Goal: Task Accomplishment & Management: Complete application form

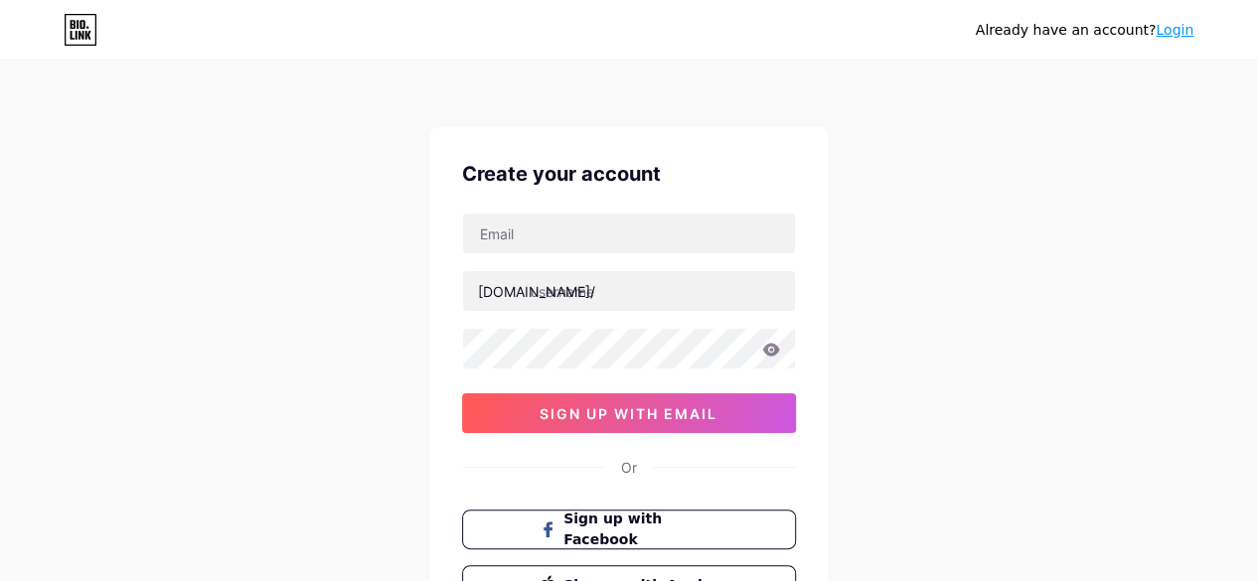
scroll to position [99, 0]
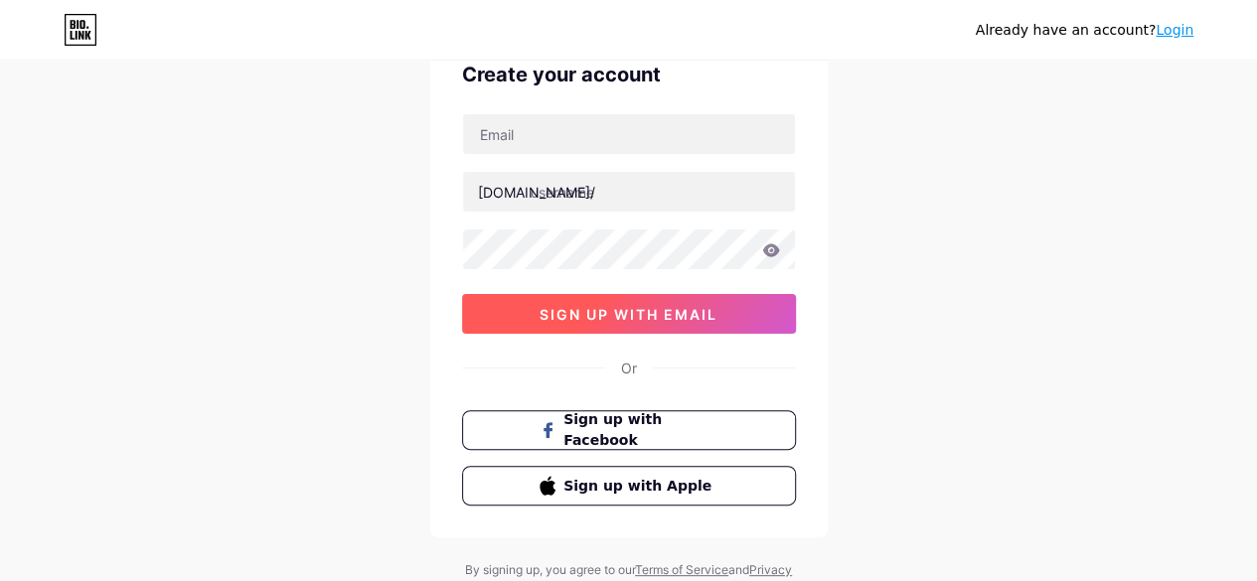
click at [642, 299] on button "sign up with email" at bounding box center [629, 314] width 334 height 40
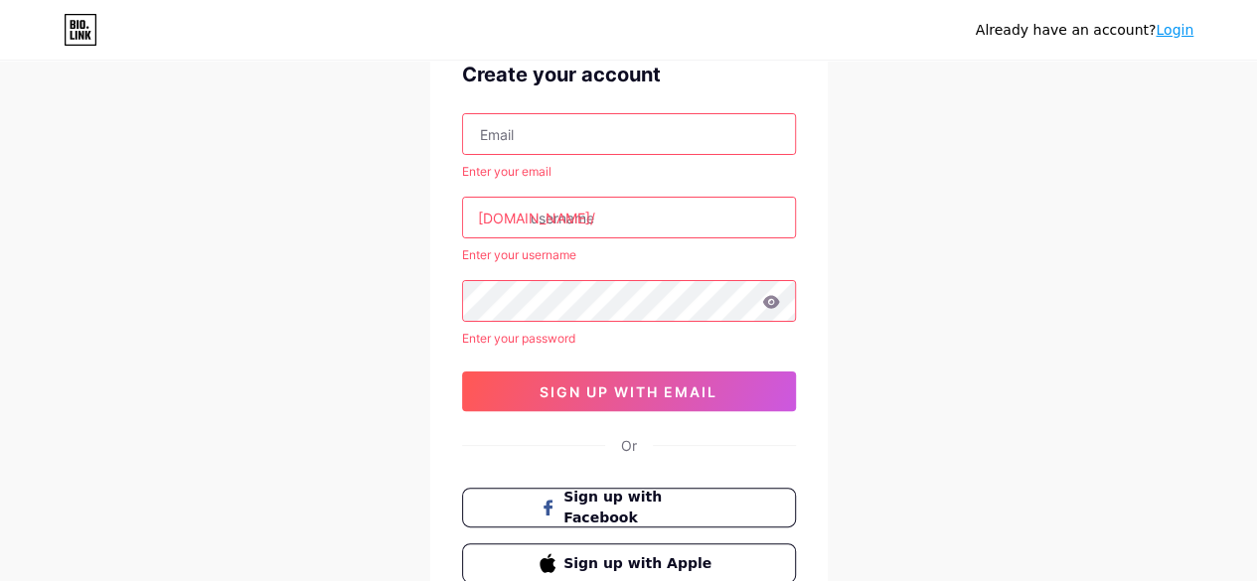
click at [652, 364] on div "Enter your email bio.link/ Enter your username Enter your password sign up with…" at bounding box center [629, 262] width 334 height 298
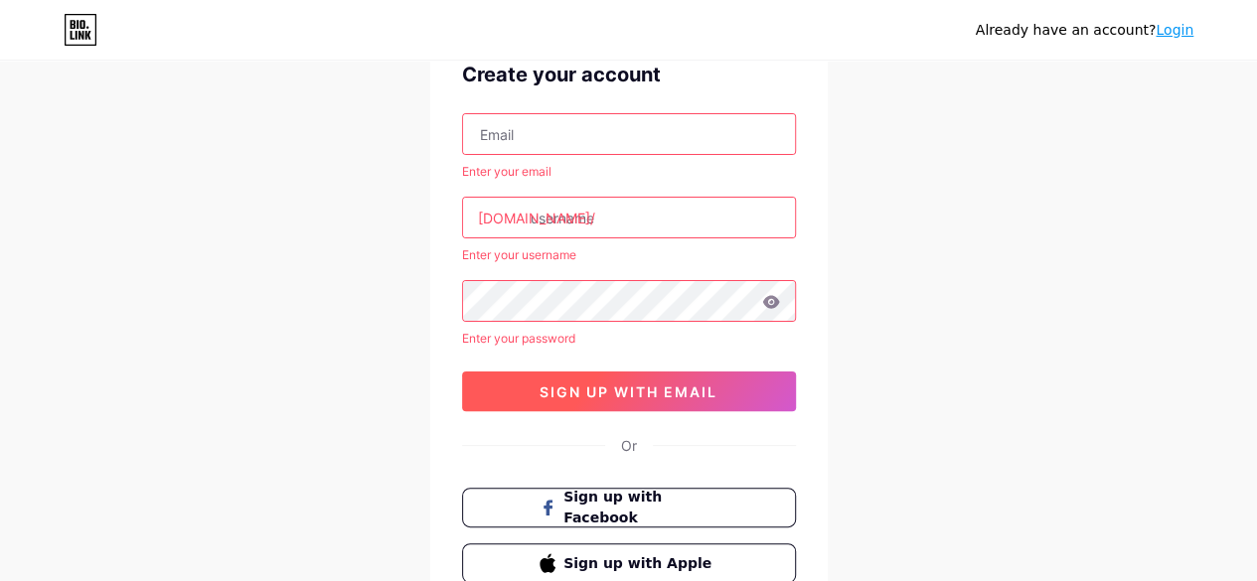
click at [656, 388] on span "sign up with email" at bounding box center [628, 391] width 178 height 17
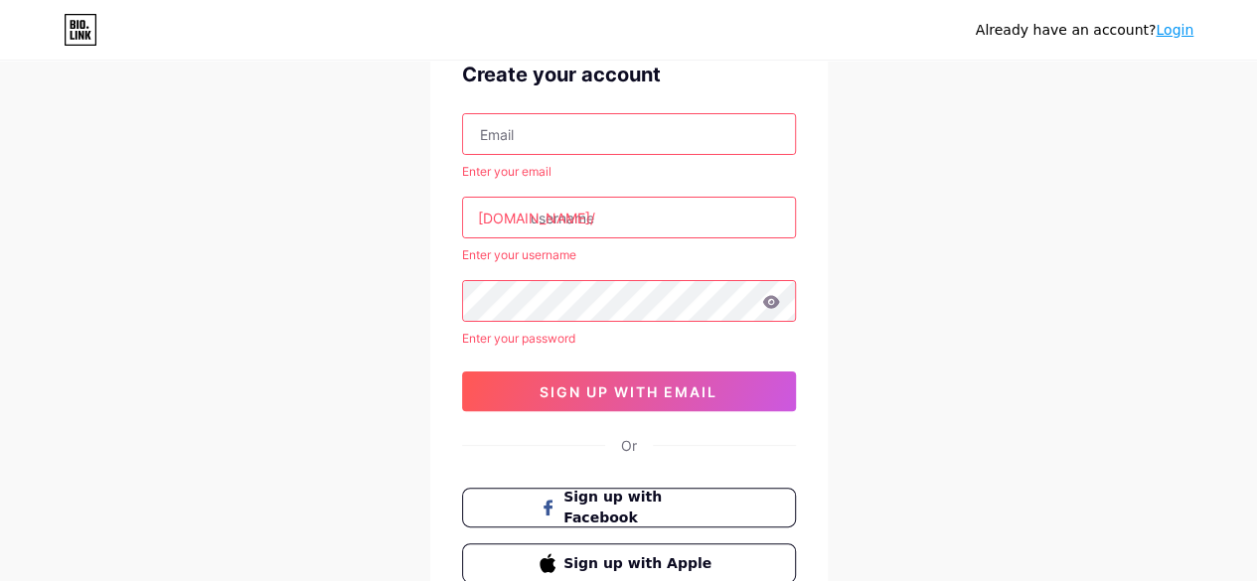
click at [1181, 32] on link "Login" at bounding box center [1174, 30] width 38 height 16
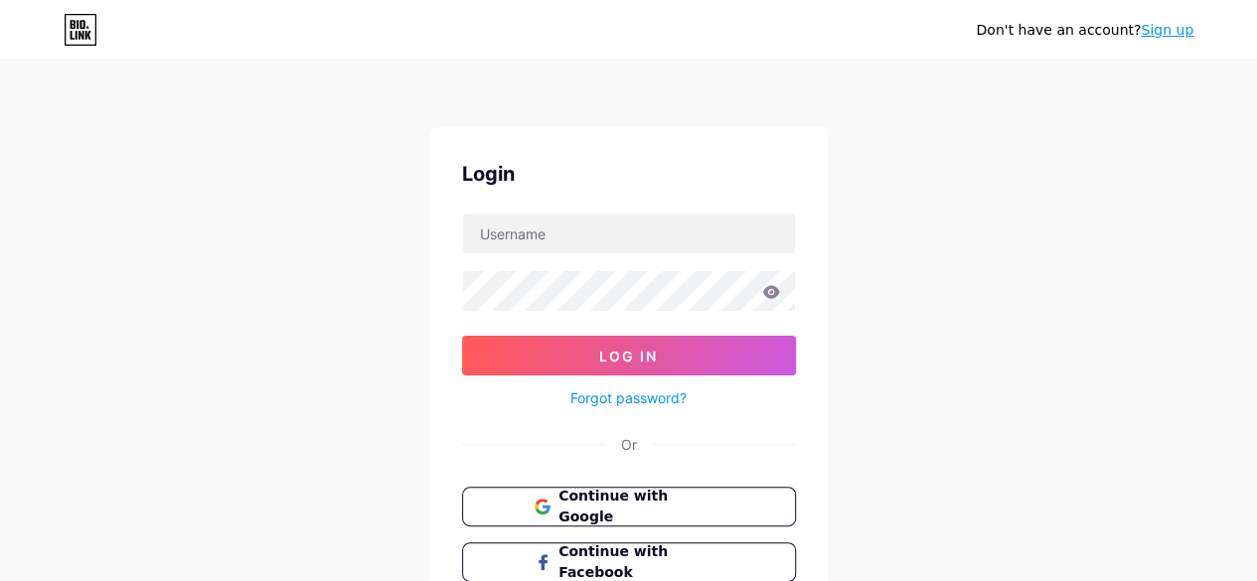
click at [1162, 31] on link "Sign up" at bounding box center [1166, 30] width 53 height 16
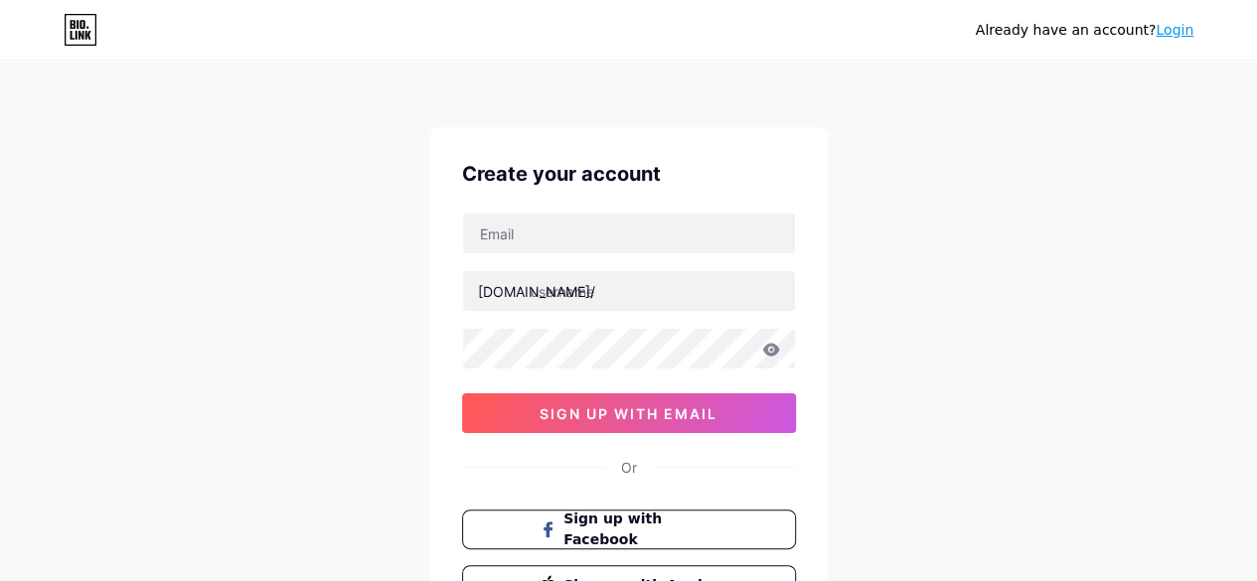
click at [1182, 41] on div "Already have an account? Login" at bounding box center [1084, 30] width 218 height 32
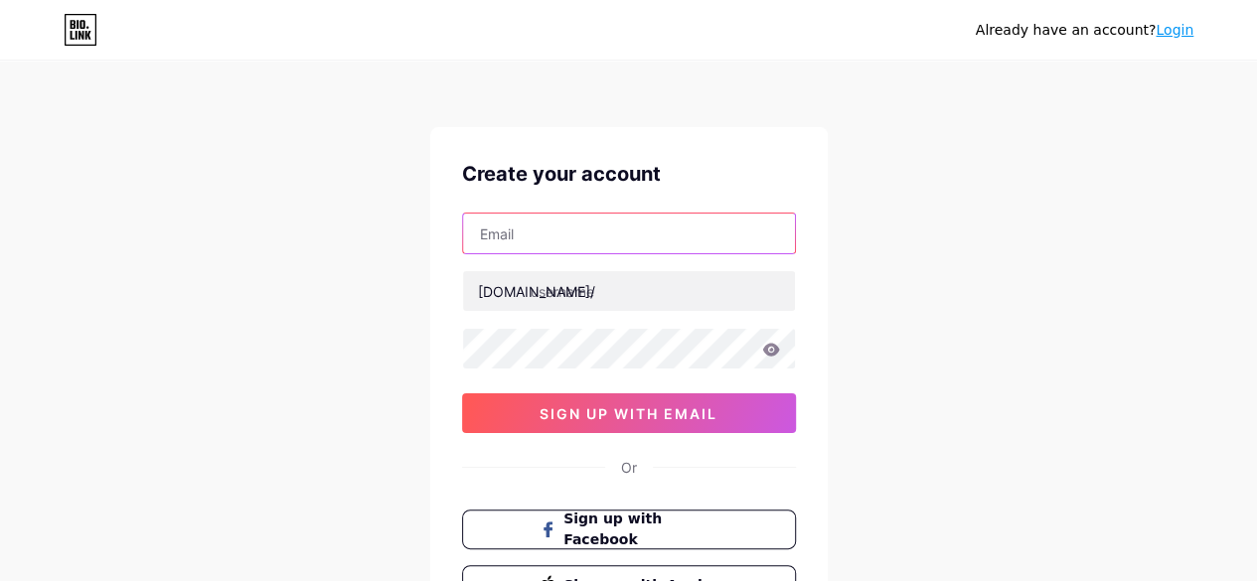
click at [577, 228] on input "text" at bounding box center [629, 234] width 332 height 40
type input "itsmeazzahraneysa@gmail.com"
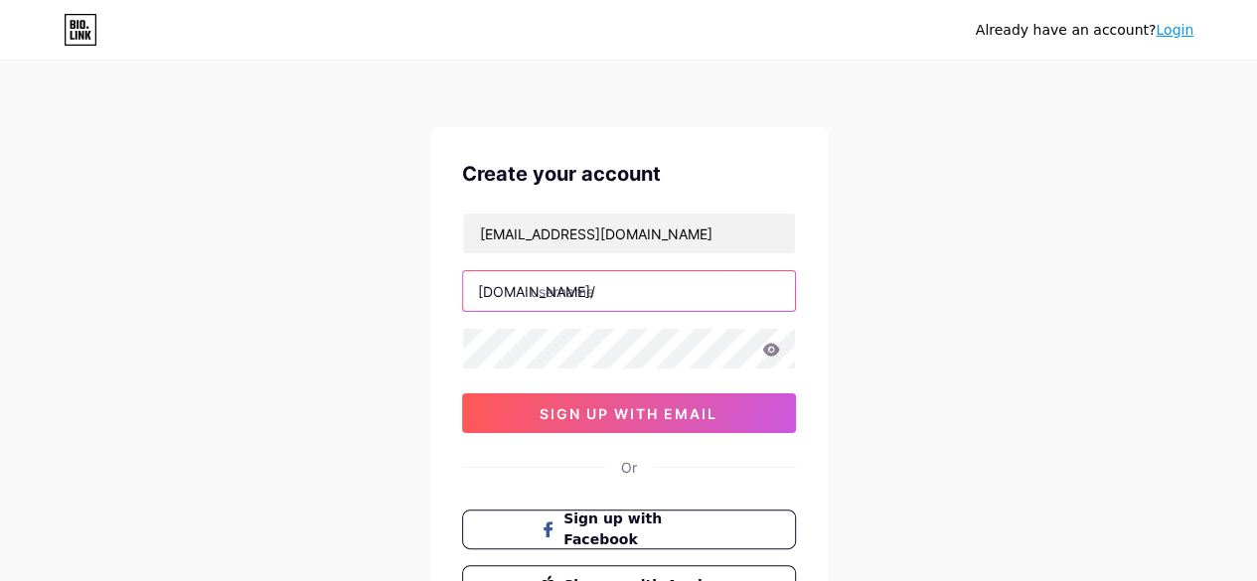
click at [600, 299] on input "text" at bounding box center [629, 291] width 332 height 40
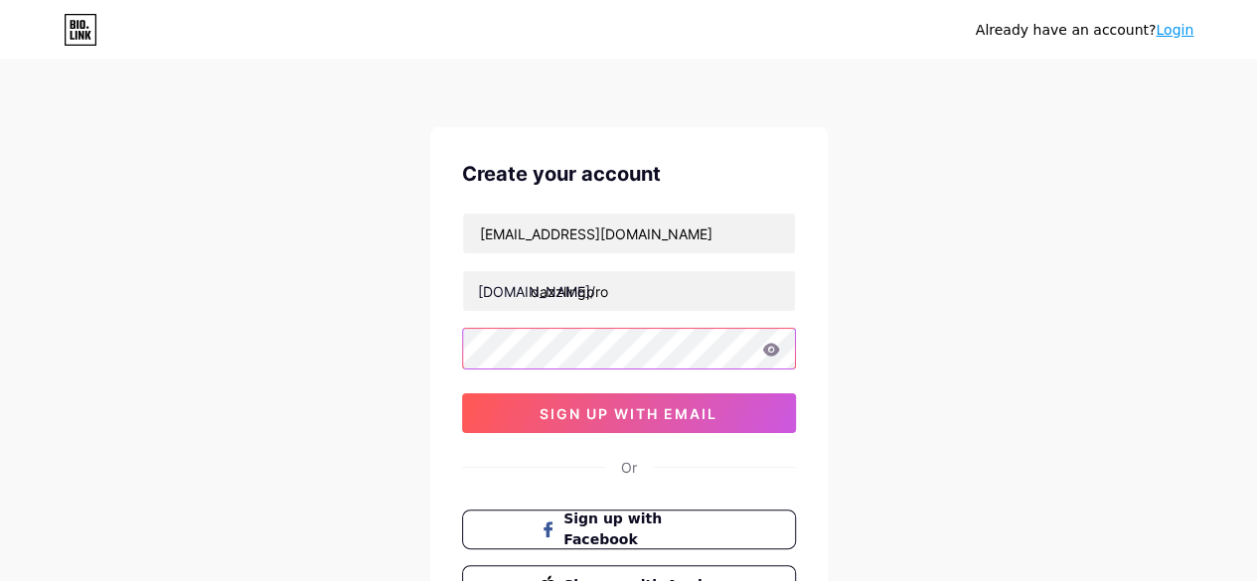
type input "dazzlingpro"
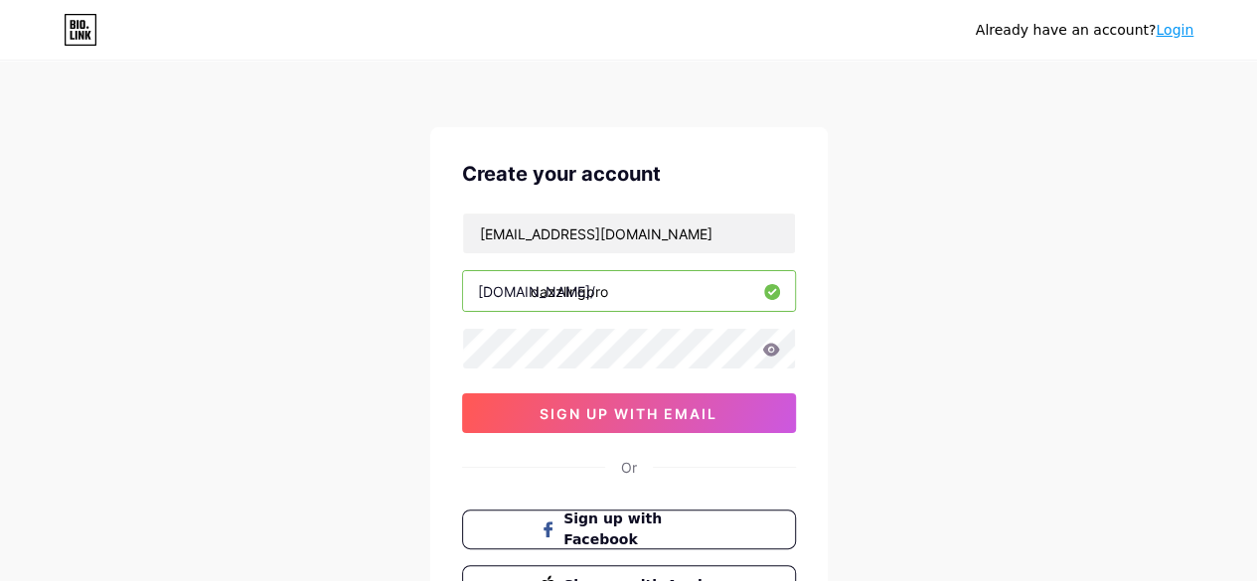
click at [825, 326] on div "Create your account itsmeazzahraneysa@gmail.com bio.link/ dazzlingpro 0cAFcWeA5…" at bounding box center [628, 382] width 397 height 510
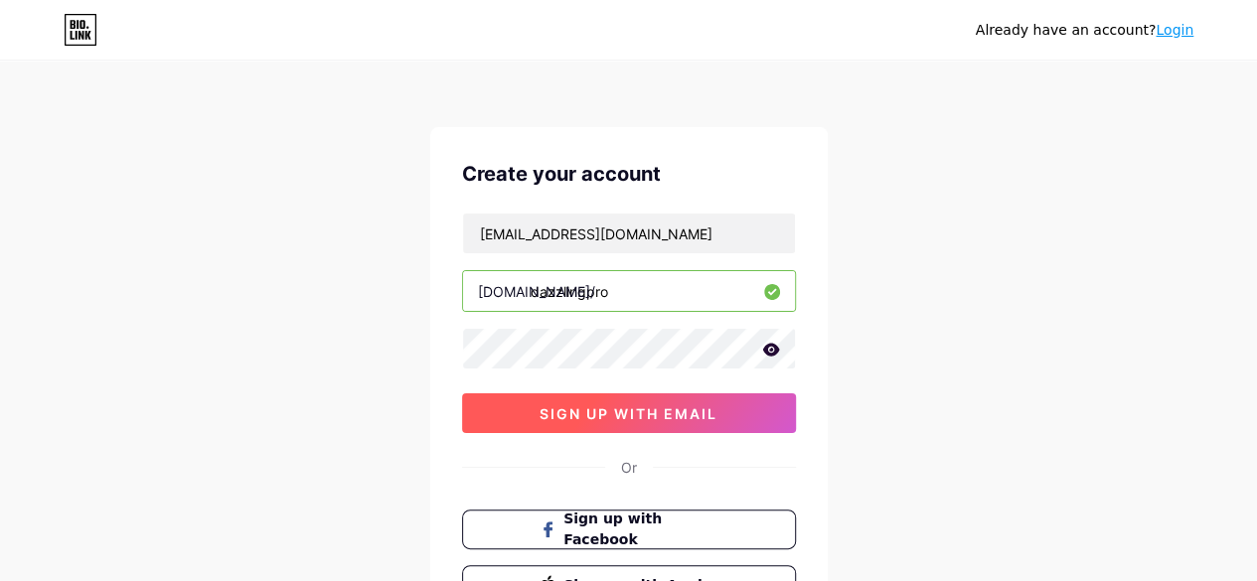
click at [672, 405] on span "sign up with email" at bounding box center [628, 413] width 178 height 17
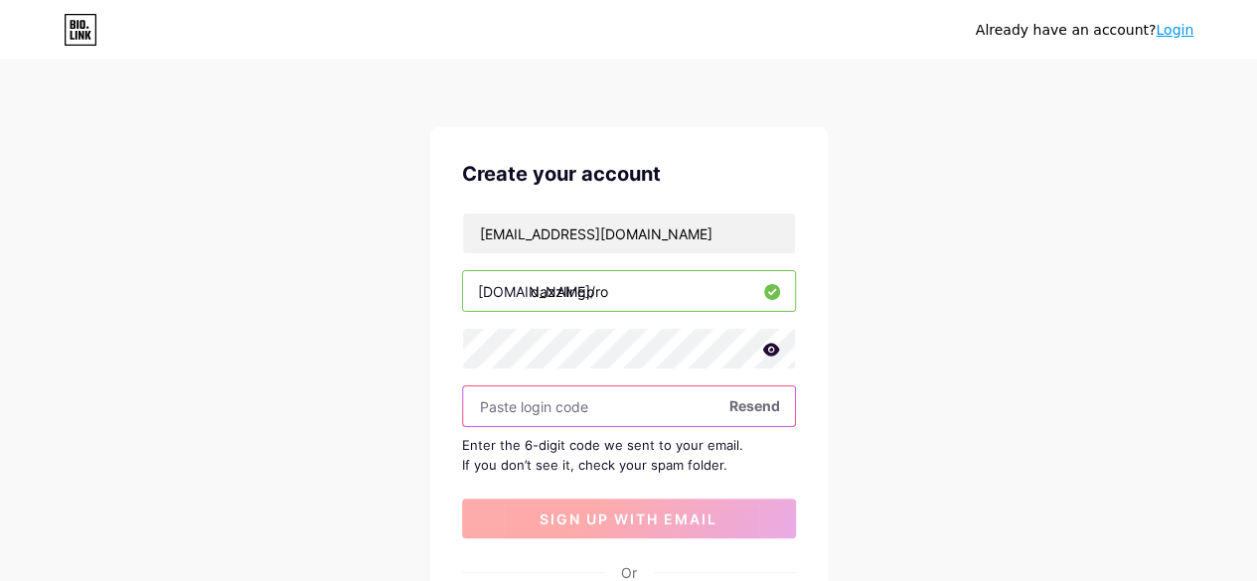
click at [672, 403] on input "text" at bounding box center [629, 406] width 332 height 40
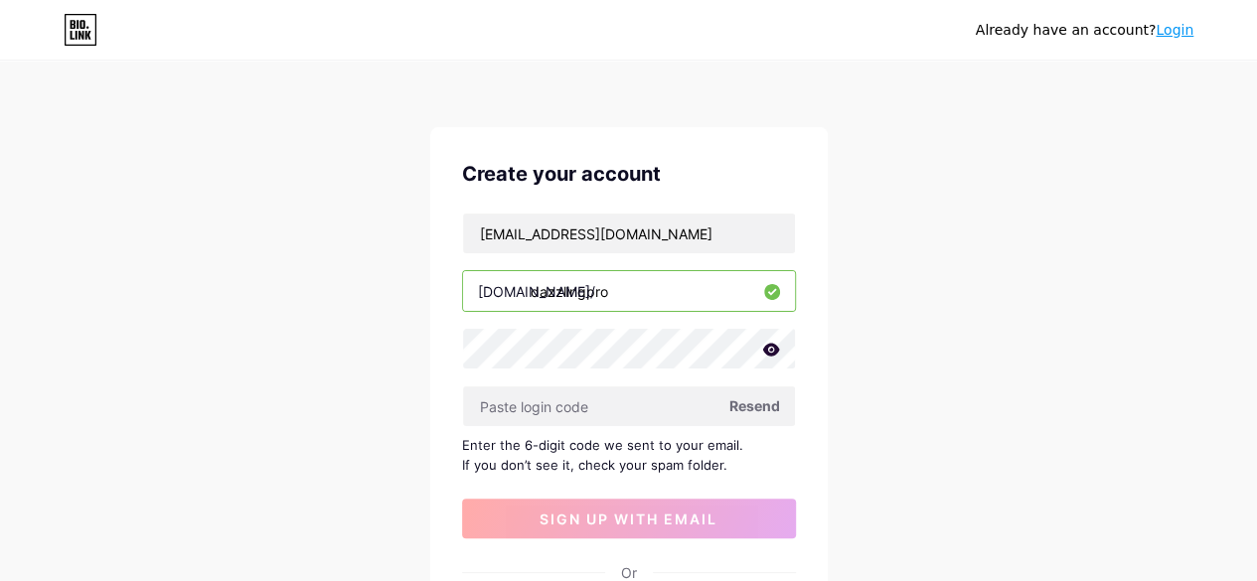
drag, startPoint x: 665, startPoint y: 73, endPoint x: 800, endPoint y: 0, distance: 153.3
click at [665, 73] on div "Already have an account? Login Create your account itsmeazzahraneysa@gmail.com …" at bounding box center [628, 432] width 1257 height 865
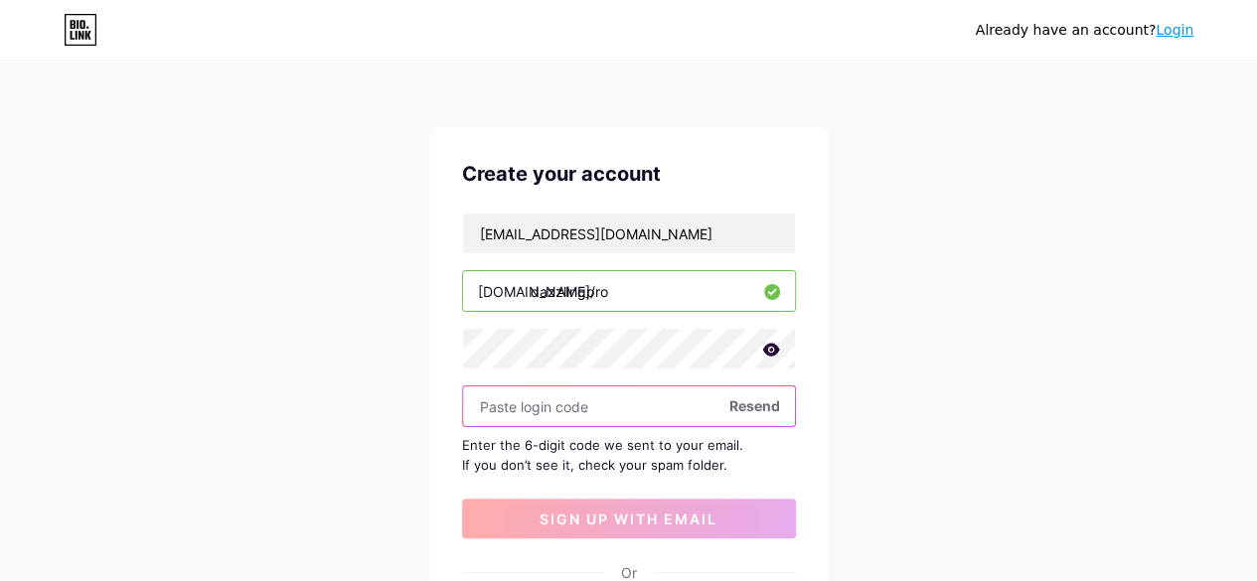
click at [685, 407] on input "text" at bounding box center [629, 406] width 332 height 40
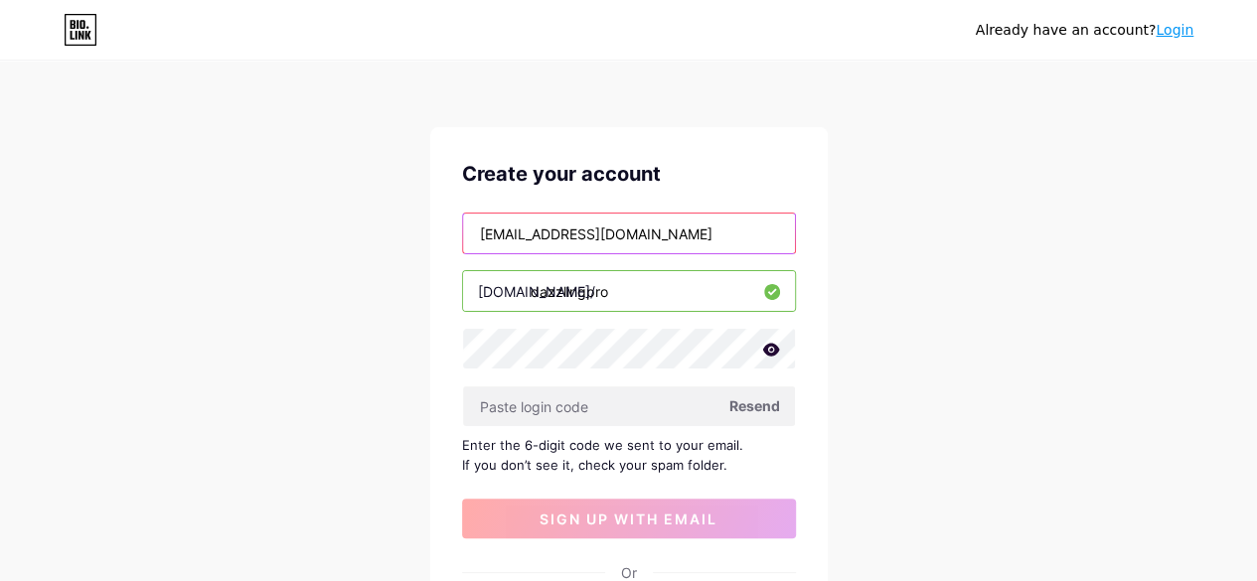
drag, startPoint x: 608, startPoint y: 236, endPoint x: 427, endPoint y: 222, distance: 181.4
click at [424, 224] on div "Already have an account? Login Create your account itsmeazzahraneysa@gmail.com …" at bounding box center [628, 432] width 1257 height 865
type input "[EMAIL_ADDRESS][DOMAIN_NAME]"
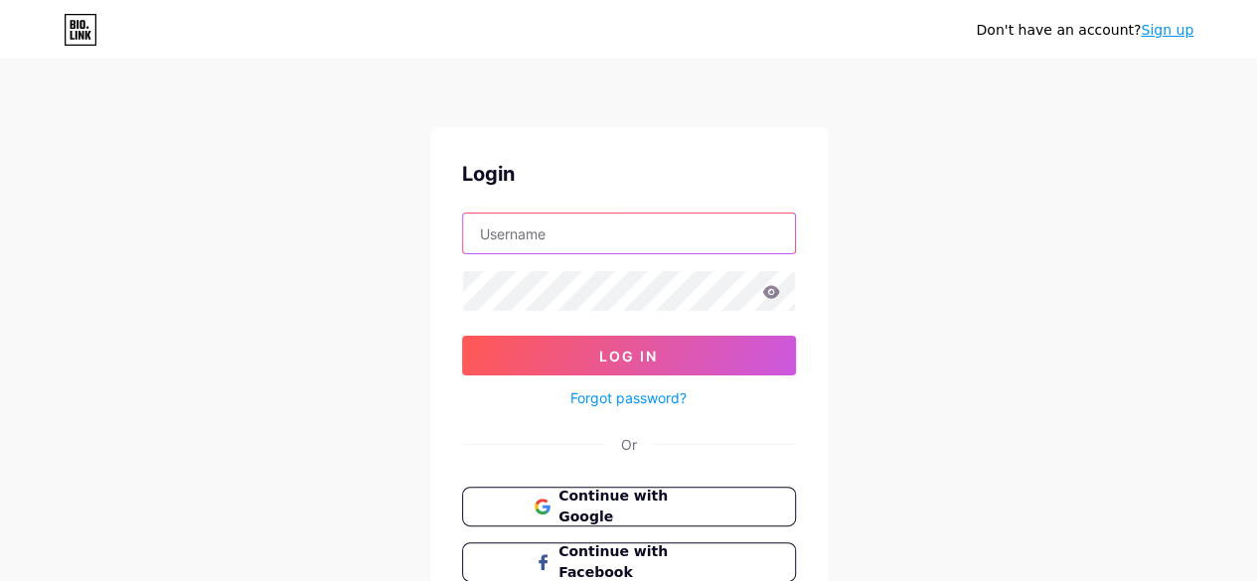
click at [515, 237] on input "text" at bounding box center [629, 234] width 332 height 40
type input "itsmeazzahraneysa@gmail.com"
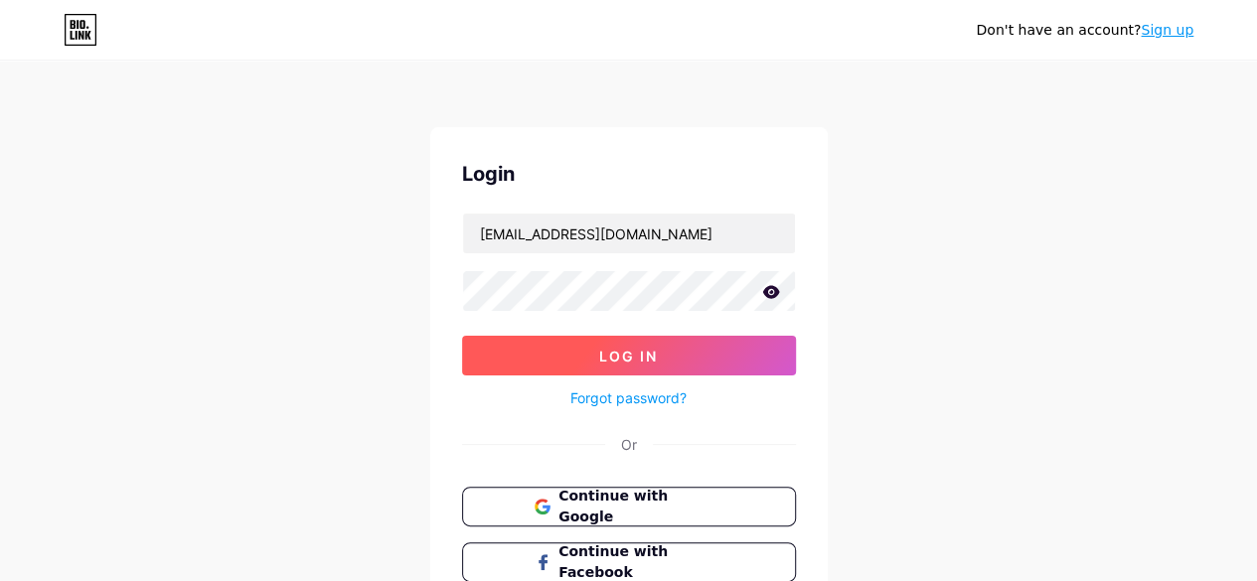
click at [590, 350] on button "Log In" at bounding box center [629, 356] width 334 height 40
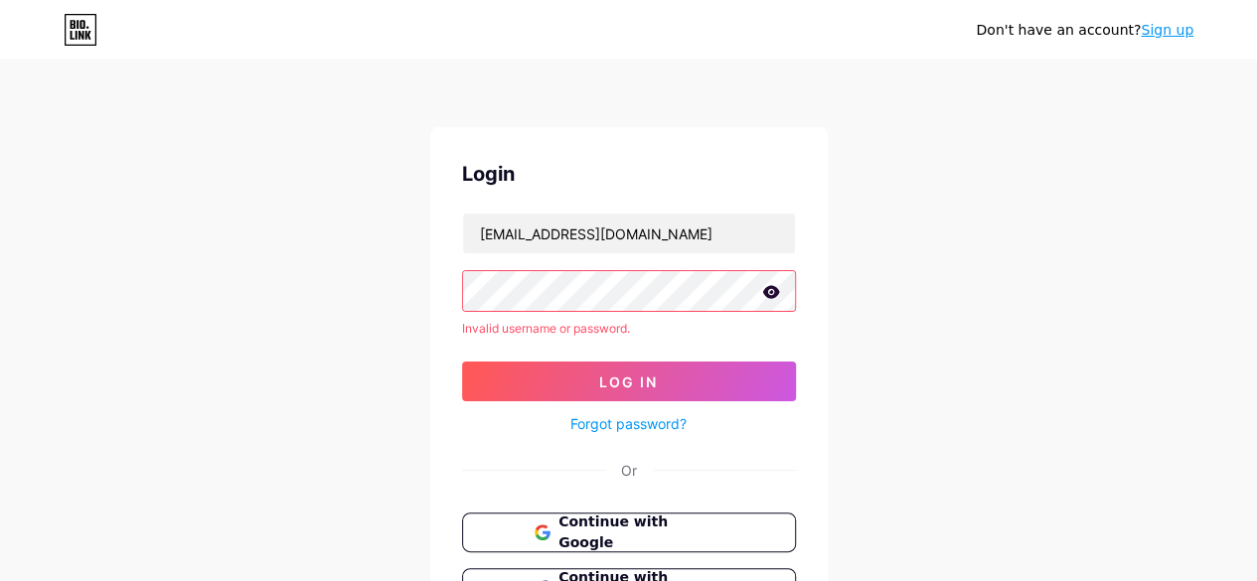
click at [654, 422] on link "Forgot password?" at bounding box center [628, 423] width 116 height 21
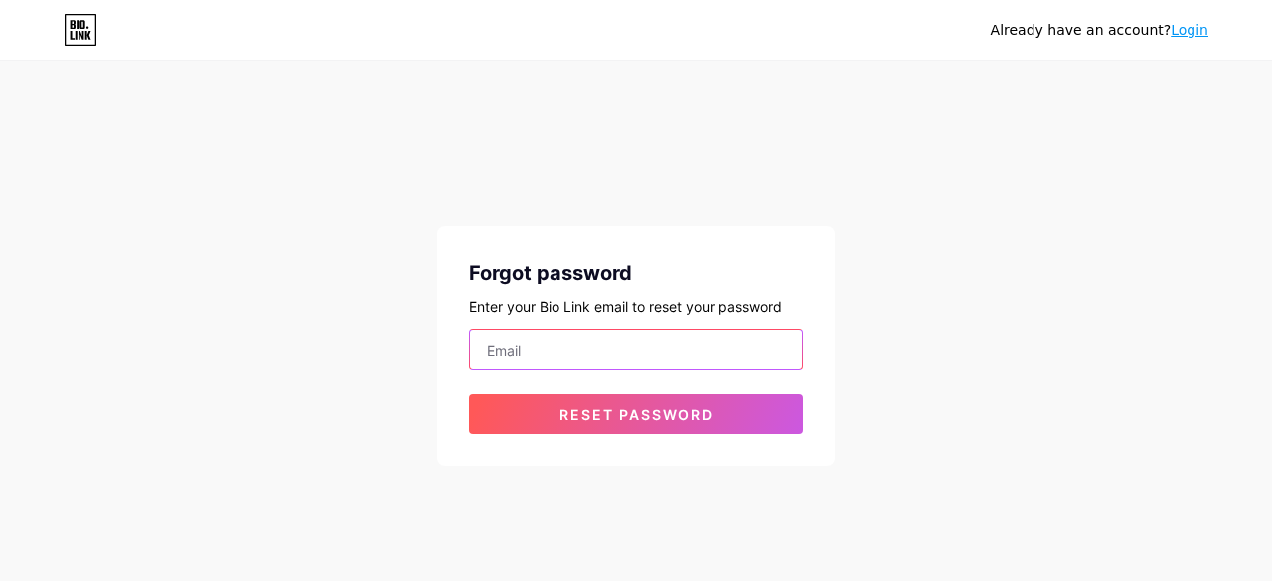
click at [481, 334] on input "email" at bounding box center [636, 350] width 332 height 40
drag, startPoint x: 730, startPoint y: 355, endPoint x: 305, endPoint y: 287, distance: 430.5
click at [306, 306] on div "Already have an account? Login Forgot password Enter your Bio Link email to res…" at bounding box center [636, 264] width 1272 height 529
type input "itsmeazzahraneysa@gmail.com"
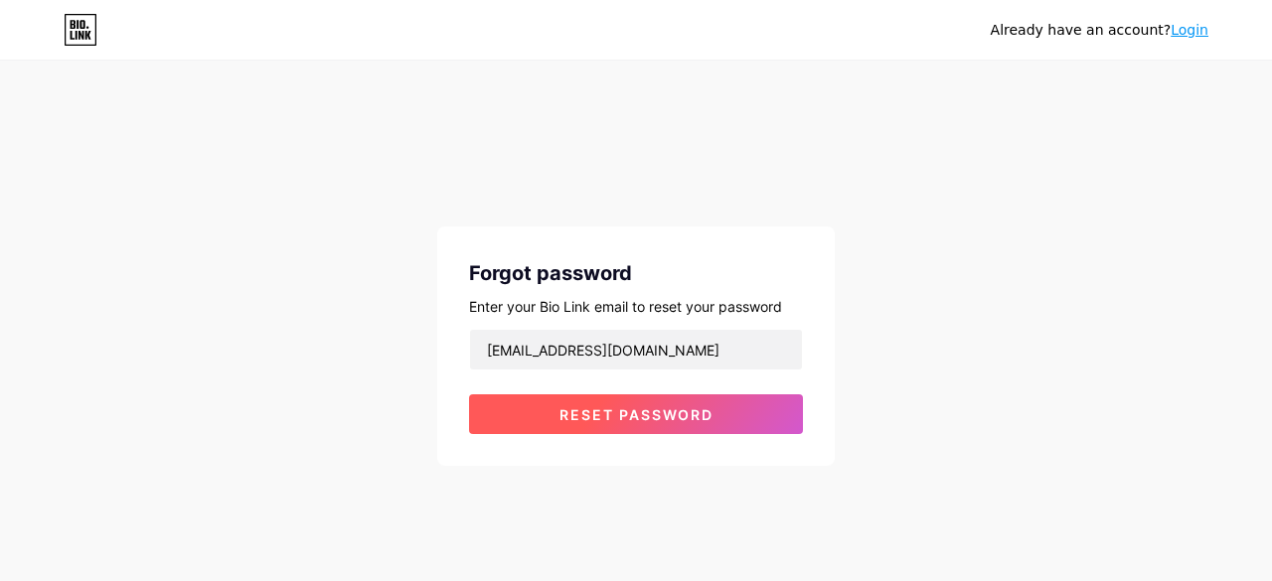
click at [676, 399] on button "Reset password" at bounding box center [636, 414] width 334 height 40
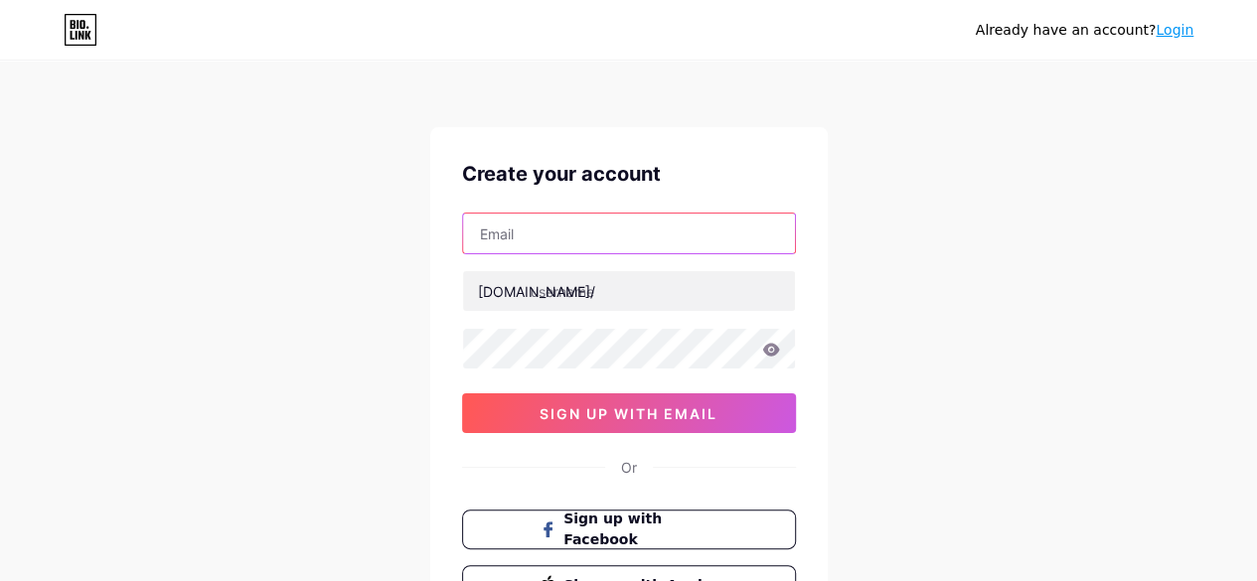
click at [555, 244] on input "text" at bounding box center [629, 234] width 332 height 40
type input "[EMAIL_ADDRESS][DOMAIN_NAME]"
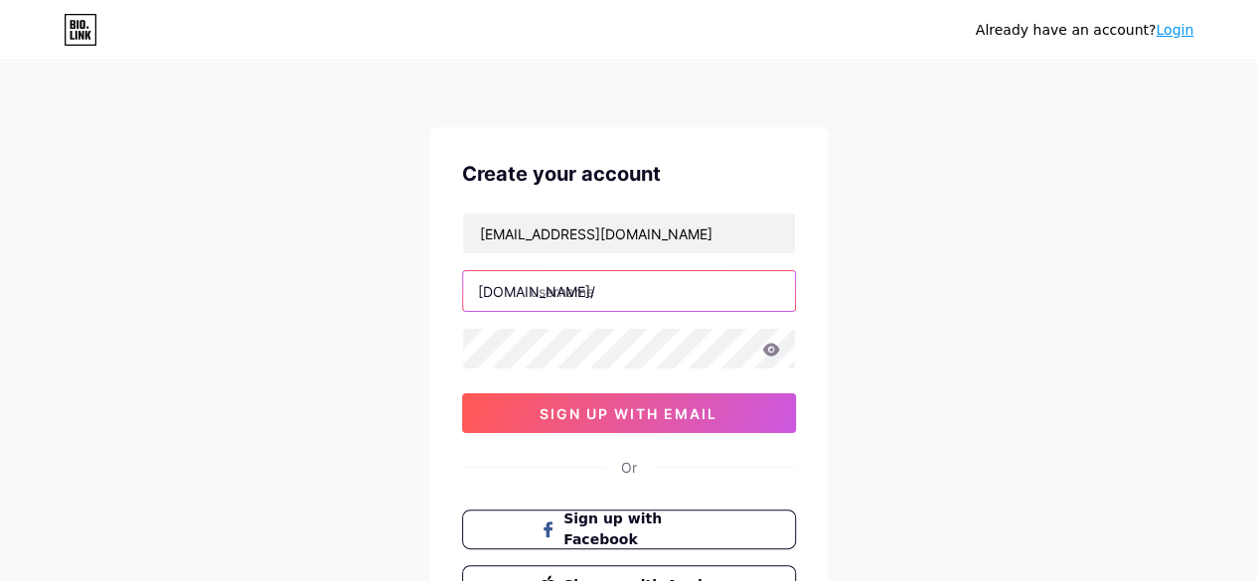
click at [568, 291] on input "text" at bounding box center [629, 291] width 332 height 40
type input "dazzlingpro"
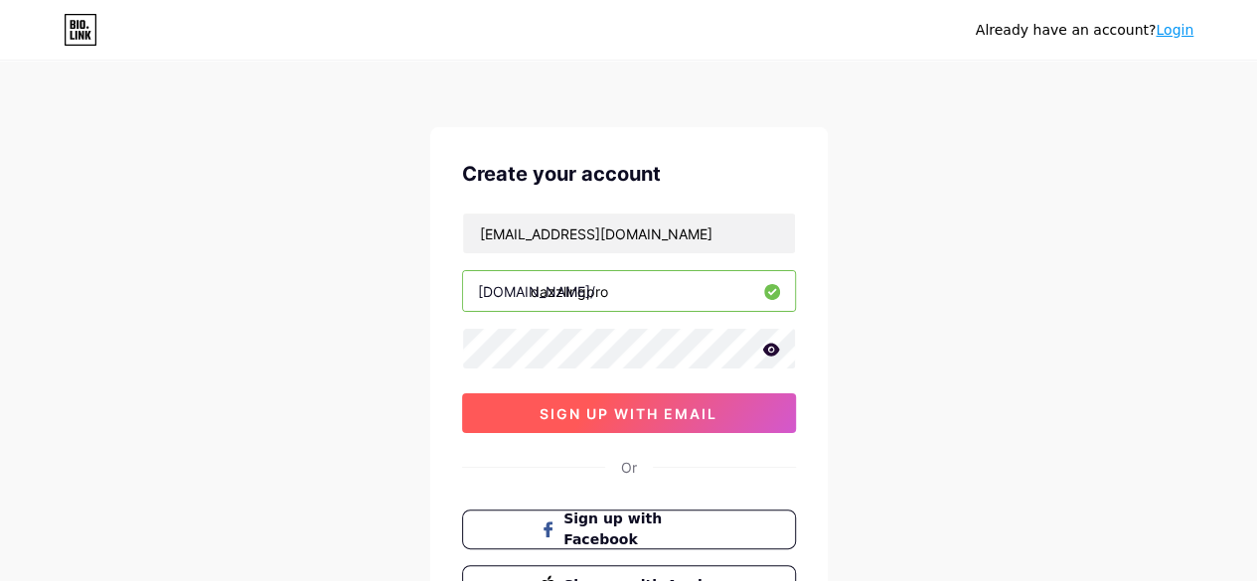
click at [655, 409] on span "sign up with email" at bounding box center [628, 413] width 178 height 17
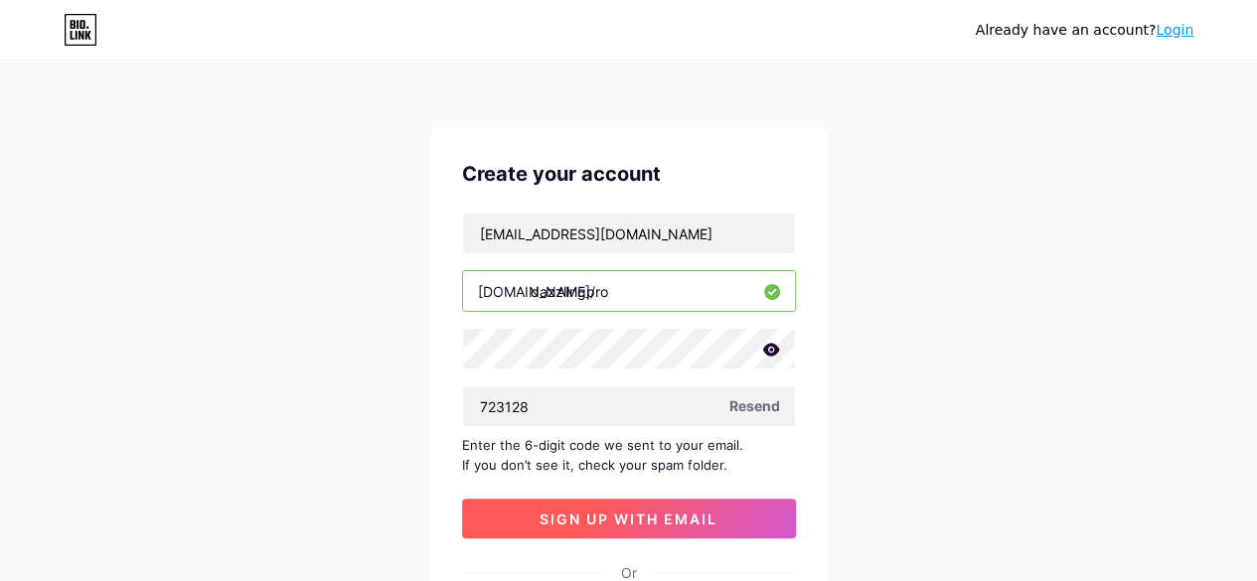
type input "723128"
click at [691, 514] on span "sign up with email" at bounding box center [628, 519] width 178 height 17
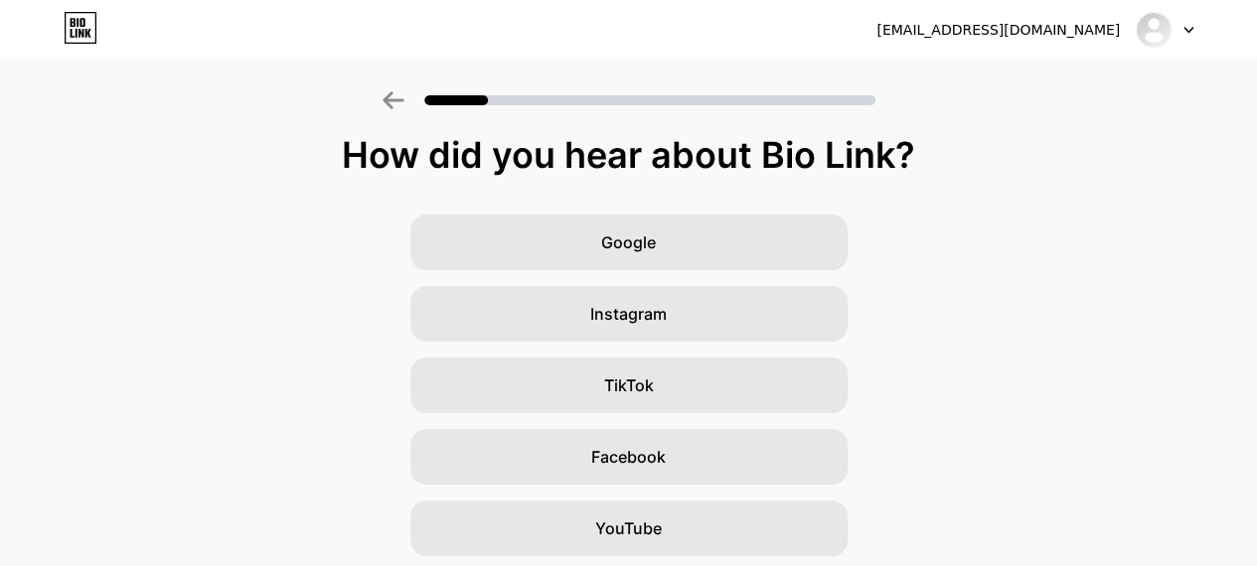
scroll to position [99, 0]
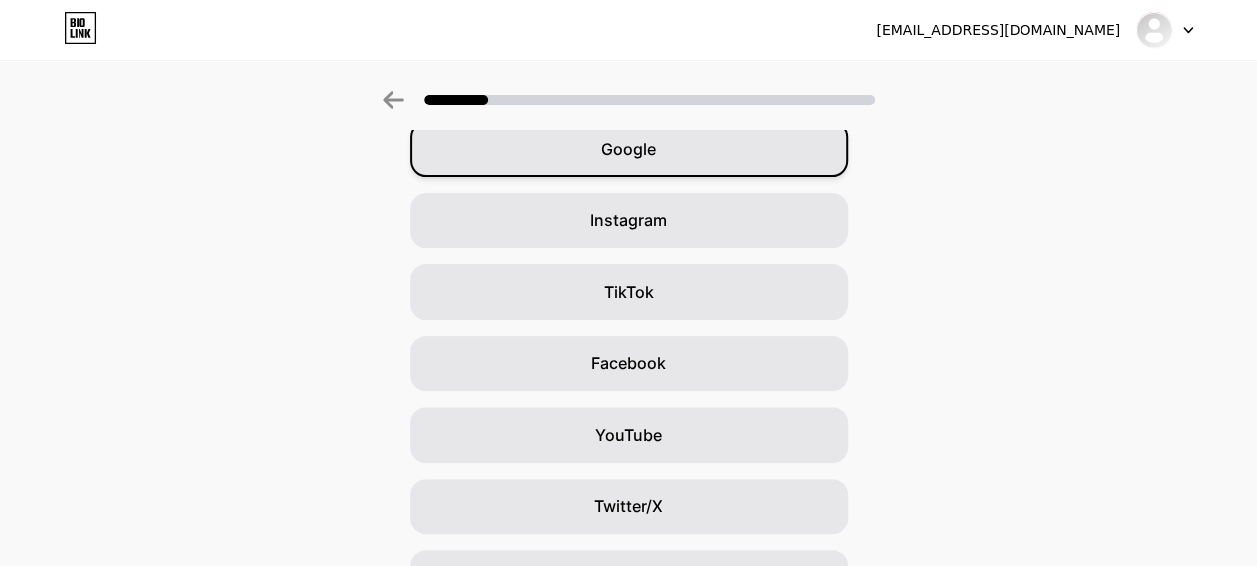
click at [733, 163] on div "Google" at bounding box center [628, 149] width 437 height 56
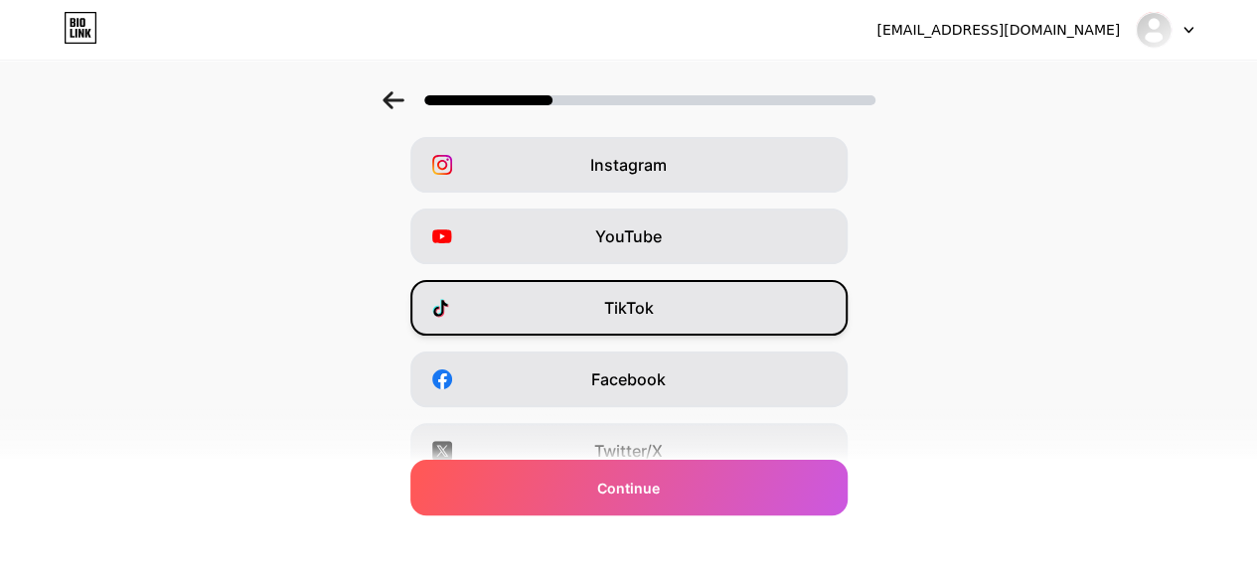
scroll to position [0, 0]
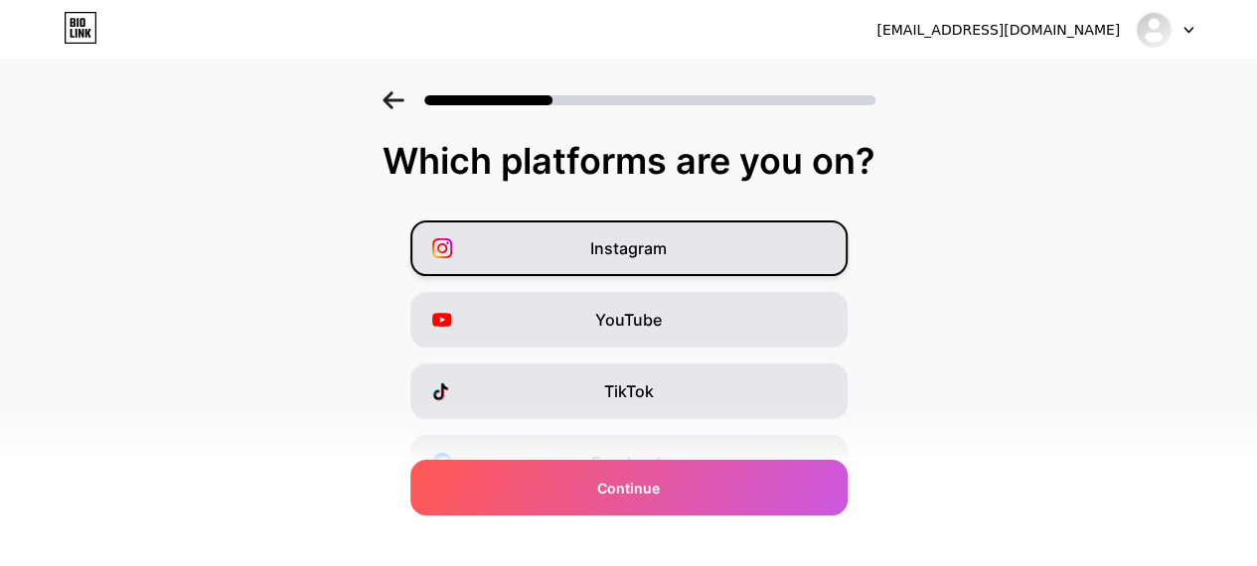
click at [689, 242] on div "Instagram" at bounding box center [628, 249] width 437 height 56
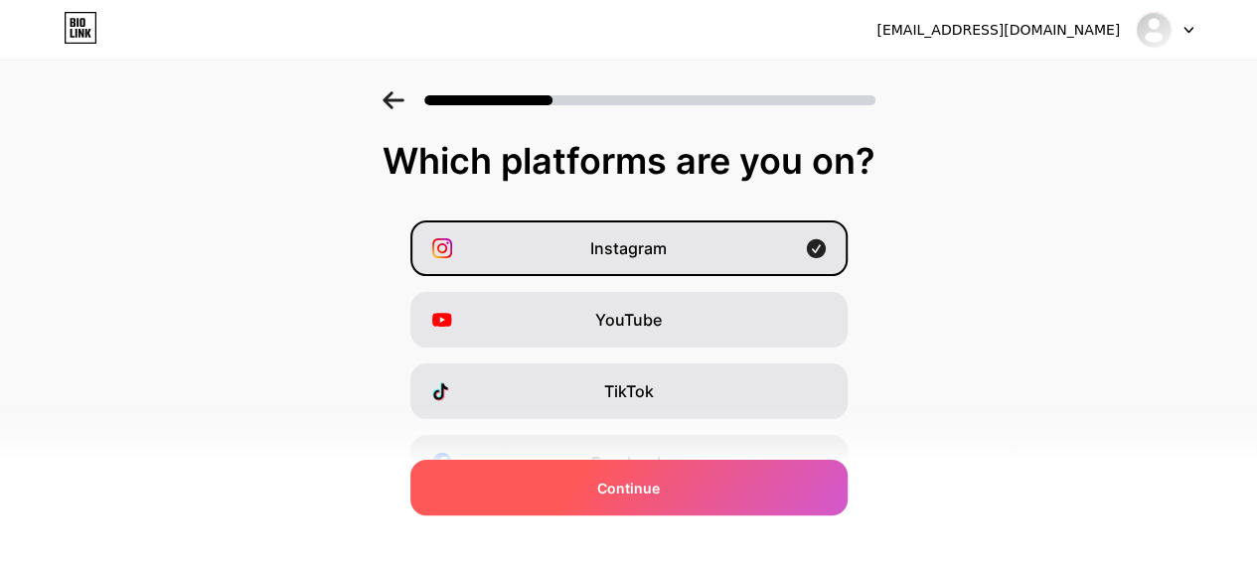
click at [715, 489] on div "Continue" at bounding box center [628, 488] width 437 height 56
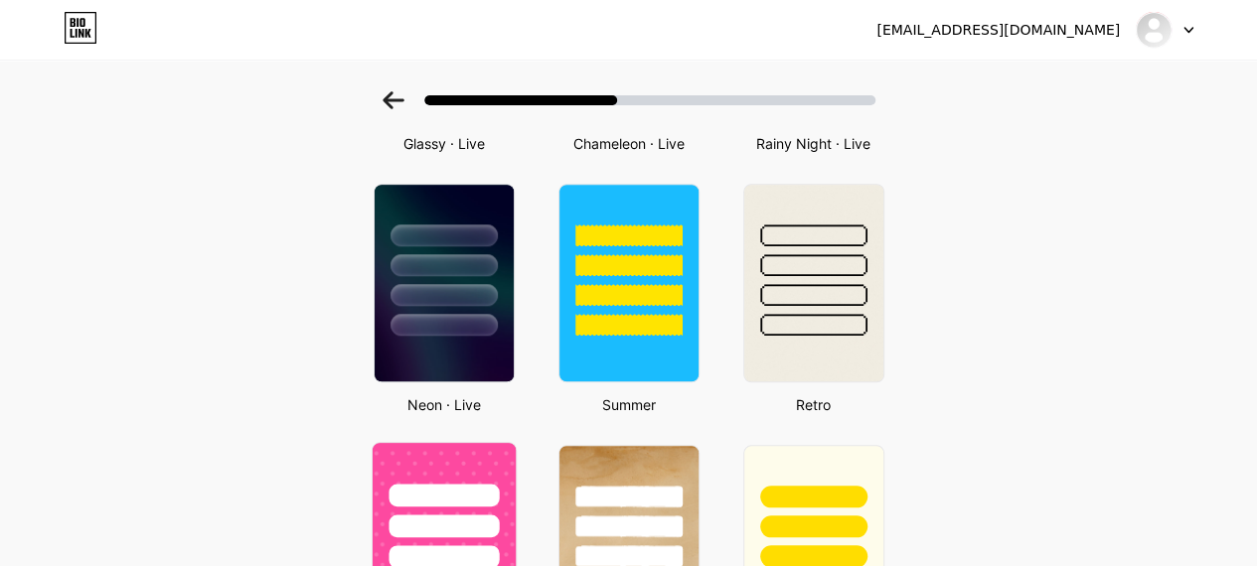
scroll to position [894, 0]
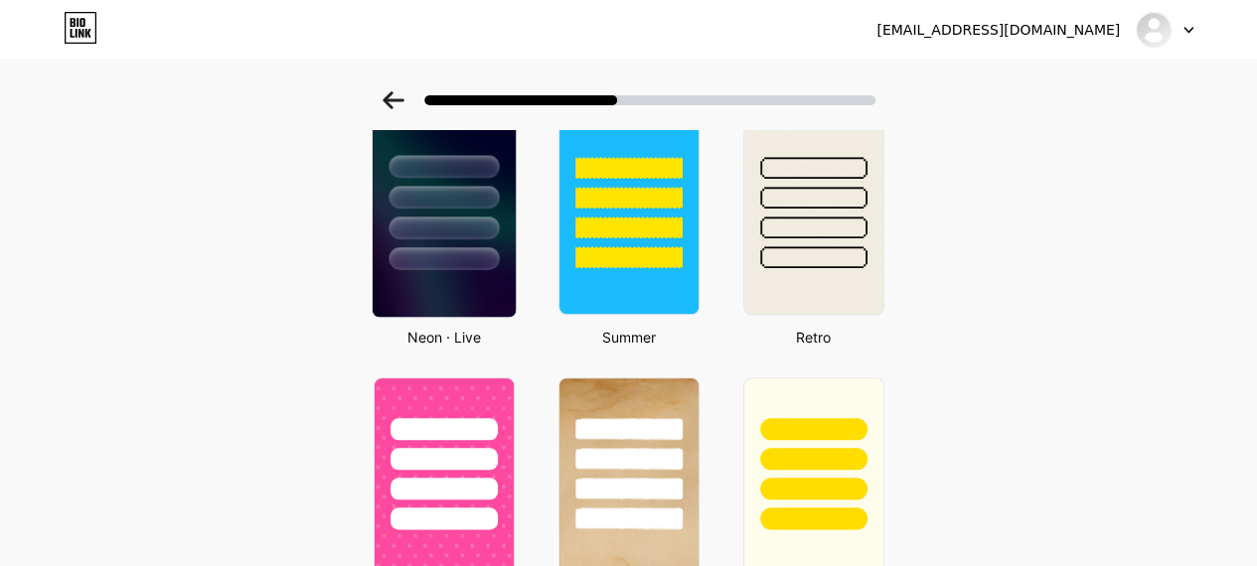
click at [481, 273] on img at bounding box center [443, 215] width 143 height 203
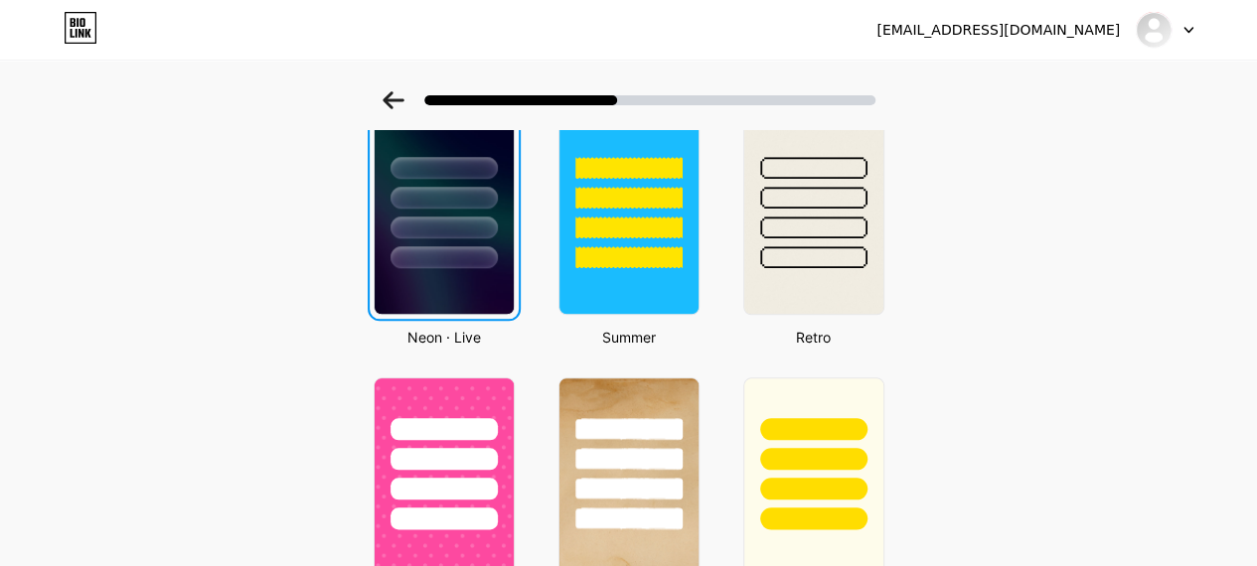
scroll to position [0, 0]
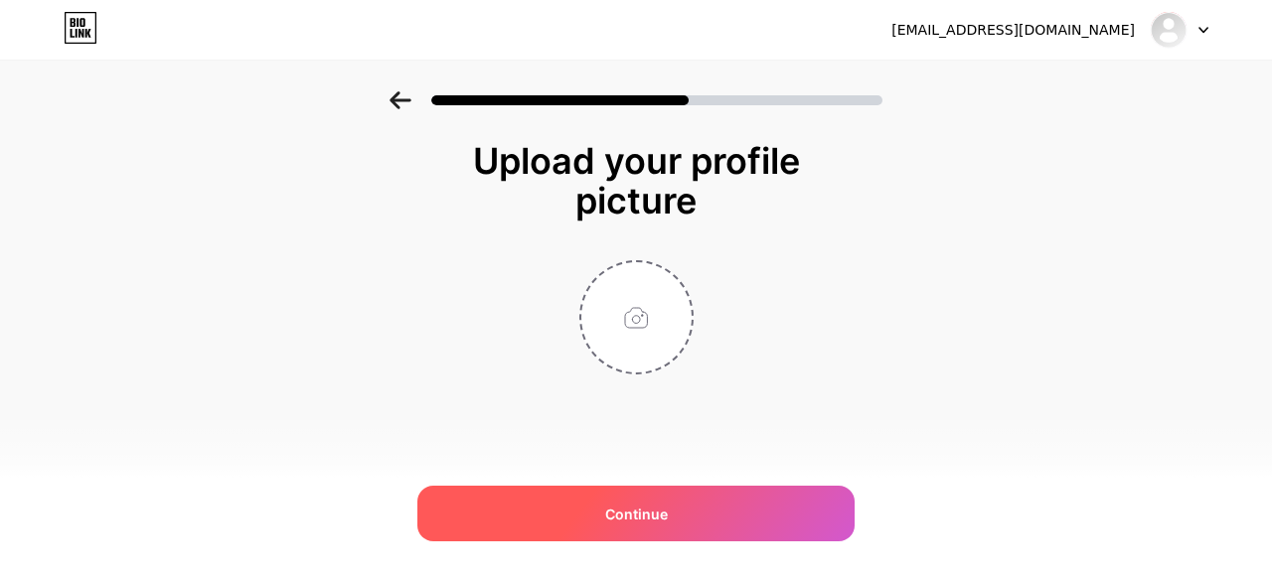
click at [650, 504] on span "Continue" at bounding box center [636, 514] width 63 height 21
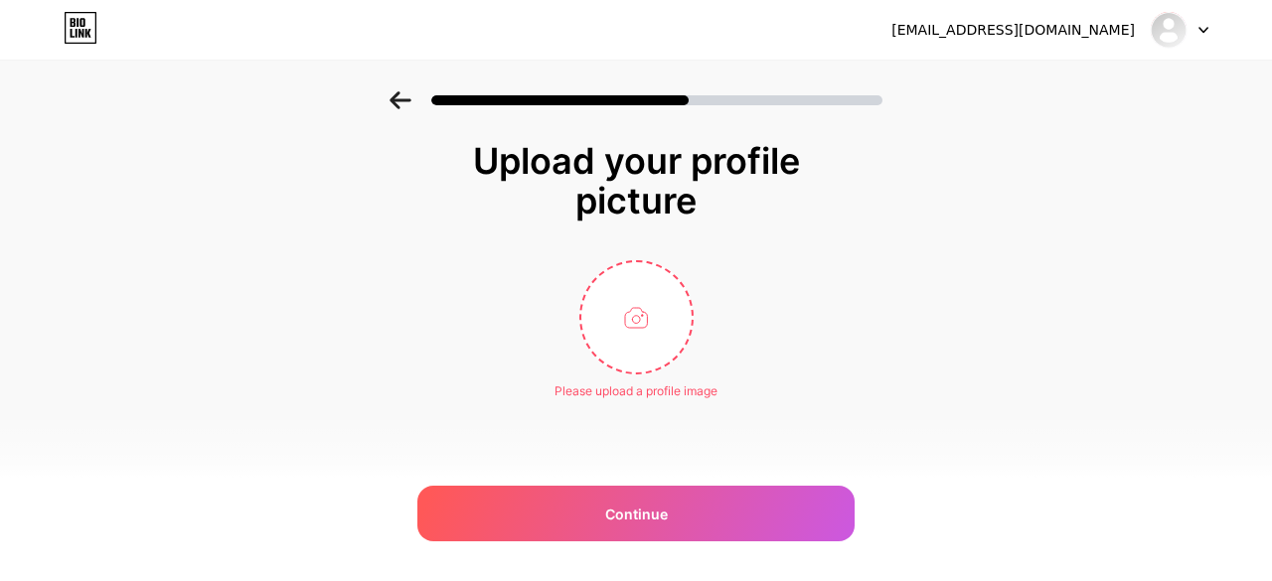
type input "C:\fakepath\DAZZLINGPRO NO BACKGROUND.png"
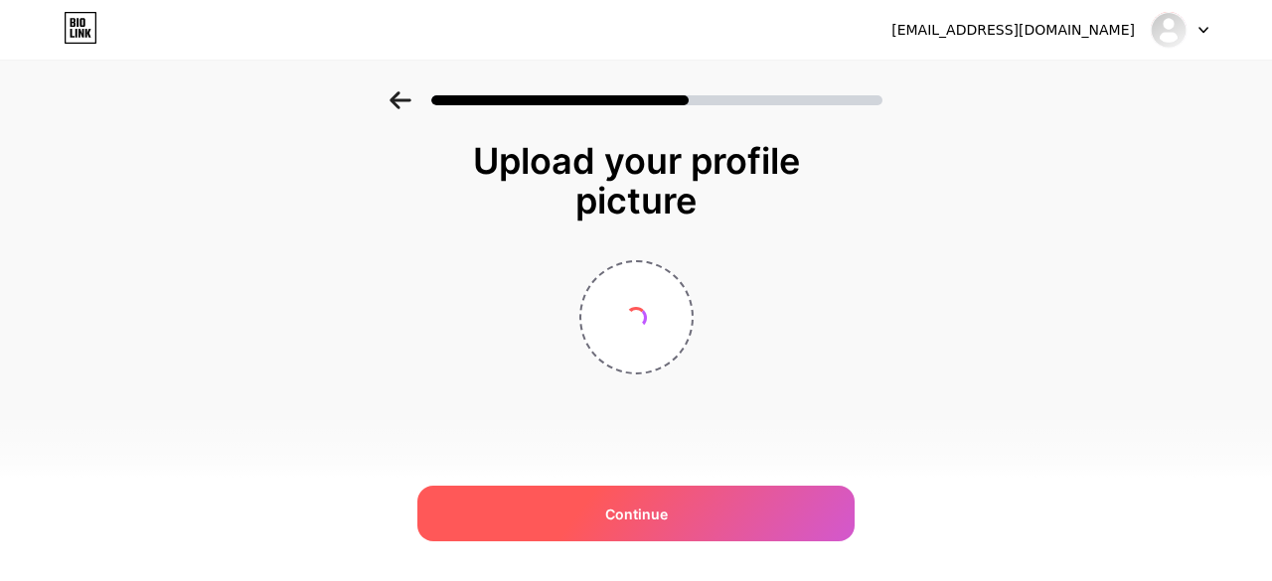
click at [663, 488] on div "Continue" at bounding box center [635, 514] width 437 height 56
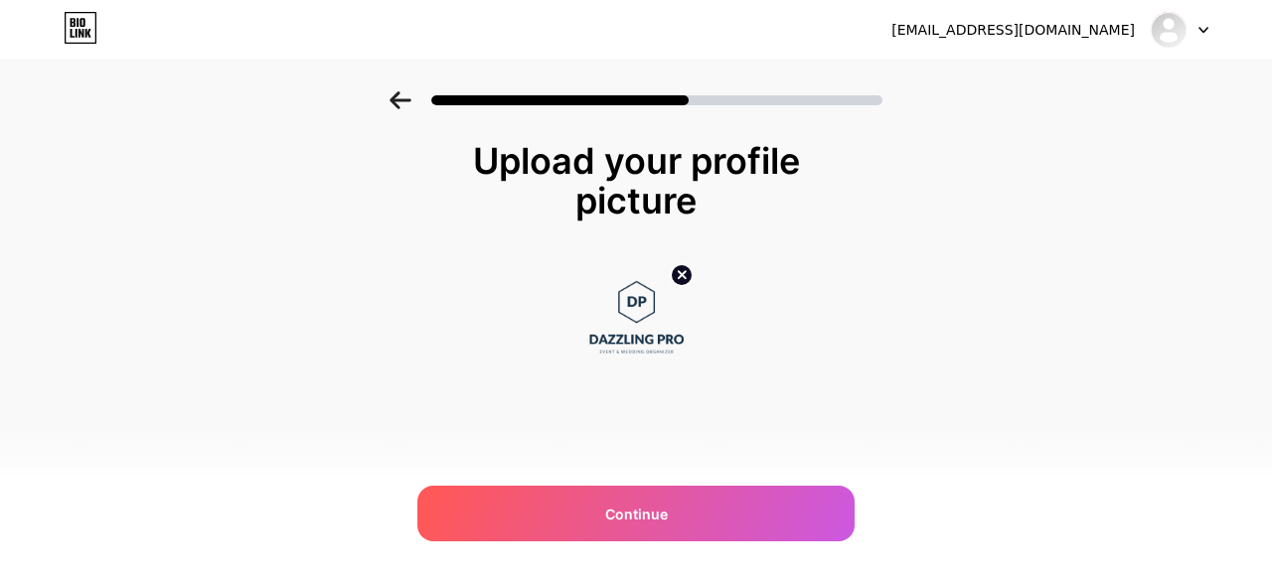
click at [673, 484] on div "neysaaf22@gmail.com Logout Link Copied Upload your profile picture Continue" at bounding box center [636, 290] width 1272 height 581
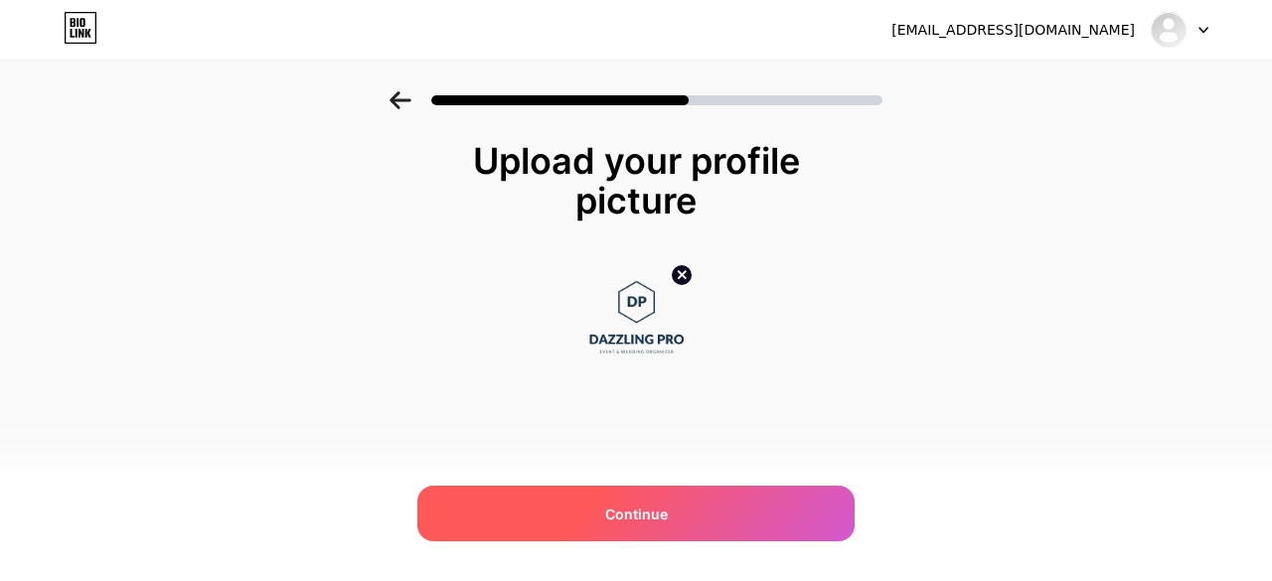
click at [678, 526] on div "Continue" at bounding box center [635, 514] width 437 height 56
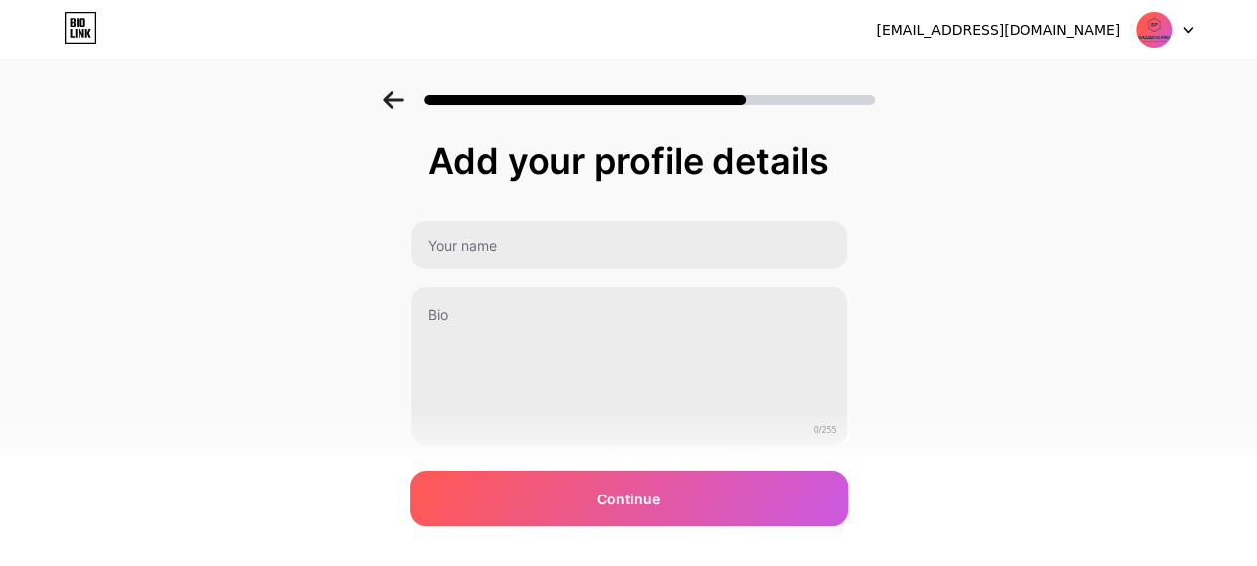
click at [390, 98] on icon at bounding box center [393, 100] width 22 height 18
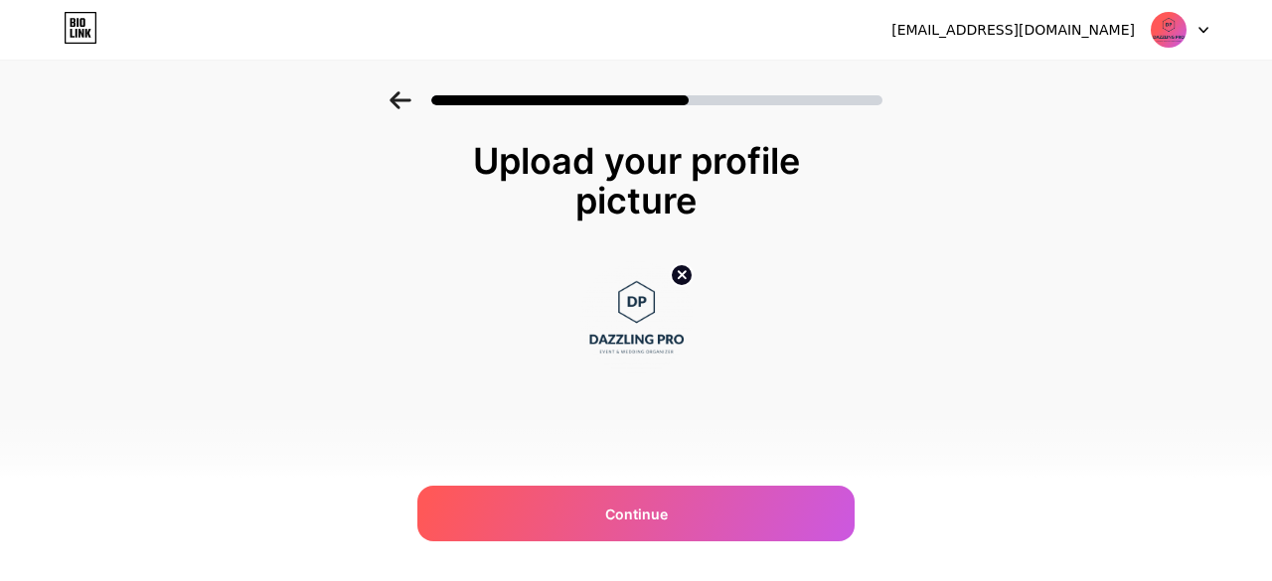
click at [390, 98] on icon at bounding box center [400, 100] width 22 height 18
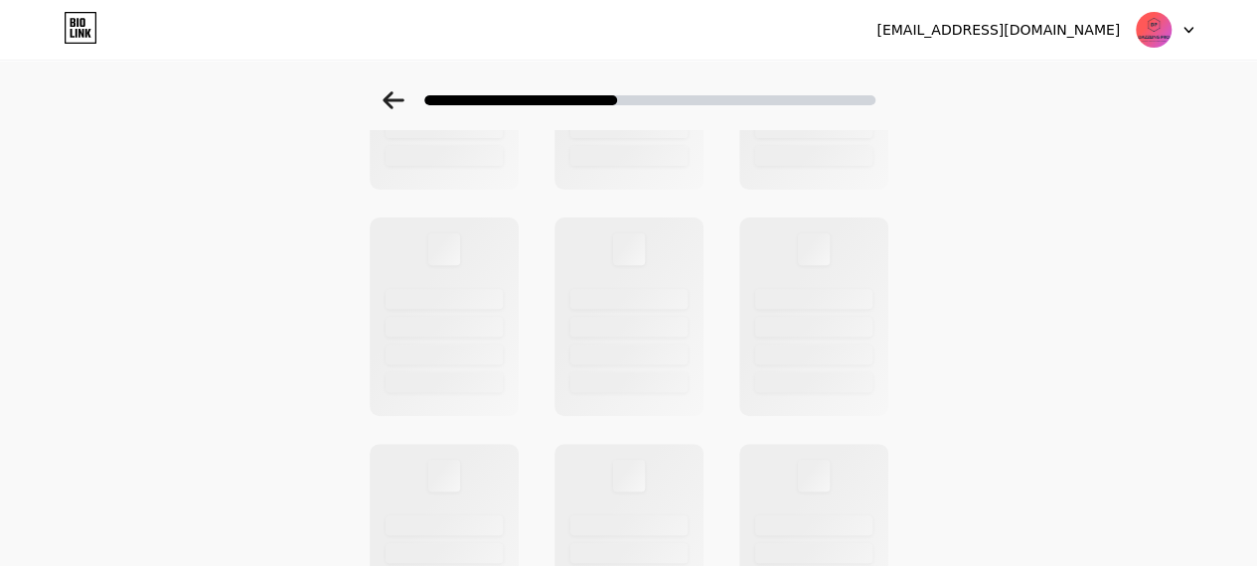
scroll to position [397, 0]
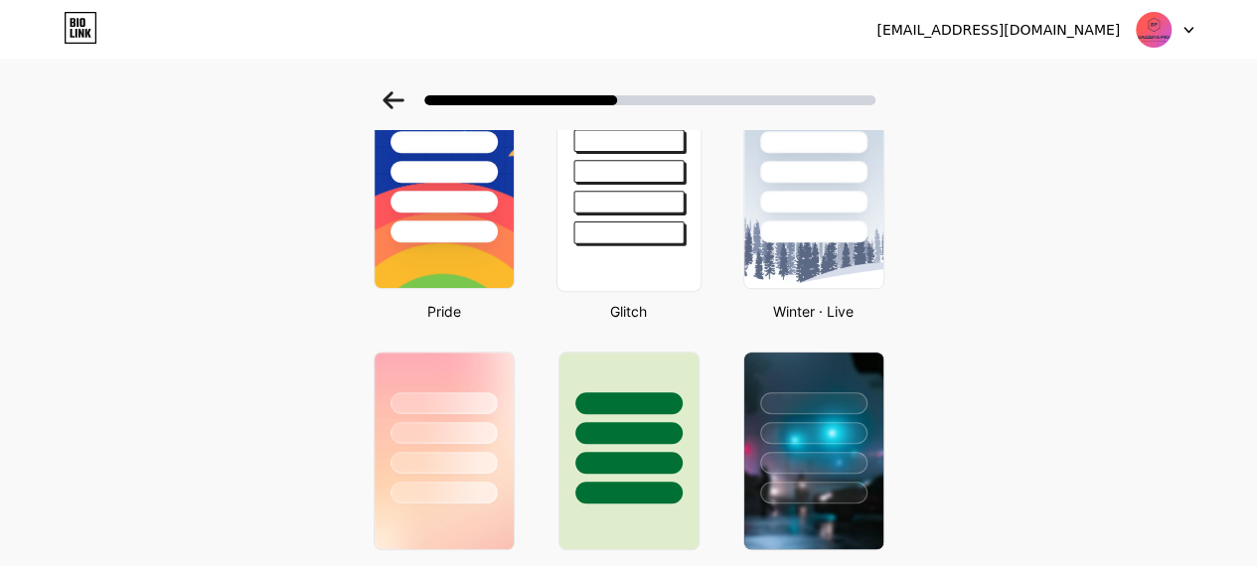
click at [653, 203] on div at bounding box center [628, 202] width 110 height 23
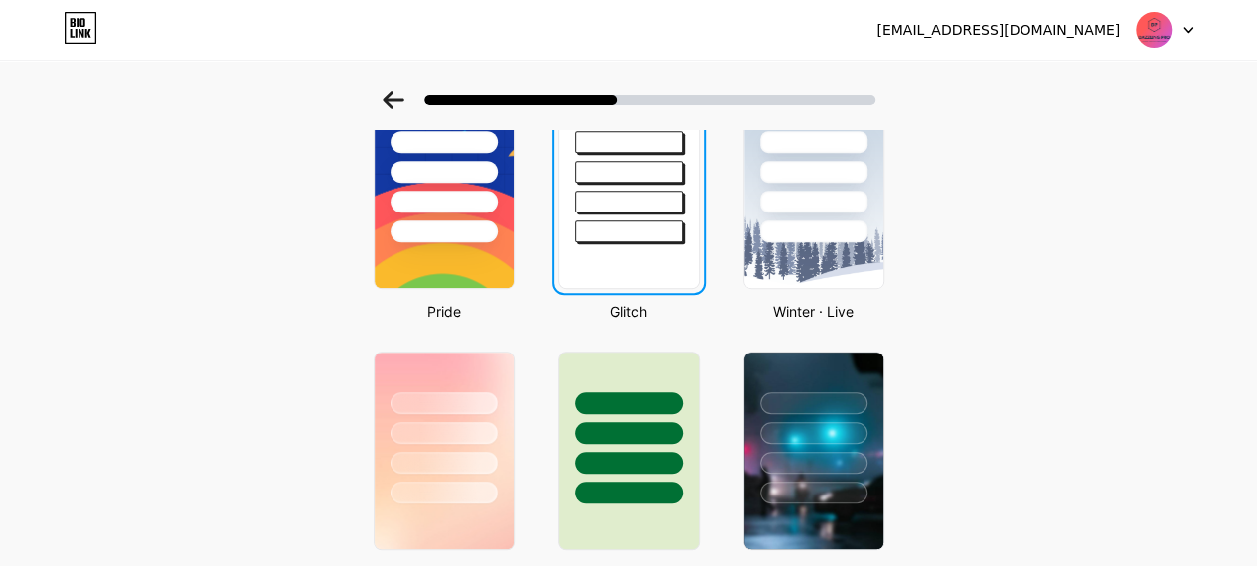
scroll to position [0, 0]
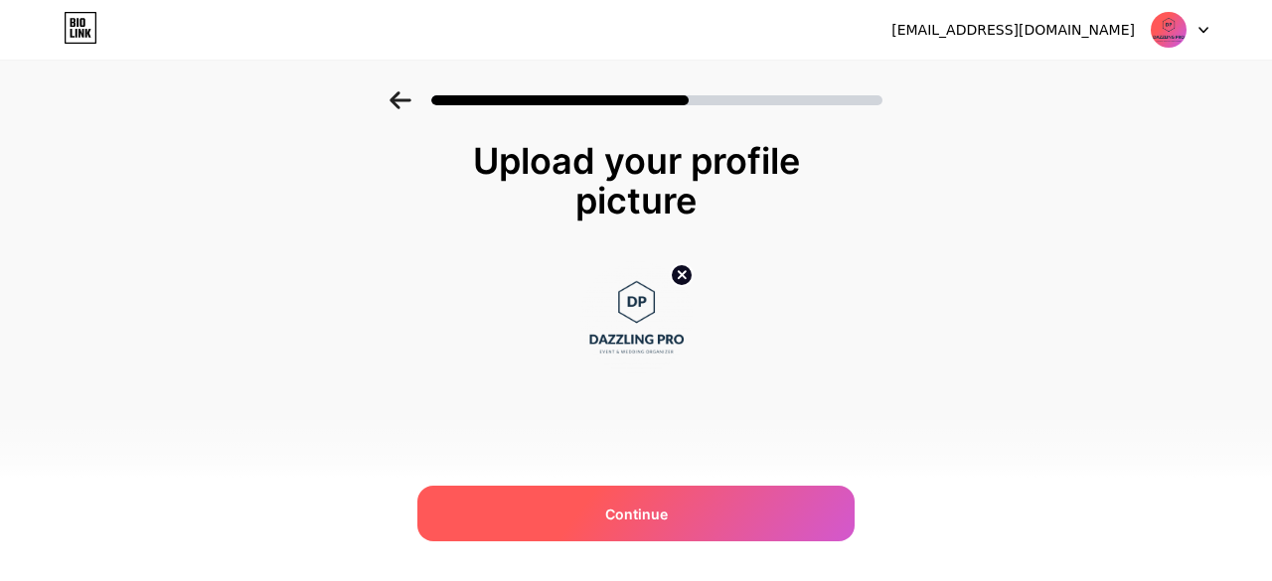
click at [709, 511] on div "Continue" at bounding box center [635, 514] width 437 height 56
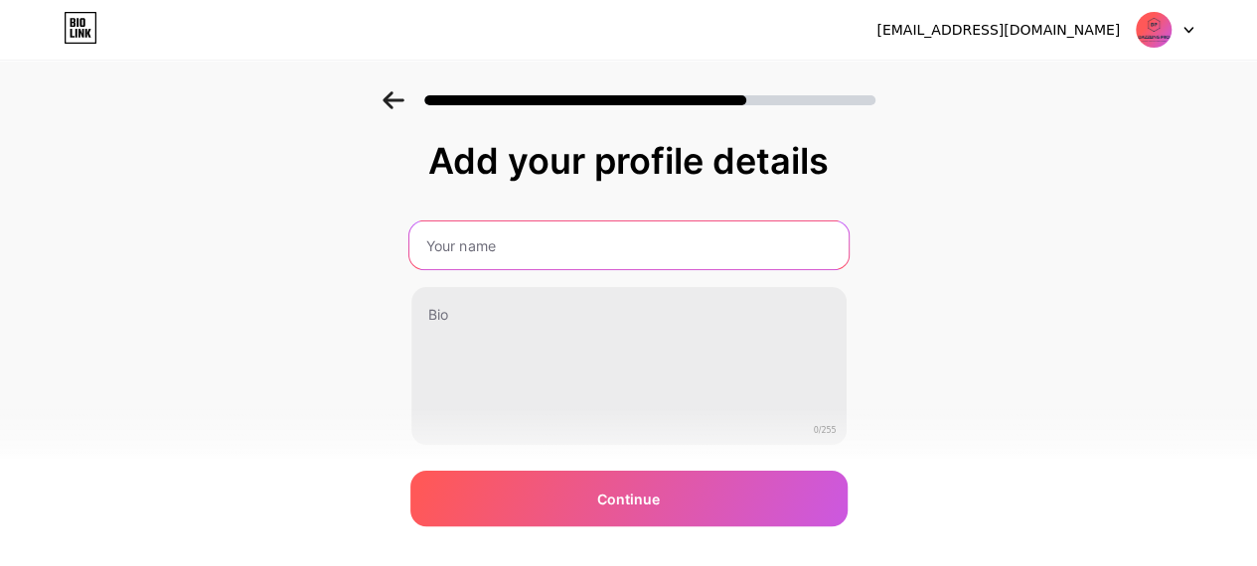
click at [483, 256] on input "text" at bounding box center [627, 246] width 439 height 48
type input "Dazzlingpro"
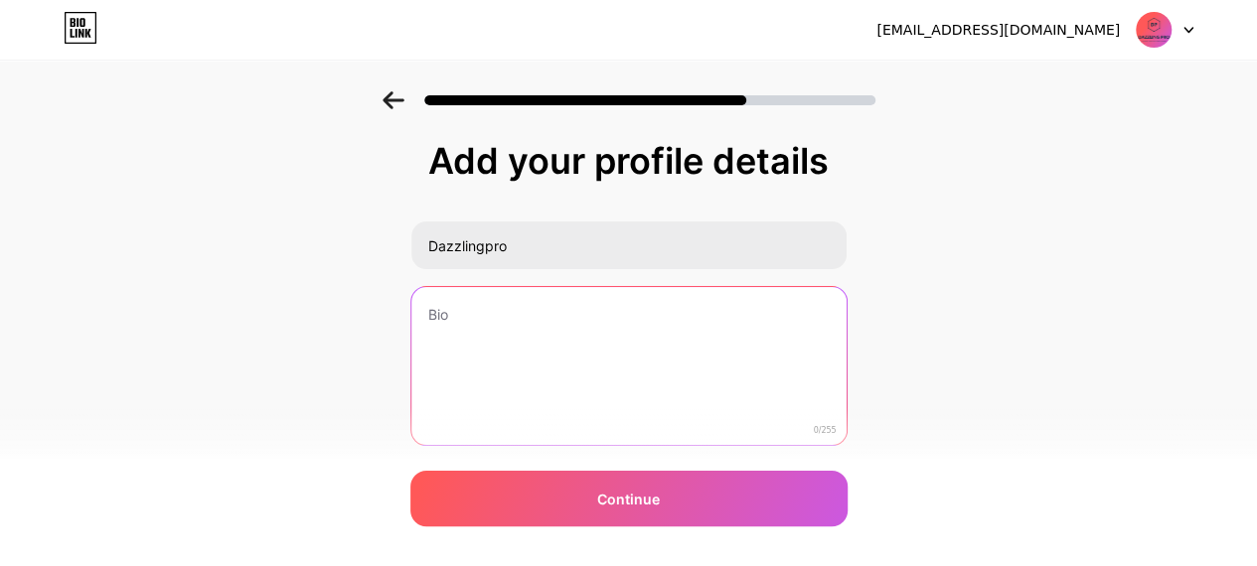
click at [499, 340] on textarea at bounding box center [628, 367] width 435 height 160
paste textarea "Serving With Heart, Driven By Passion, Guided [DEMOGRAPHIC_DATA] Professionalism"
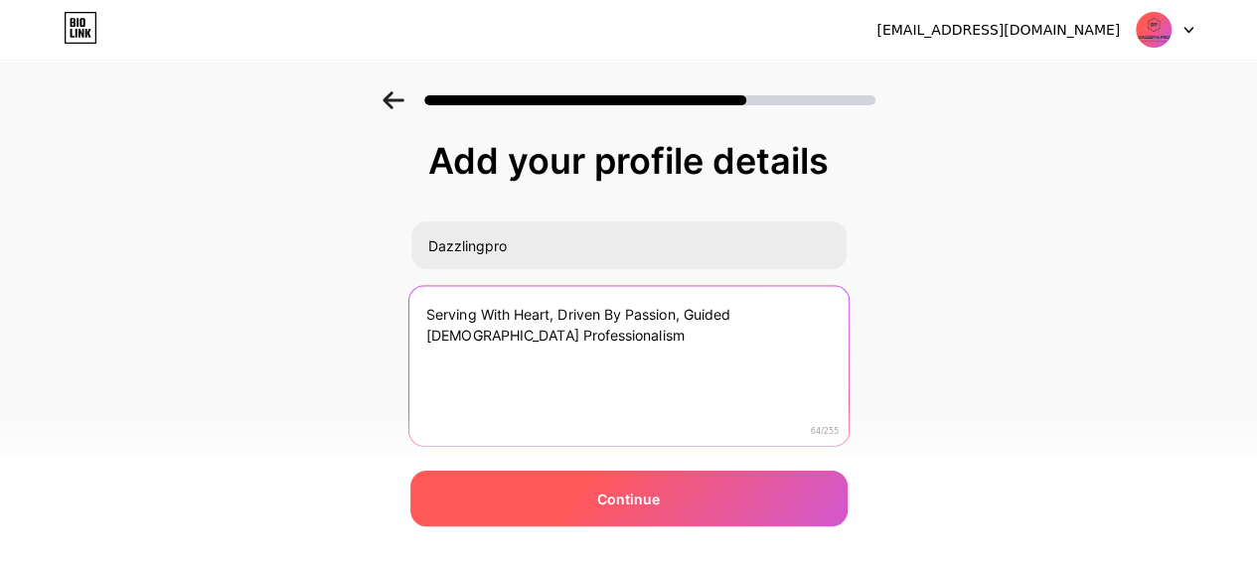
type textarea "Serving With Heart, Driven By Passion, Guided [DEMOGRAPHIC_DATA] Professionalism"
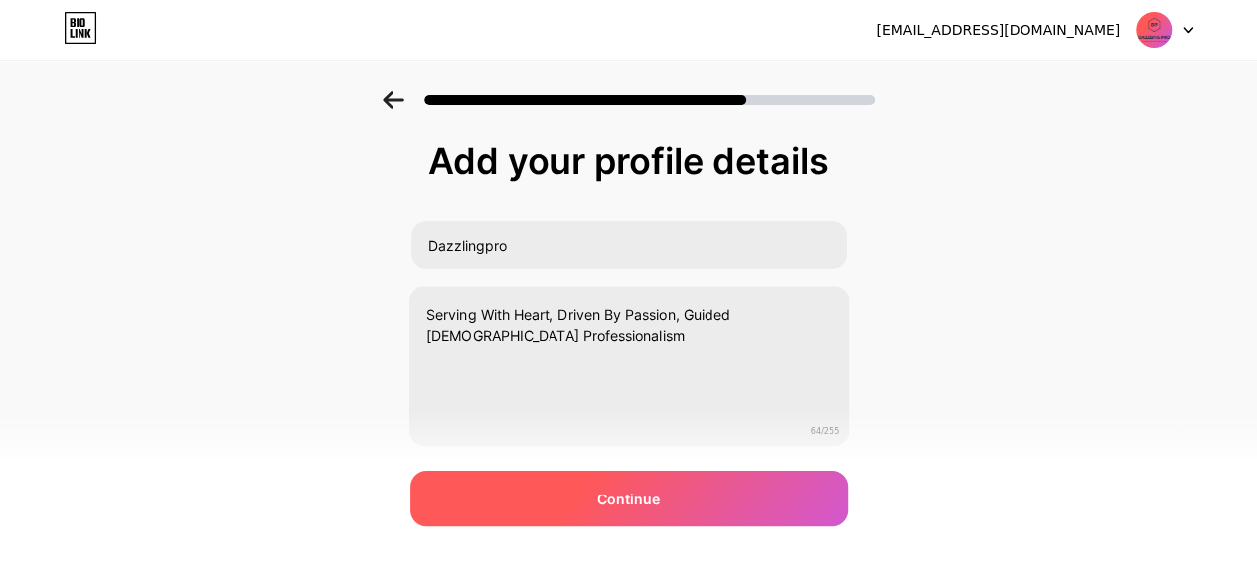
click at [648, 493] on span "Continue" at bounding box center [628, 499] width 63 height 21
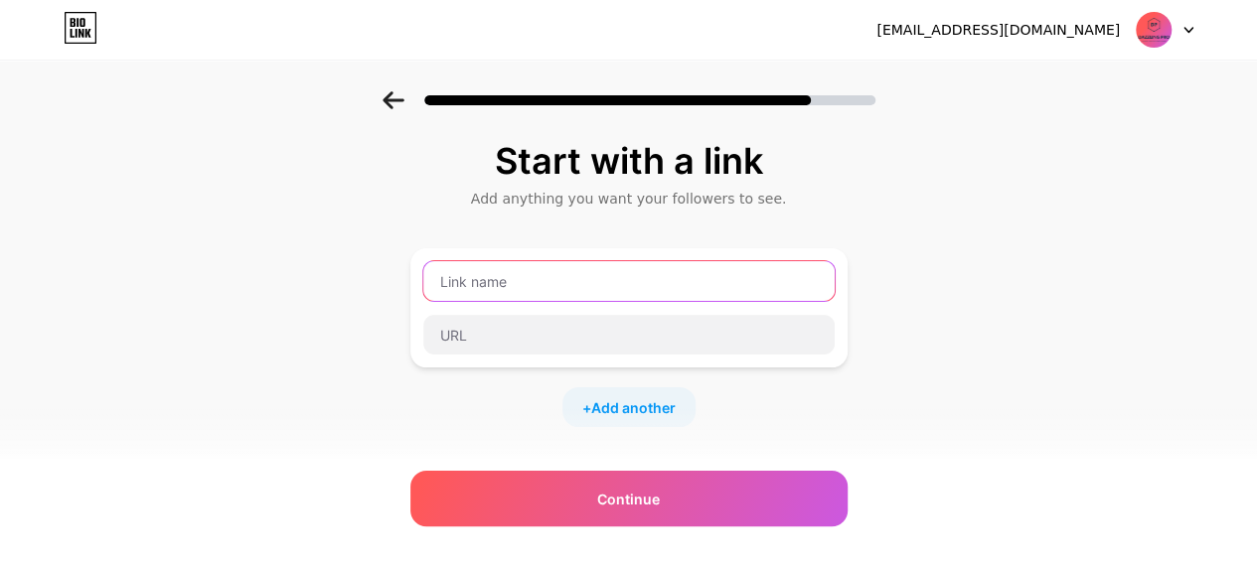
click at [555, 288] on input "text" at bounding box center [628, 281] width 411 height 40
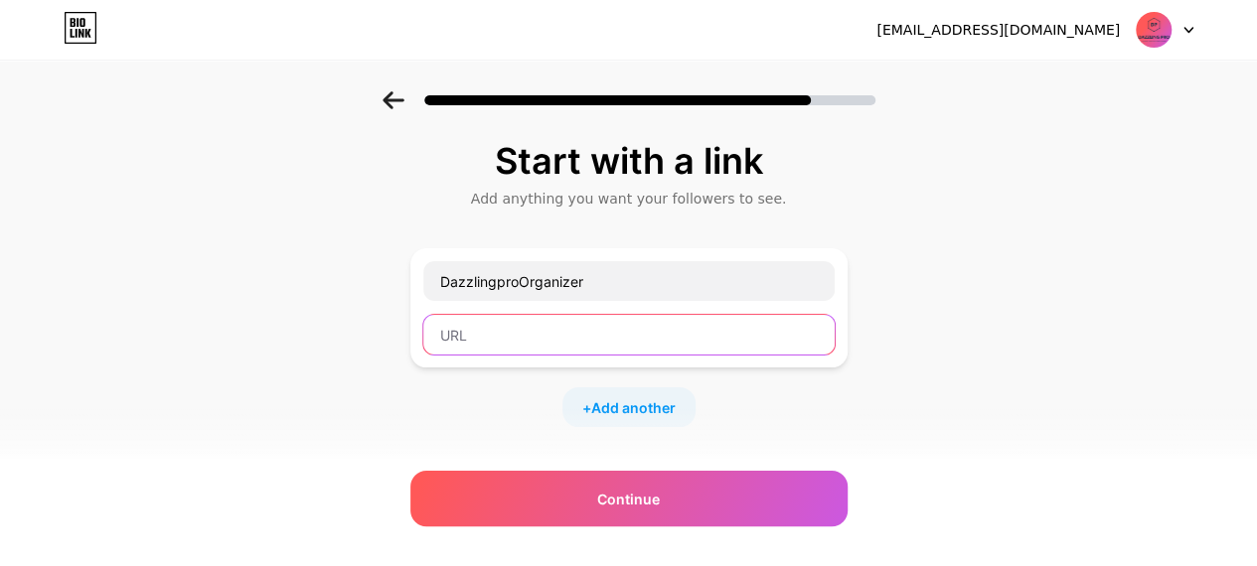
click at [560, 333] on input "text" at bounding box center [628, 335] width 411 height 40
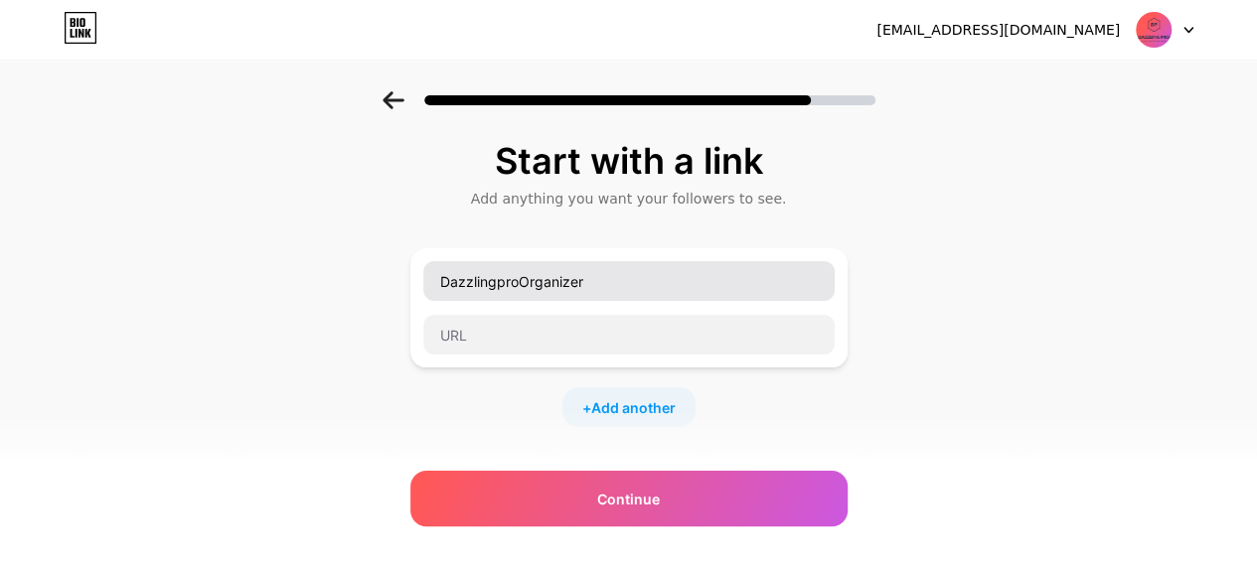
drag, startPoint x: 614, startPoint y: 258, endPoint x: 593, endPoint y: 264, distance: 21.7
click at [593, 264] on div "DazzlingproOrganizer" at bounding box center [628, 307] width 437 height 119
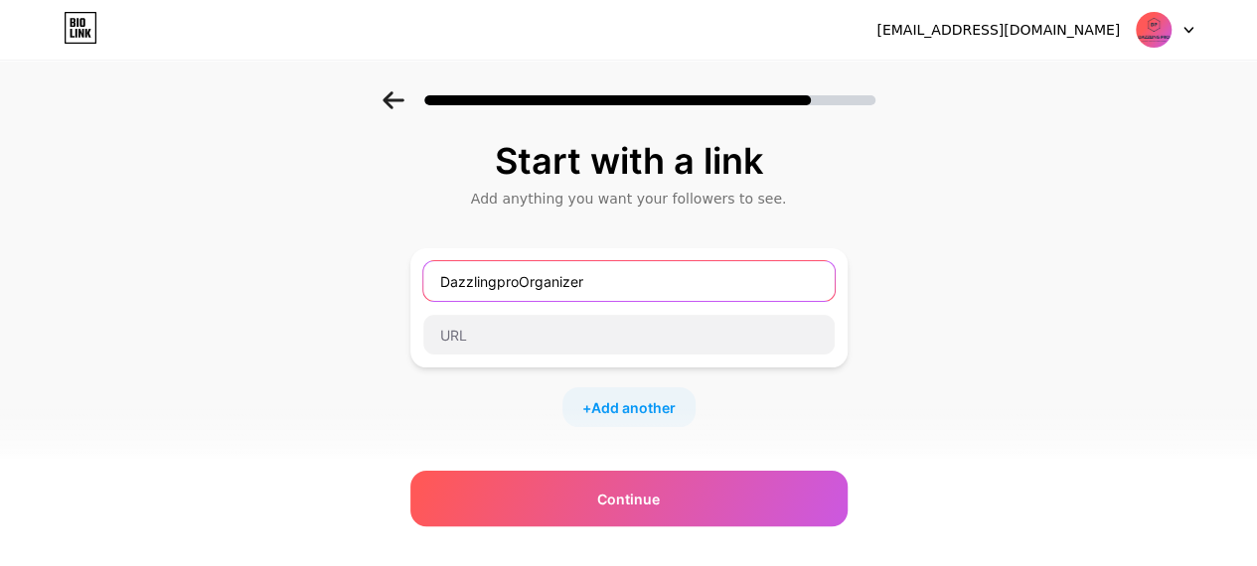
click at [519, 277] on input "DazzlingproOrganizer" at bounding box center [628, 281] width 411 height 40
click at [523, 279] on input "DazzlingproOrganizer" at bounding box center [628, 281] width 411 height 40
drag, startPoint x: 443, startPoint y: 278, endPoint x: 612, endPoint y: 276, distance: 168.9
click at [612, 276] on input "Dazzlingpro Organizer" at bounding box center [628, 281] width 411 height 40
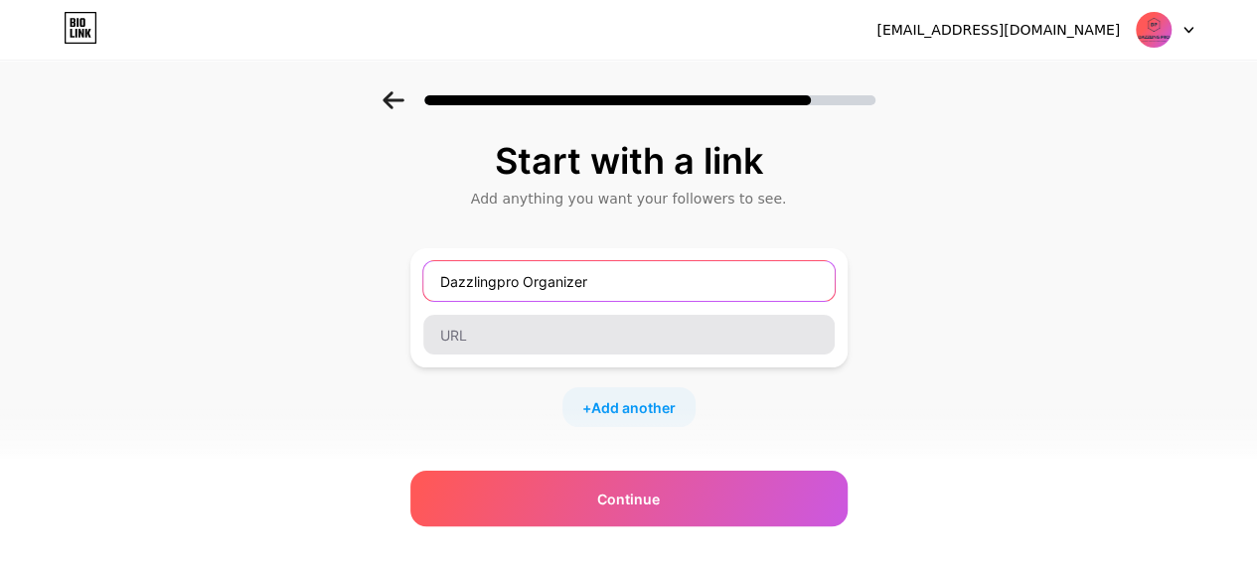
type input "Dazzlingpro Organizer"
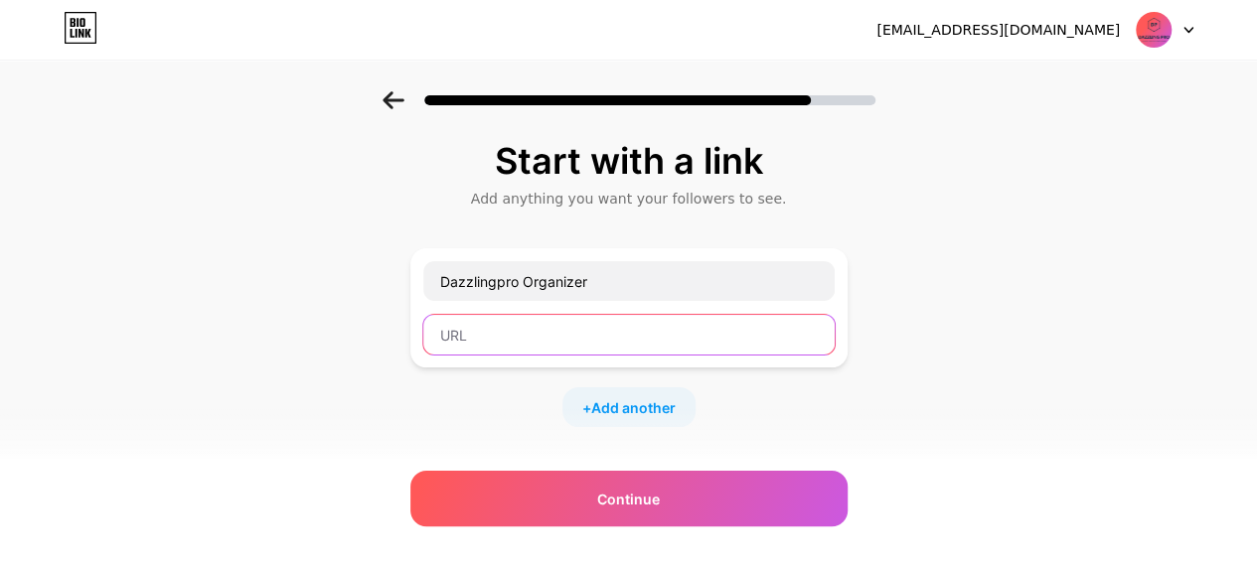
click at [550, 343] on input "text" at bounding box center [628, 335] width 411 height 40
paste input "Dazzlingpro Organizer"
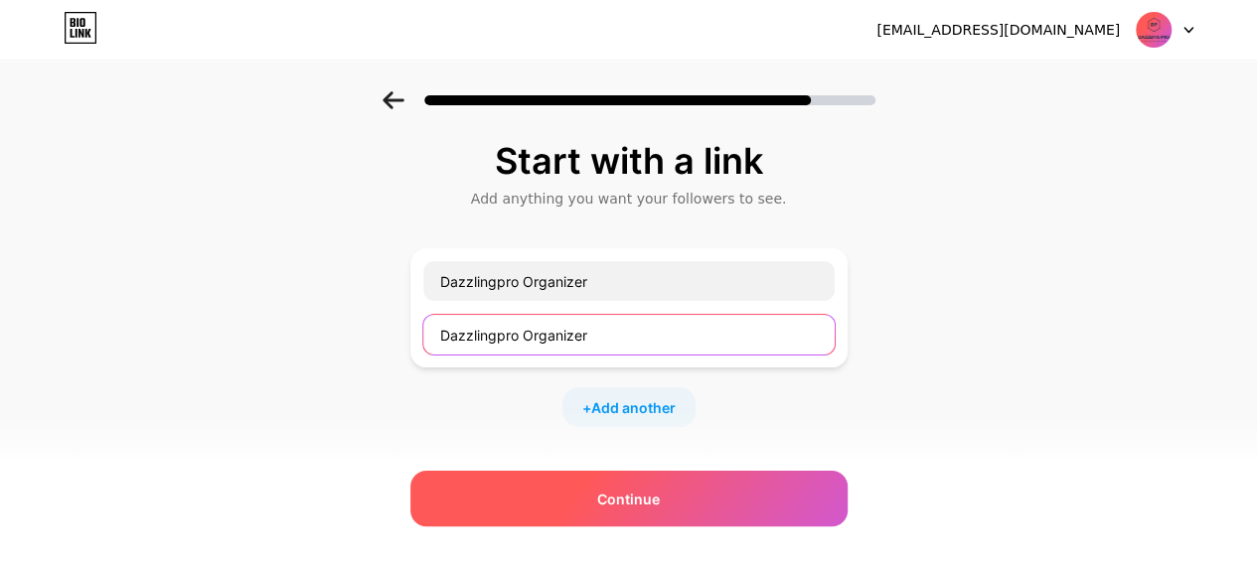
type input "Dazzlingpro Organizer"
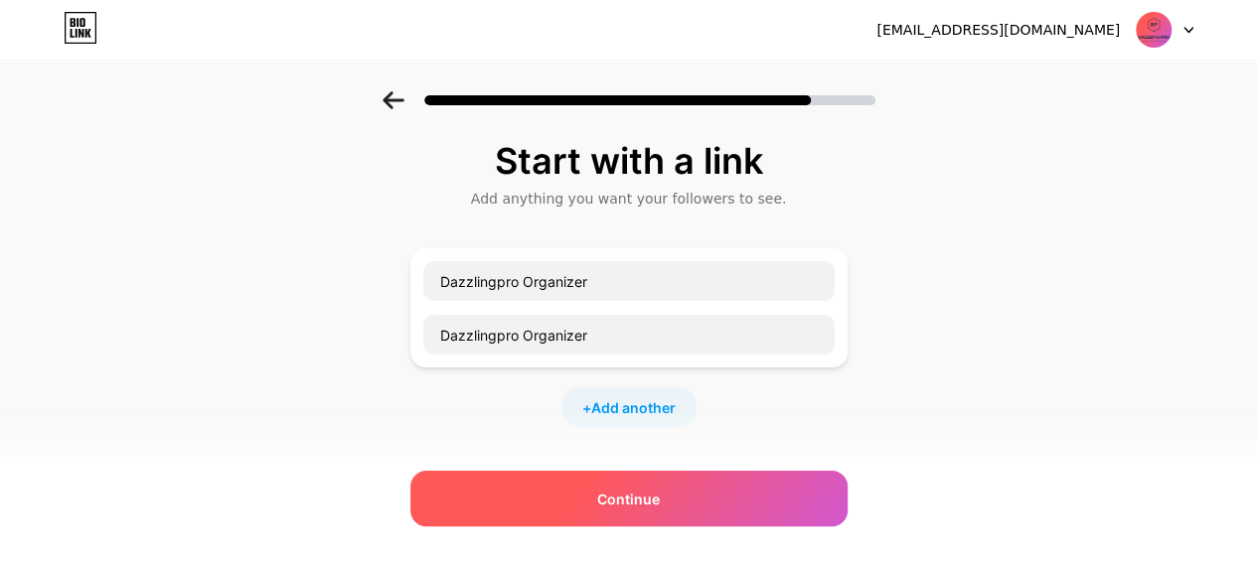
click at [660, 495] on span "Continue" at bounding box center [628, 499] width 63 height 21
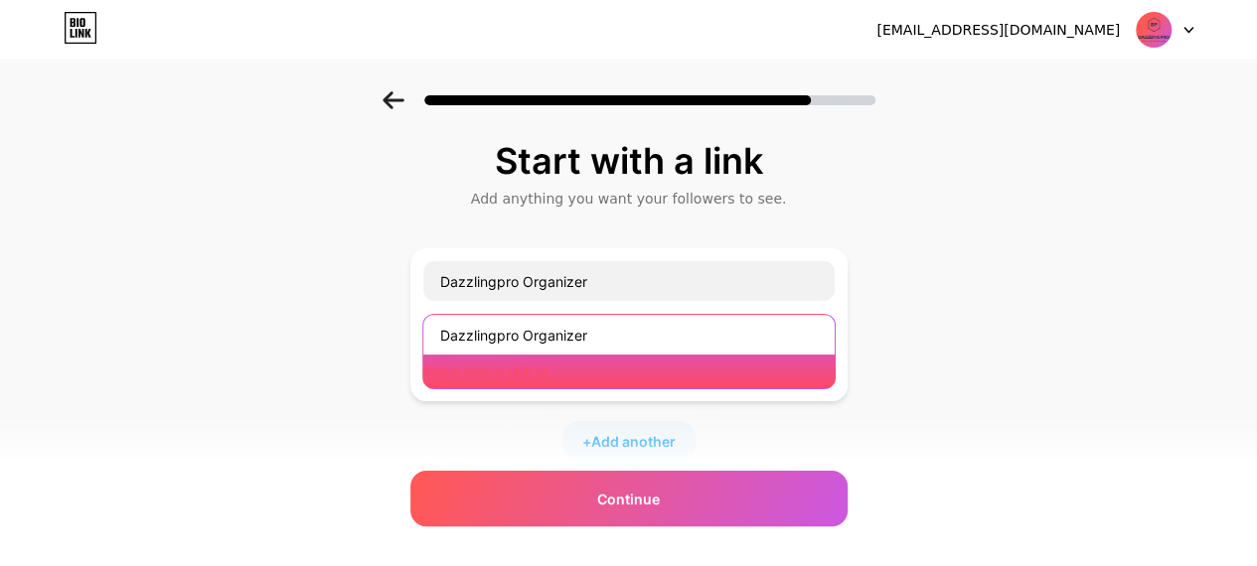
drag, startPoint x: 617, startPoint y: 337, endPoint x: 413, endPoint y: 342, distance: 203.7
click at [413, 342] on div "Start with a link Add anything you want your followers to see. Dazzlingpro Orga…" at bounding box center [628, 457] width 1257 height 732
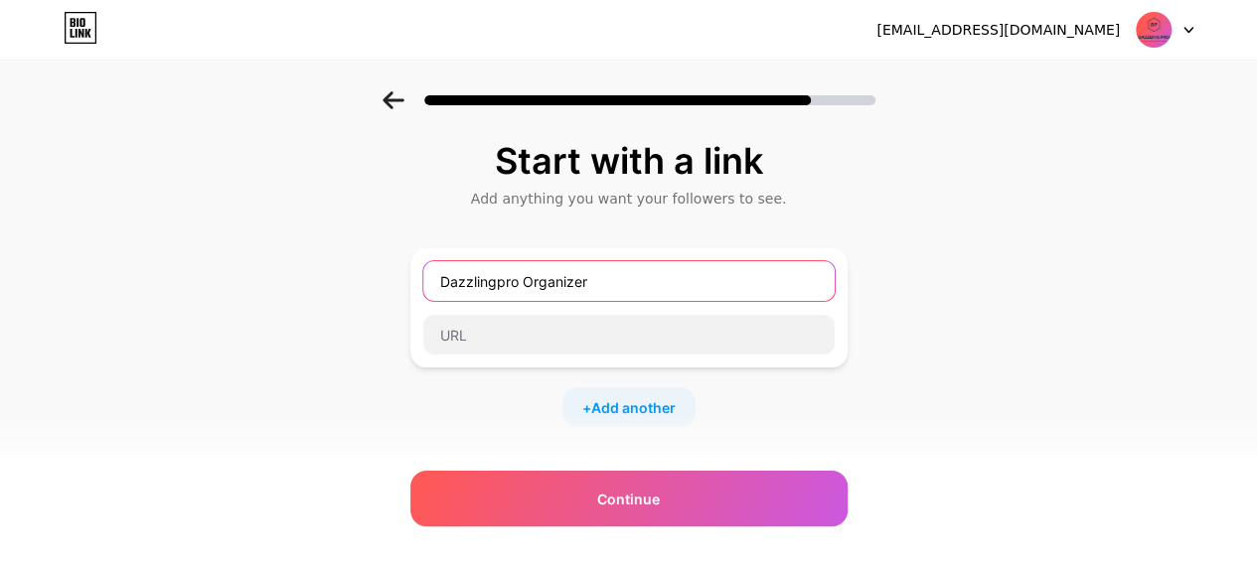
drag, startPoint x: 630, startPoint y: 261, endPoint x: 390, endPoint y: 280, distance: 240.1
click at [390, 280] on div "Start with a link Add anything you want your followers to see. Dazzlingpro Orga…" at bounding box center [628, 440] width 1257 height 698
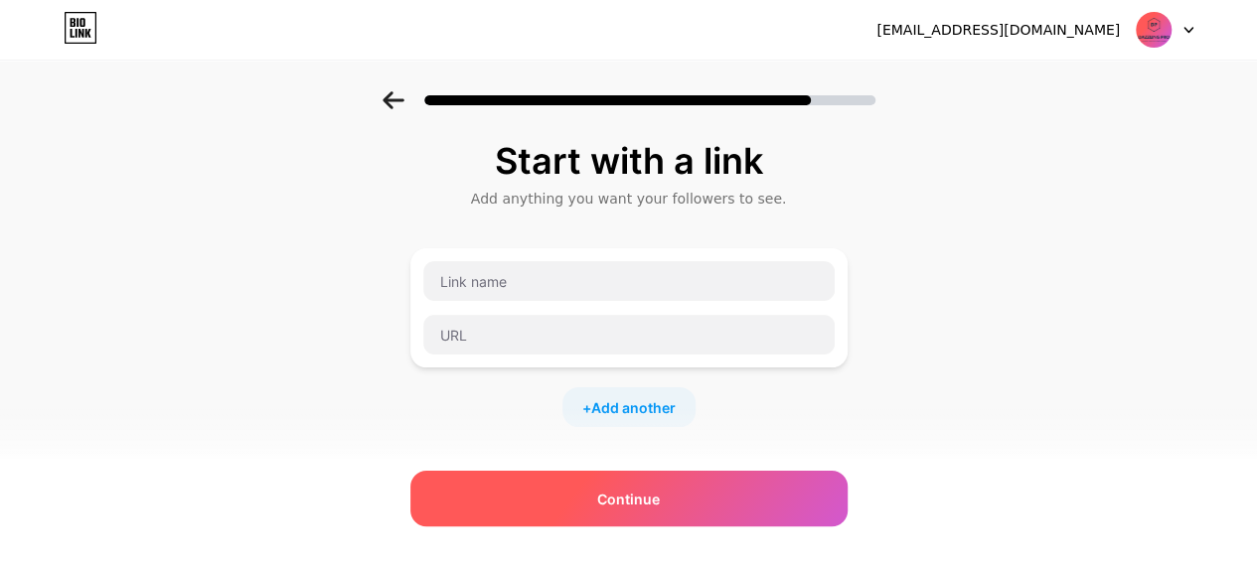
click at [628, 507] on span "Continue" at bounding box center [628, 499] width 63 height 21
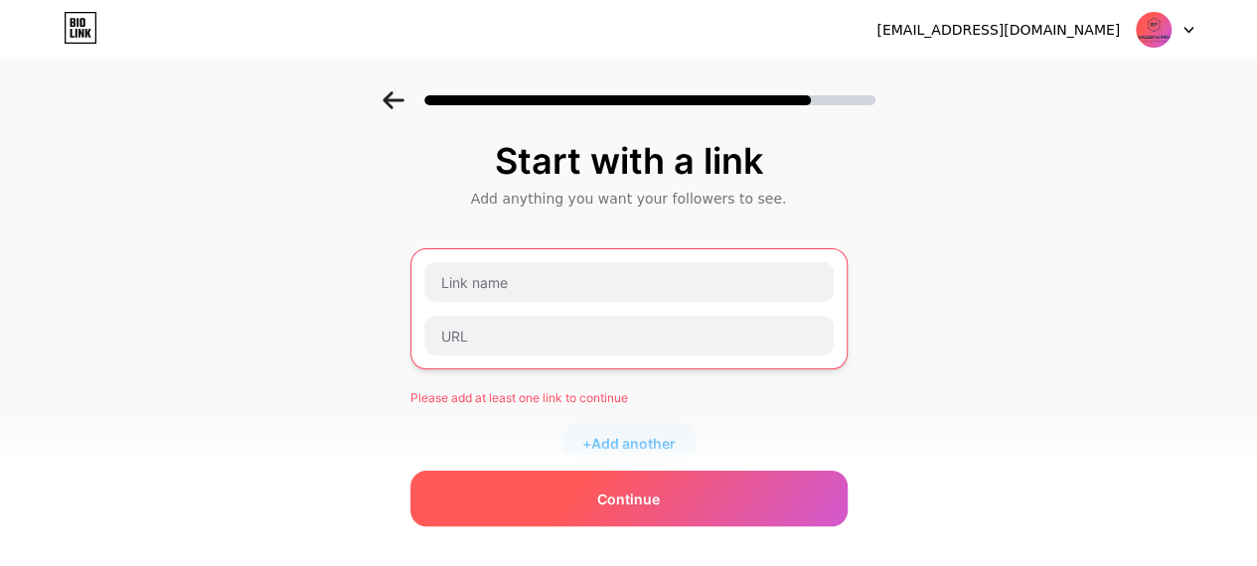
click at [621, 503] on span "Continue" at bounding box center [628, 499] width 63 height 21
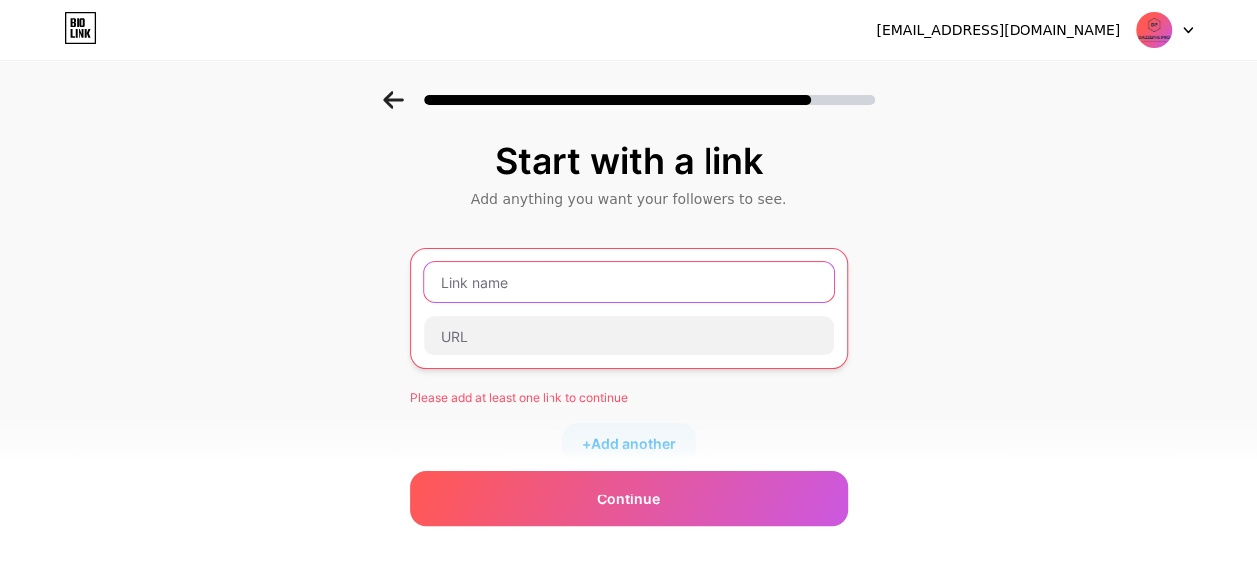
click at [531, 296] on input "text" at bounding box center [628, 282] width 409 height 40
click at [572, 281] on input "text" at bounding box center [628, 282] width 409 height 40
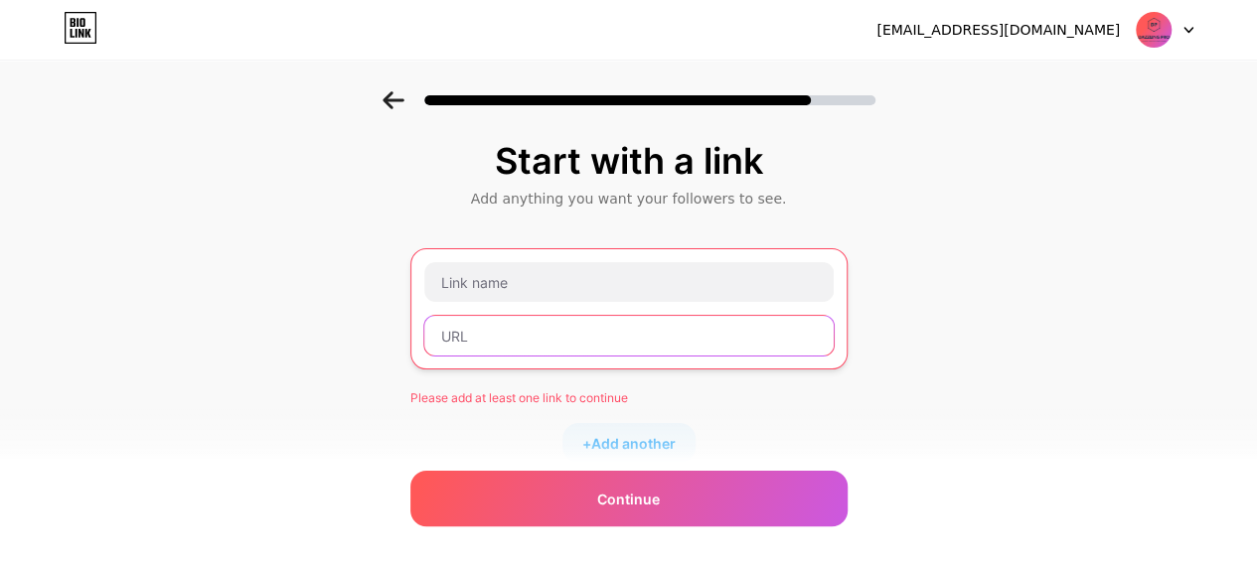
click at [568, 337] on input "text" at bounding box center [628, 336] width 409 height 40
paste input "https://www.instagram.com/neysaaf/"
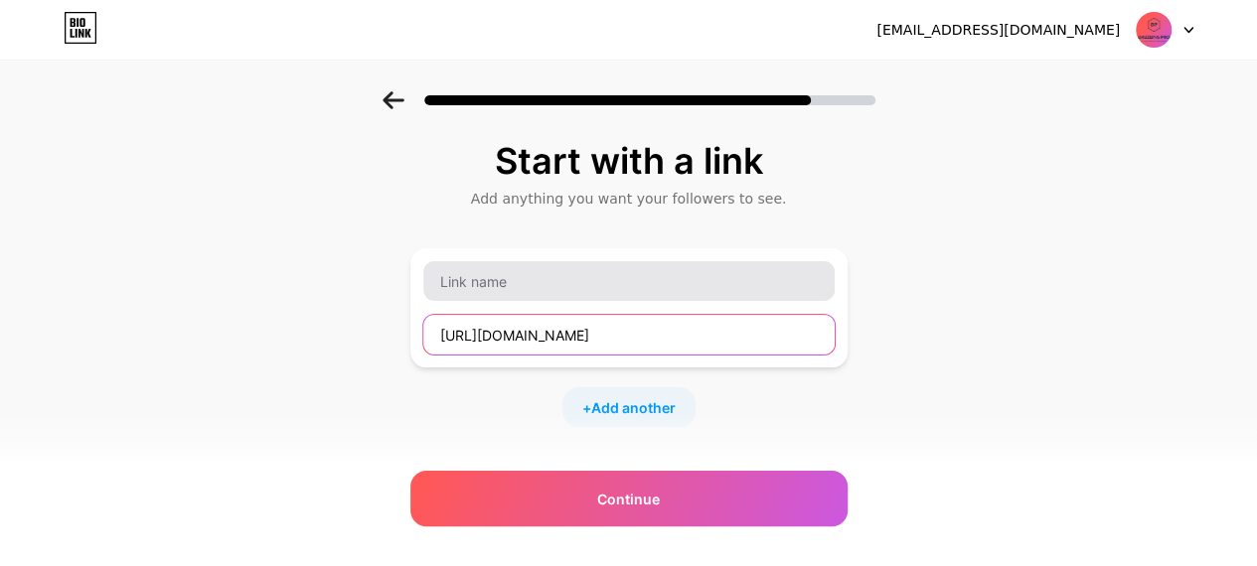
type input "https://www.instagram.com/neysaaf/"
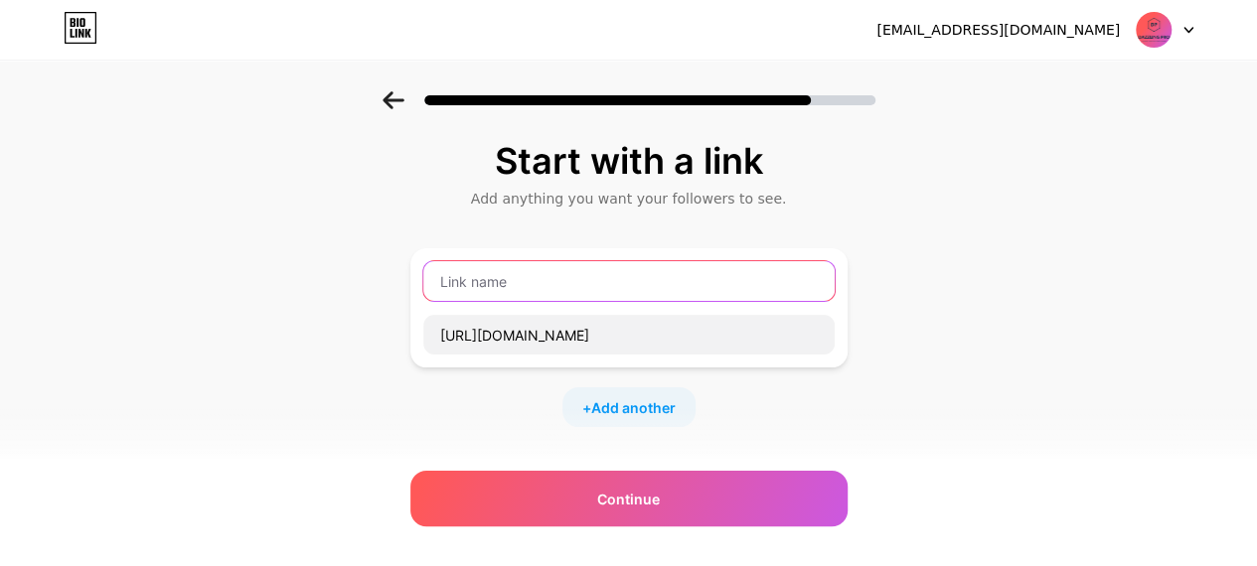
click at [551, 291] on input "text" at bounding box center [628, 281] width 411 height 40
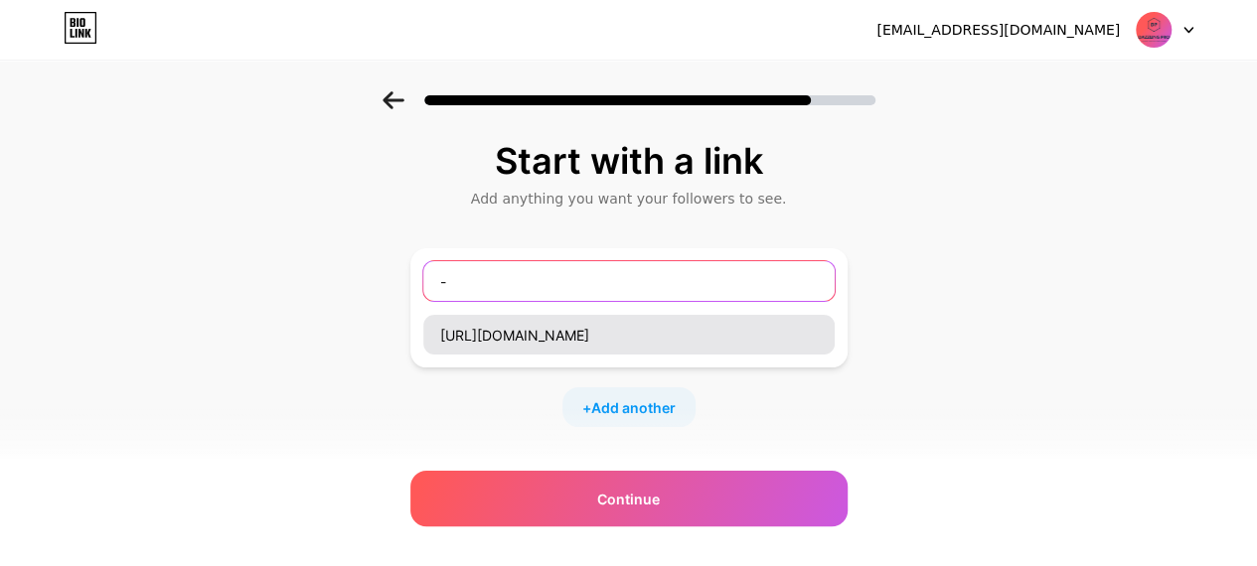
type input "-"
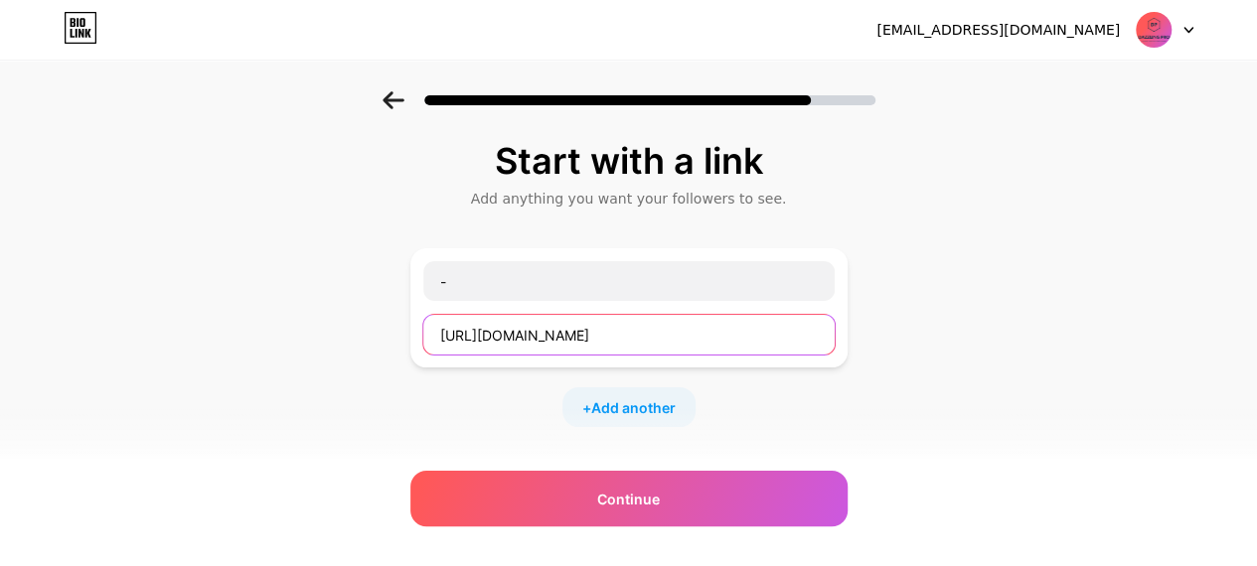
drag, startPoint x: 640, startPoint y: 338, endPoint x: 416, endPoint y: 312, distance: 225.0
click at [399, 326] on div "Start with a link Add anything you want your followers to see. - https://www.in…" at bounding box center [628, 440] width 1257 height 698
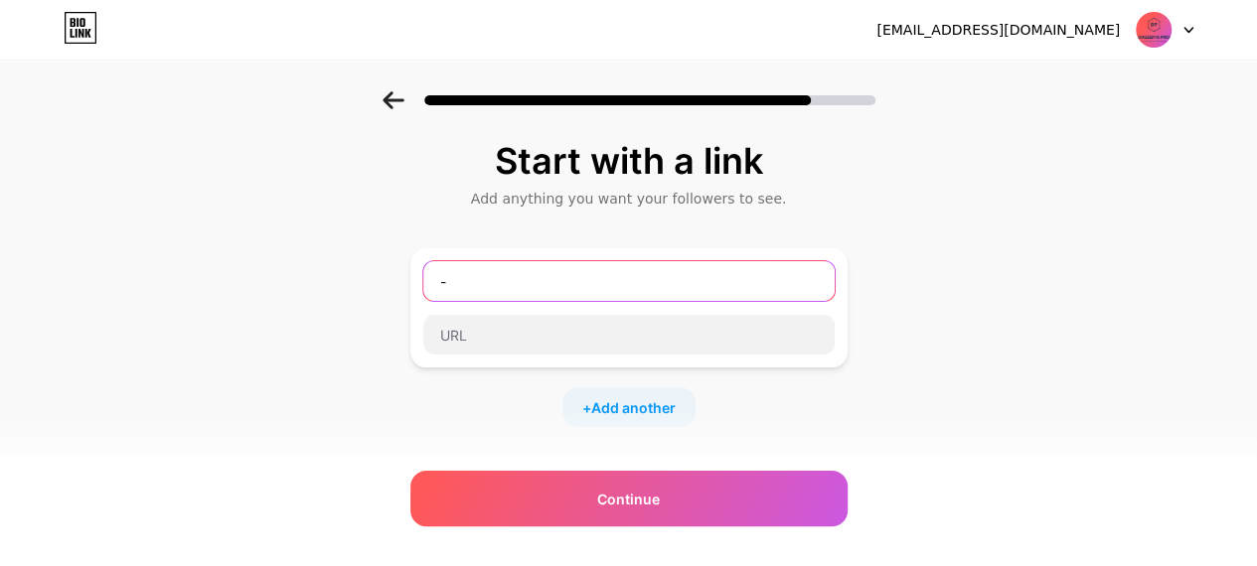
drag, startPoint x: 493, startPoint y: 290, endPoint x: 468, endPoint y: 293, distance: 25.0
click at [488, 290] on input "-" at bounding box center [628, 281] width 411 height 40
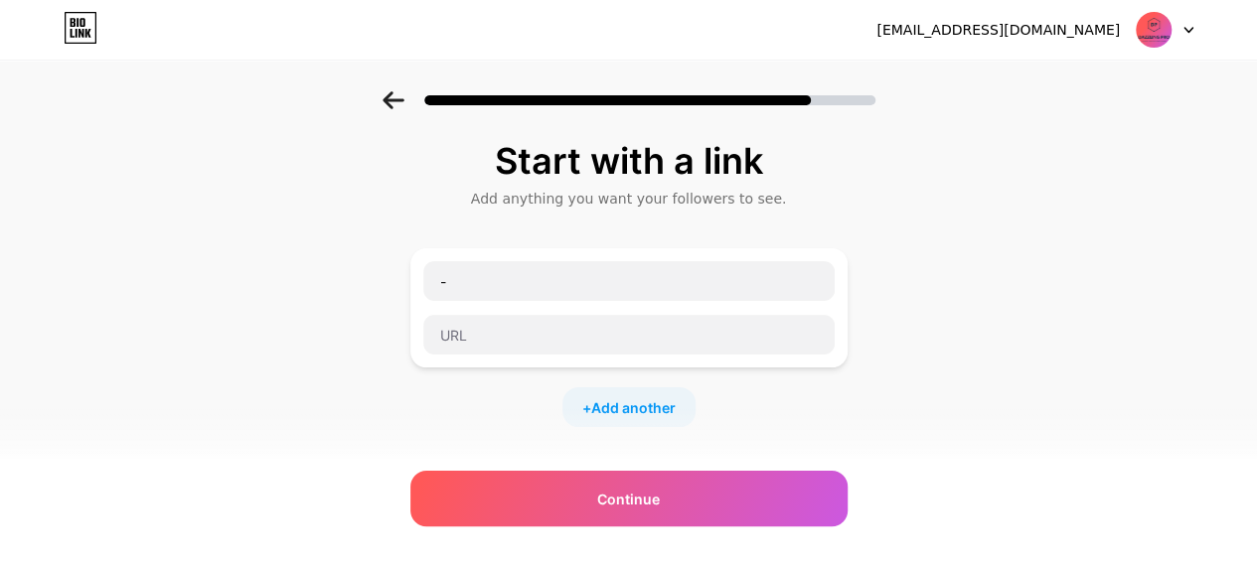
click at [1184, 35] on div at bounding box center [1164, 30] width 58 height 36
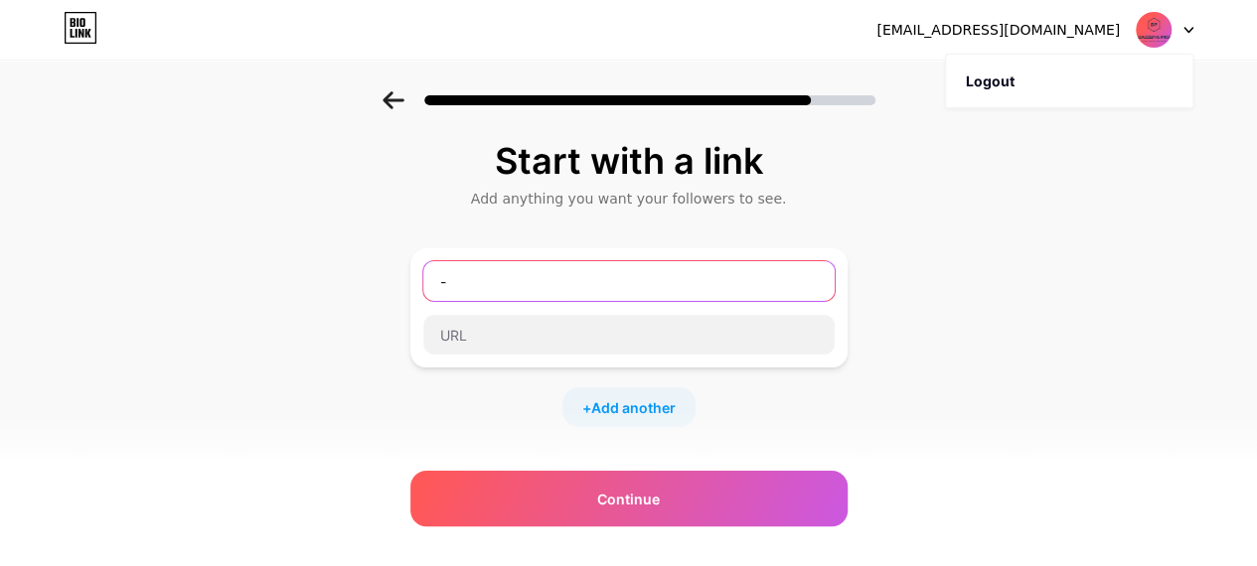
click at [486, 283] on input "-" at bounding box center [628, 281] width 411 height 40
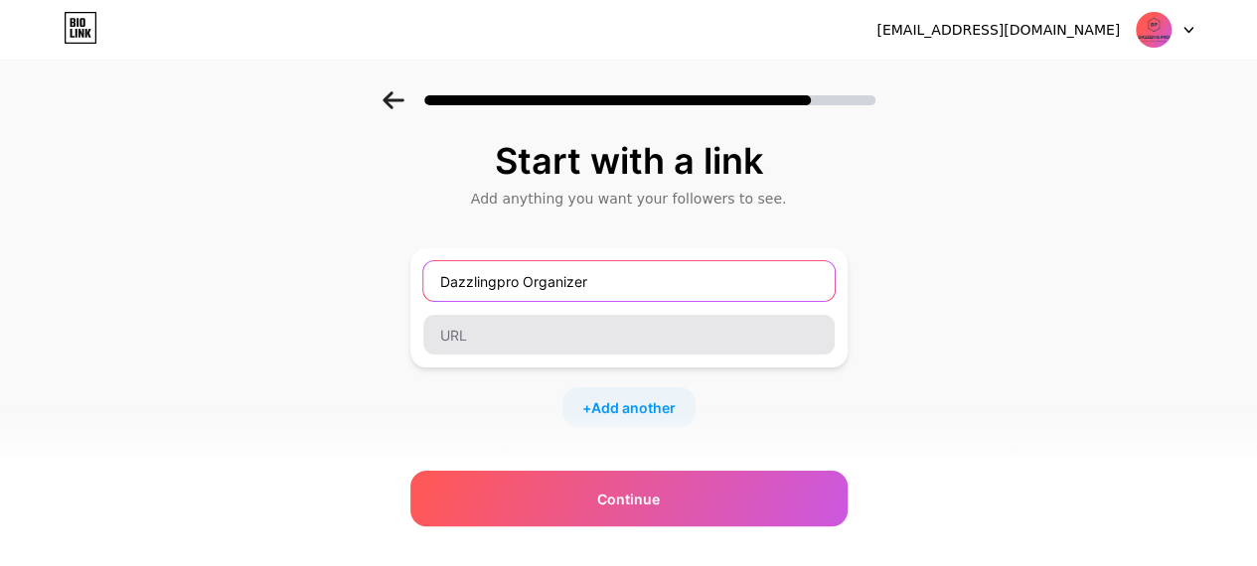
type input "Dazzlingpro Organizer"
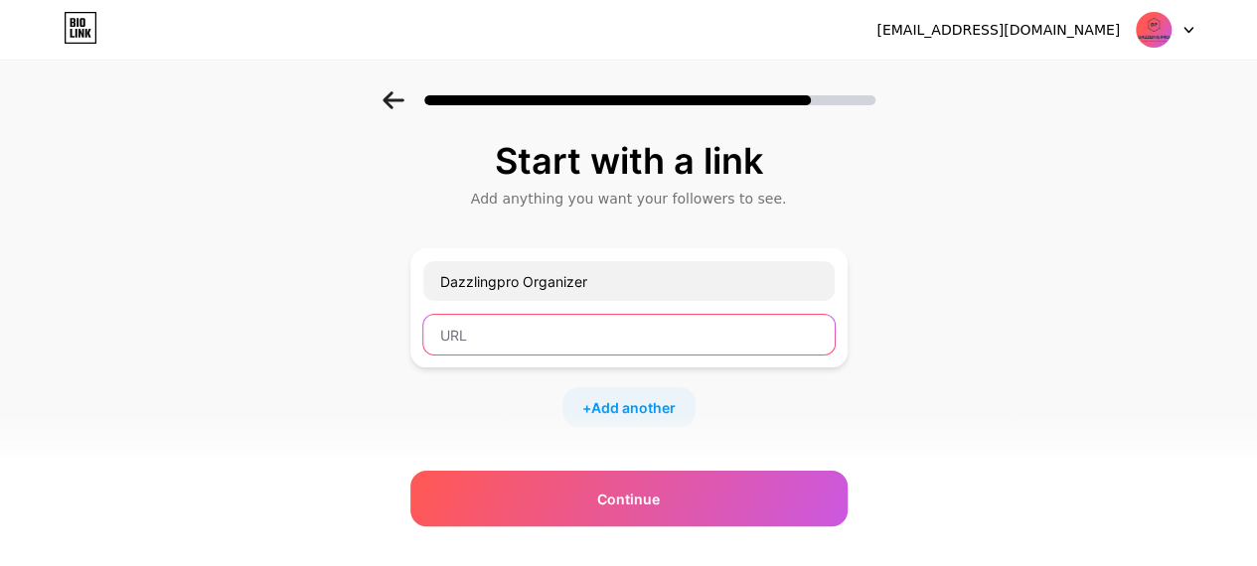
click at [575, 344] on input "text" at bounding box center [628, 335] width 411 height 40
paste input "[URL][DOMAIN_NAME]"
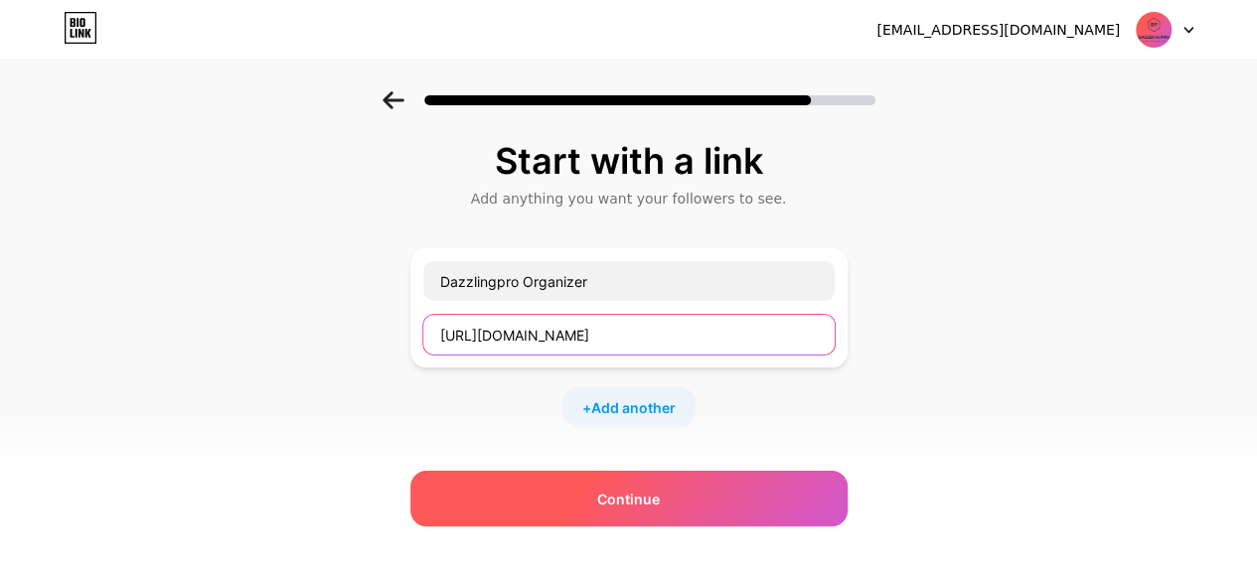
type input "[URL][DOMAIN_NAME]"
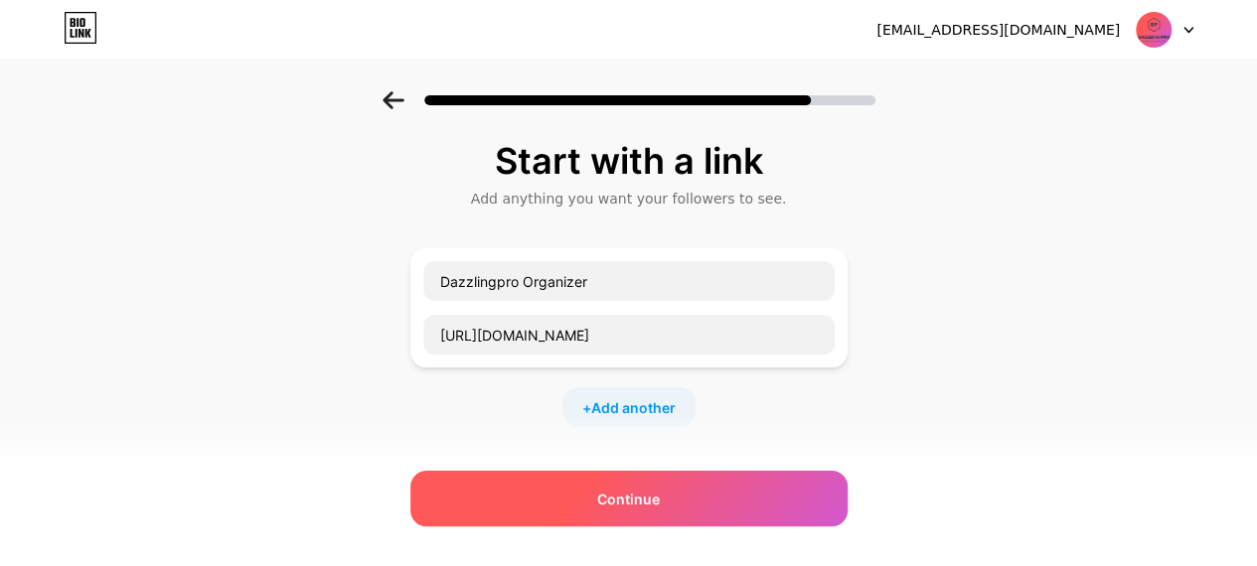
click at [616, 476] on div "Continue" at bounding box center [628, 499] width 437 height 56
click at [634, 481] on div "Continue" at bounding box center [628, 499] width 437 height 56
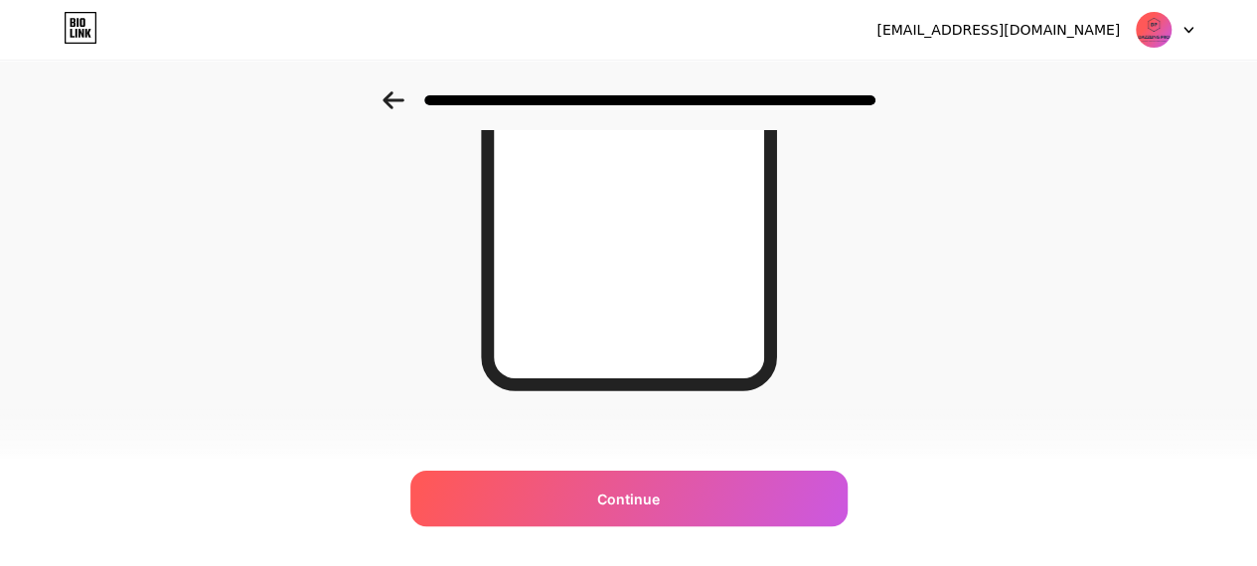
scroll to position [432, 0]
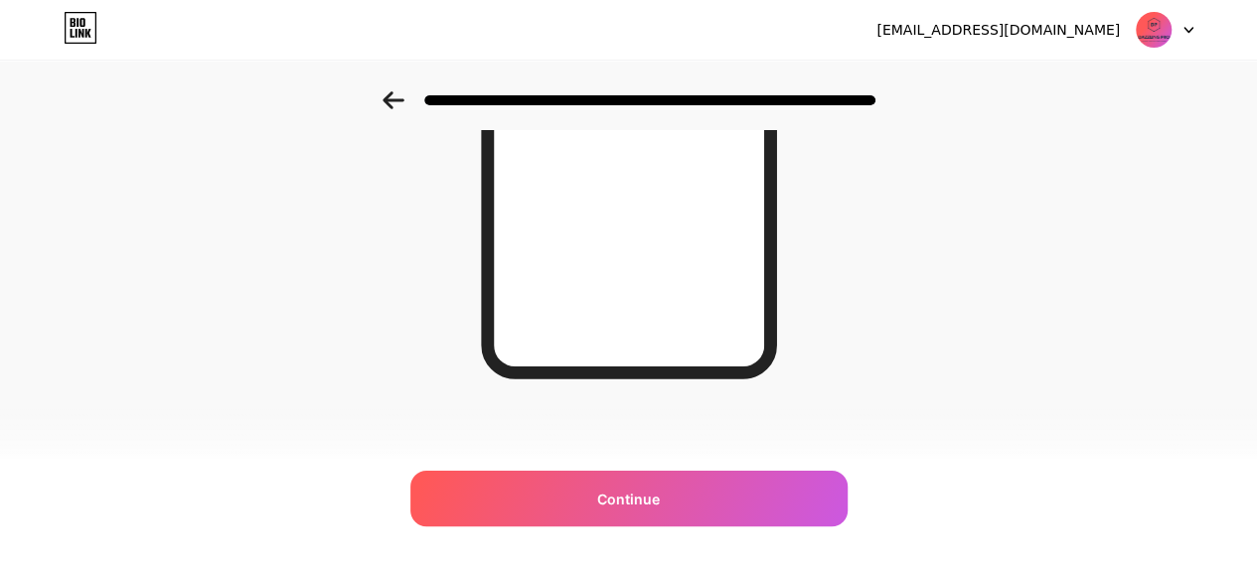
click at [385, 86] on div at bounding box center [628, 95] width 1257 height 70
click at [391, 100] on icon at bounding box center [392, 100] width 21 height 18
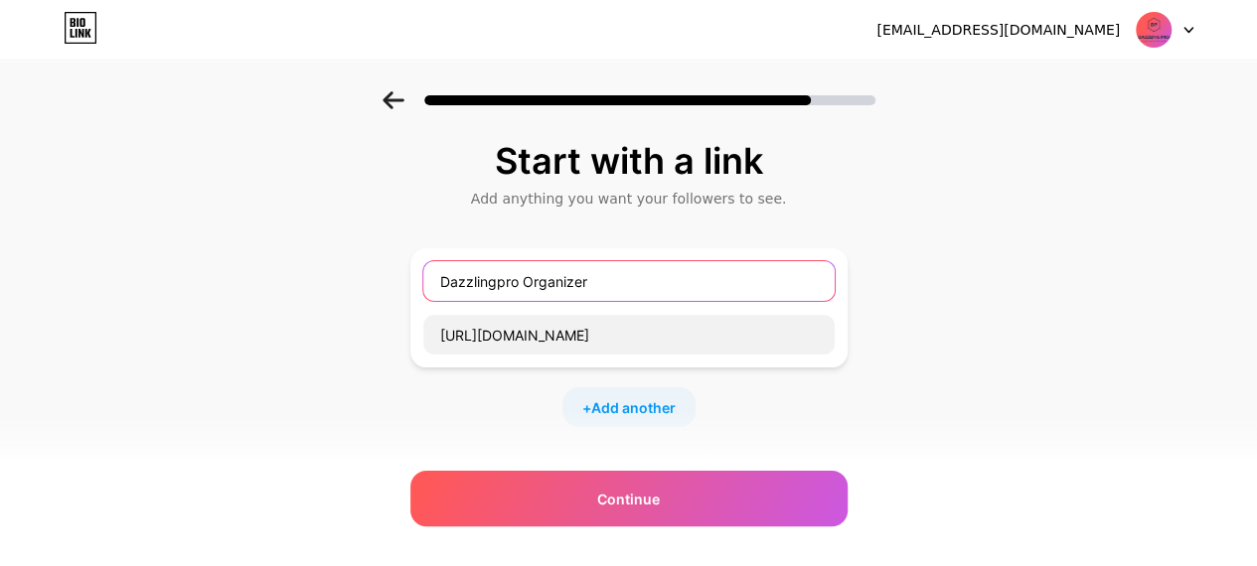
drag, startPoint x: 670, startPoint y: 269, endPoint x: 209, endPoint y: 243, distance: 461.7
click at [209, 243] on div "Start with a link Add anything you want your followers to see. Dazzlingpro Orga…" at bounding box center [628, 440] width 1257 height 698
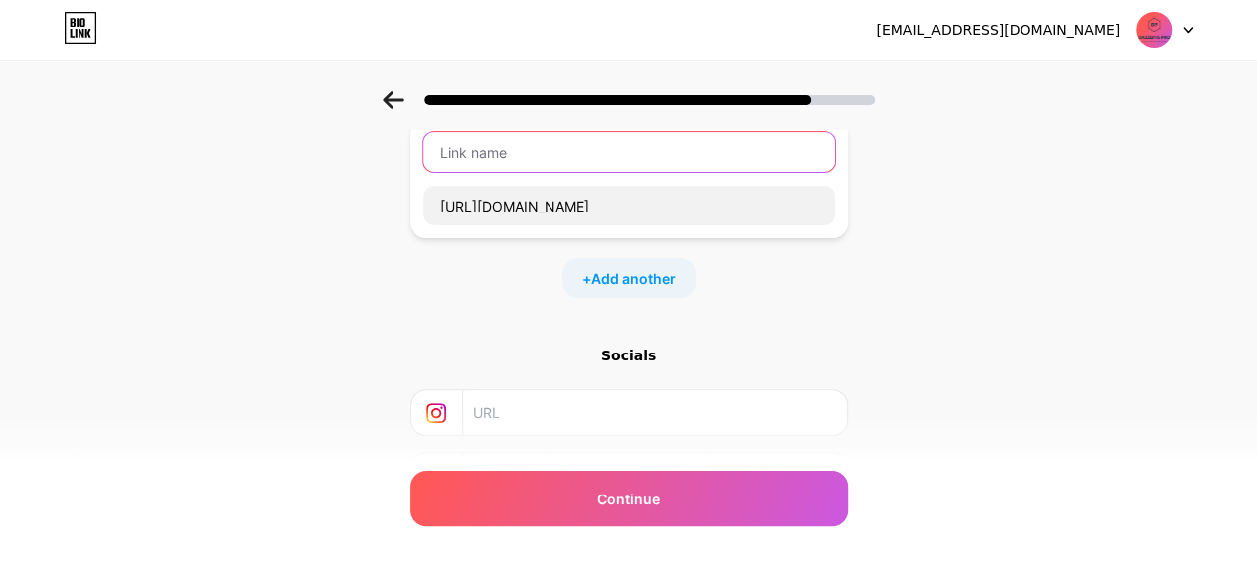
scroll to position [199, 0]
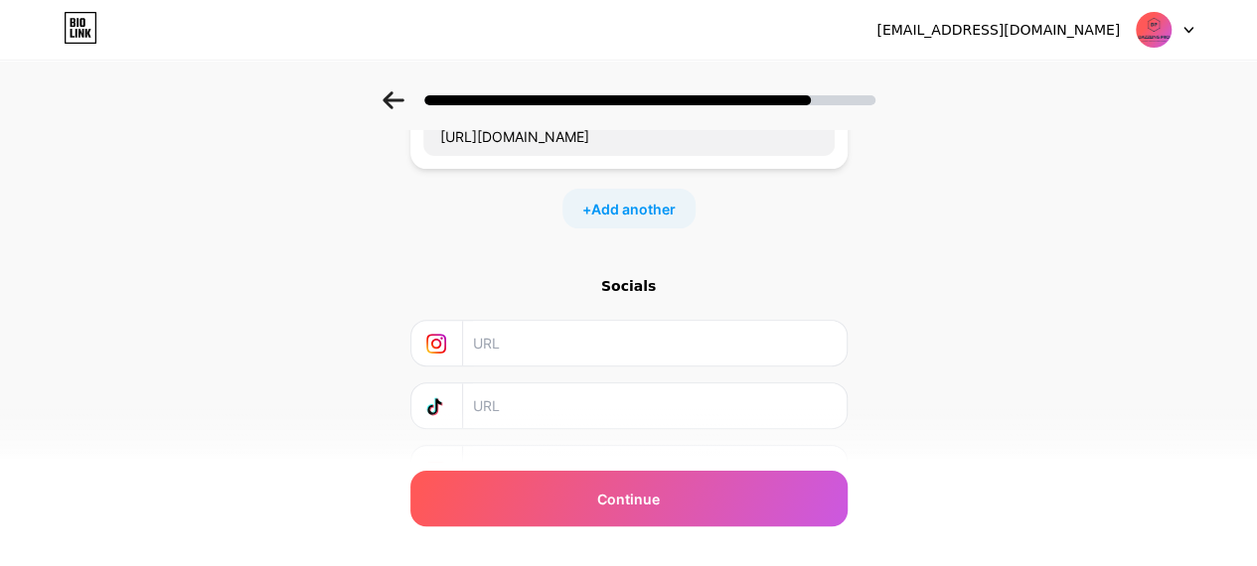
click at [878, 218] on div "Start with a link Add anything you want your followers to see. https://www.inst…" at bounding box center [628, 242] width 1257 height 698
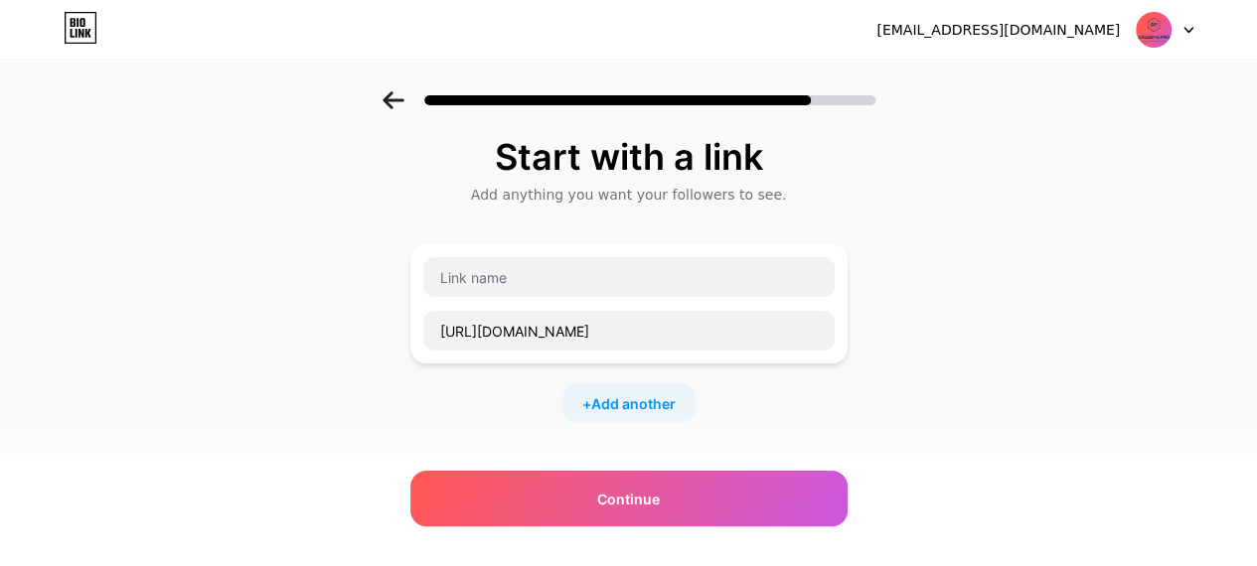
scroll to position [0, 0]
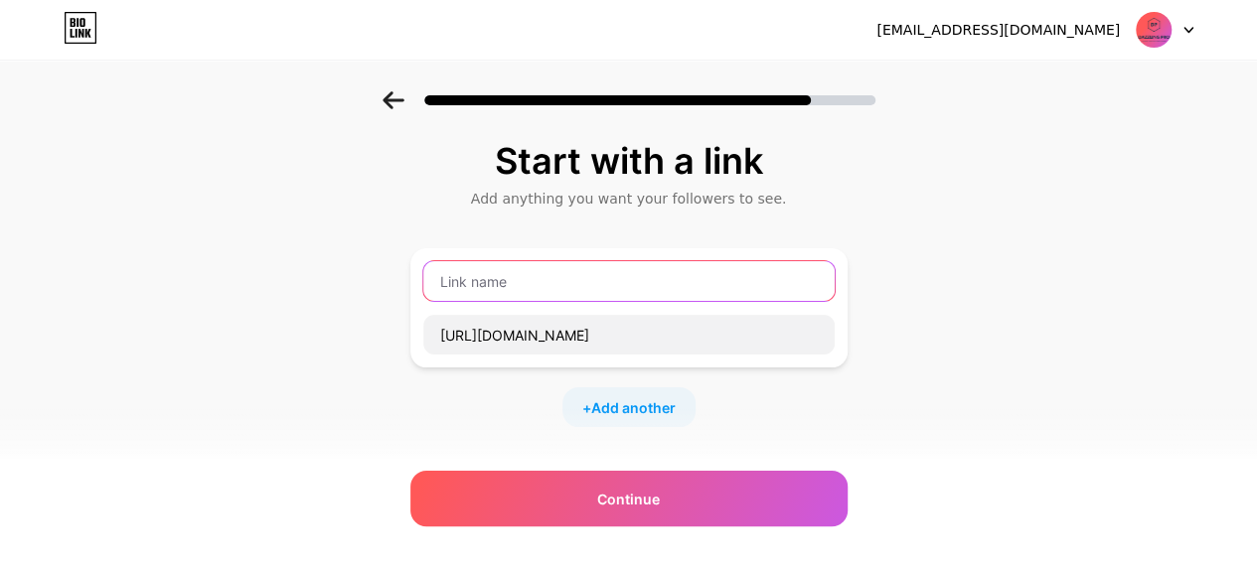
click at [477, 287] on input "text" at bounding box center [628, 281] width 411 height 40
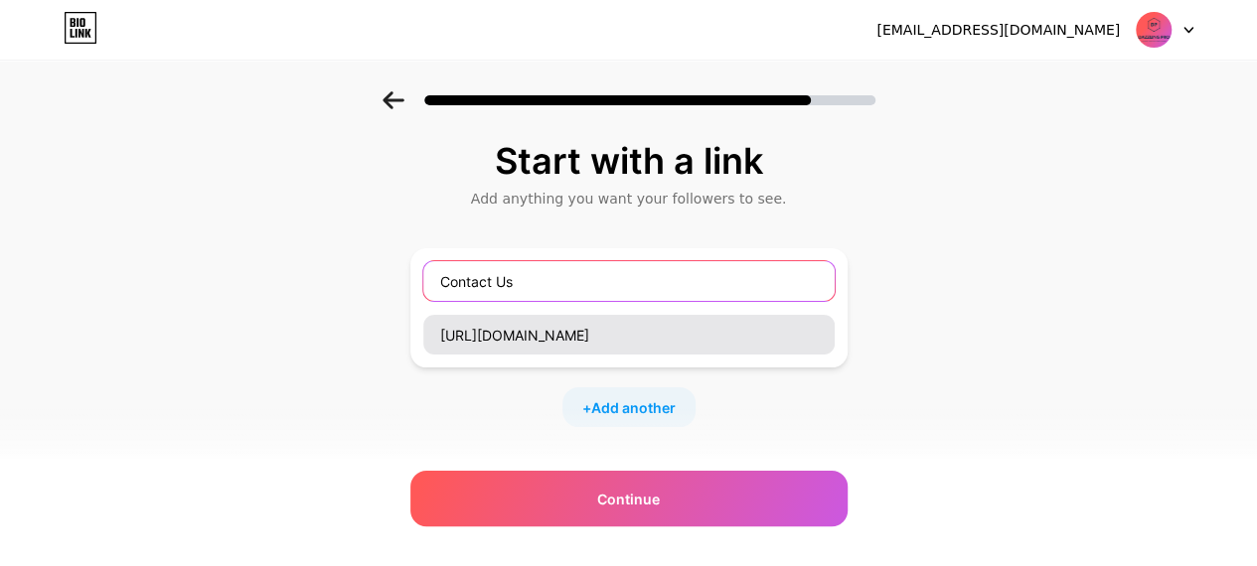
type input "Contact Us"
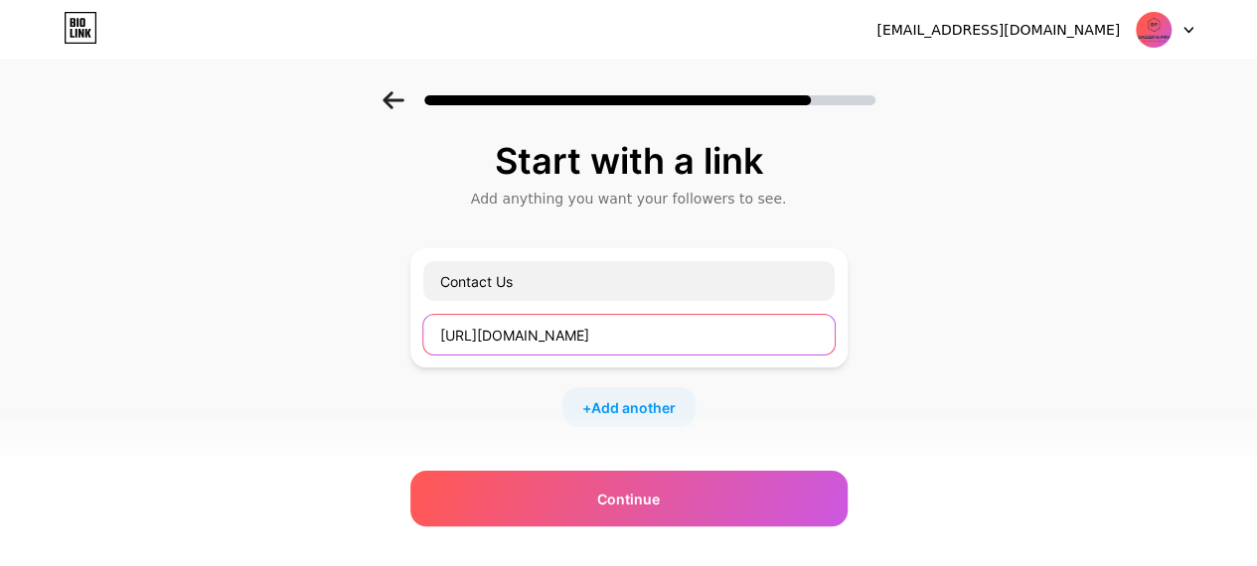
click at [645, 317] on input "[URL][DOMAIN_NAME]" at bounding box center [628, 335] width 411 height 40
click at [505, 339] on input "text" at bounding box center [628, 335] width 411 height 40
paste input "[URL][DOMAIN_NAME][PHONE_NUMBER]"
type input "[URL][DOMAIN_NAME][PHONE_NUMBER]"
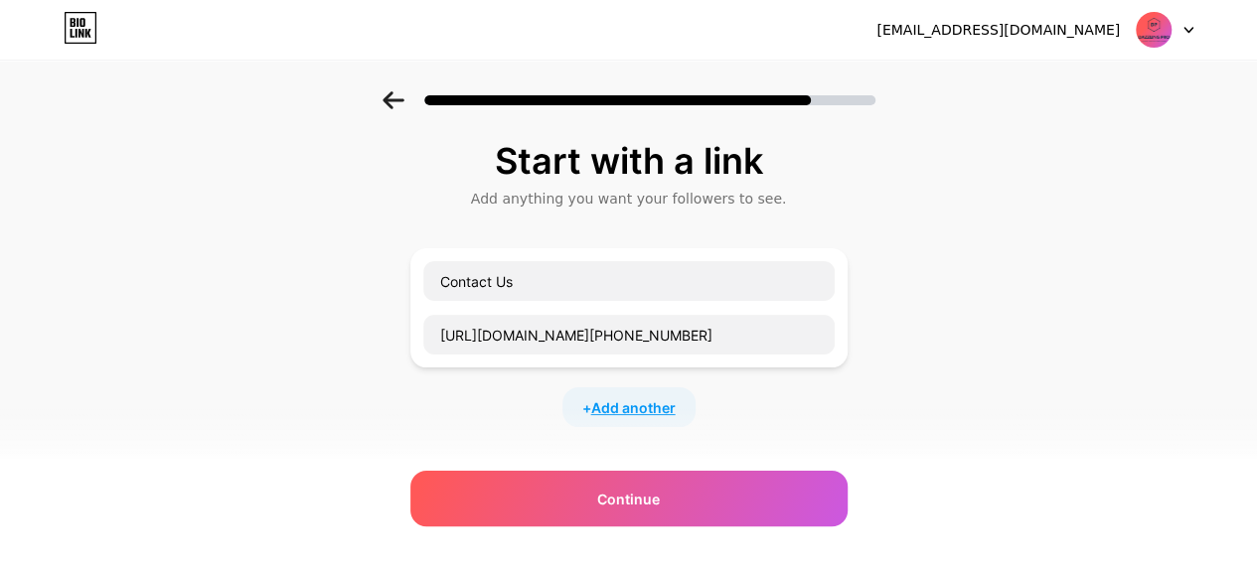
click at [622, 405] on span "Add another" at bounding box center [633, 407] width 84 height 21
click at [506, 420] on input "text" at bounding box center [628, 420] width 411 height 40
type input "O"
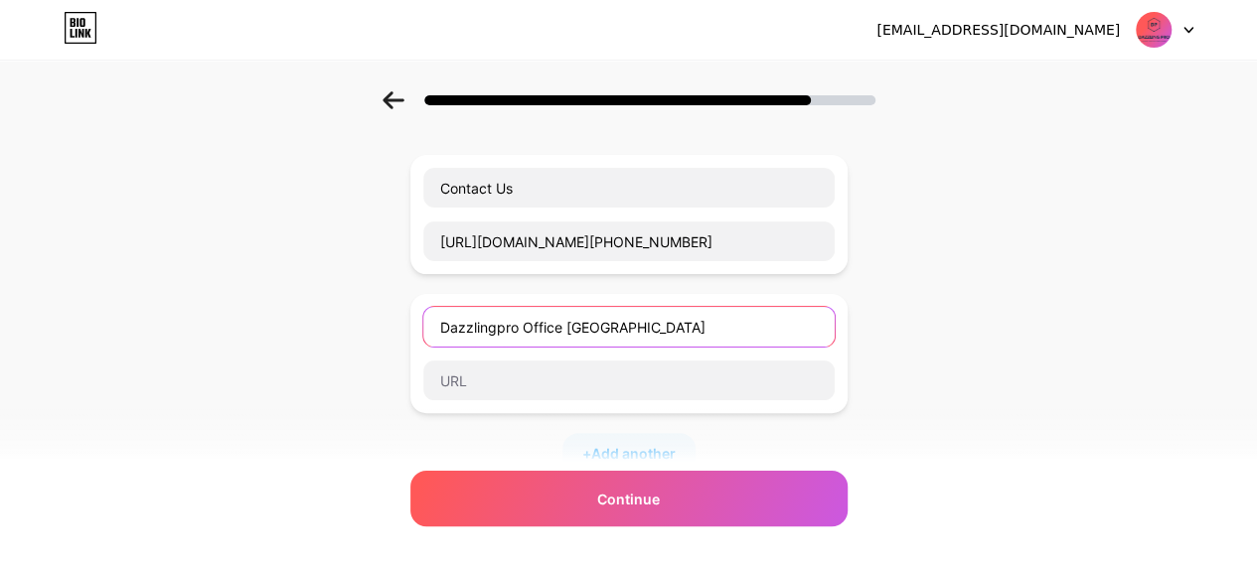
scroll to position [199, 0]
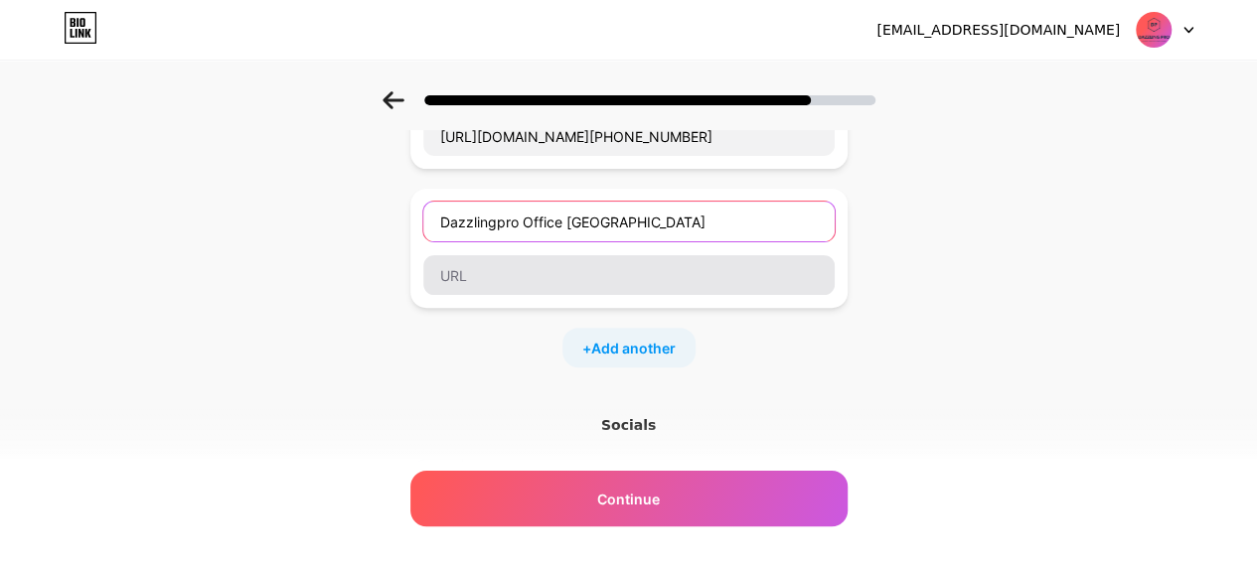
type input "Dazzlingpro Office [GEOGRAPHIC_DATA]"
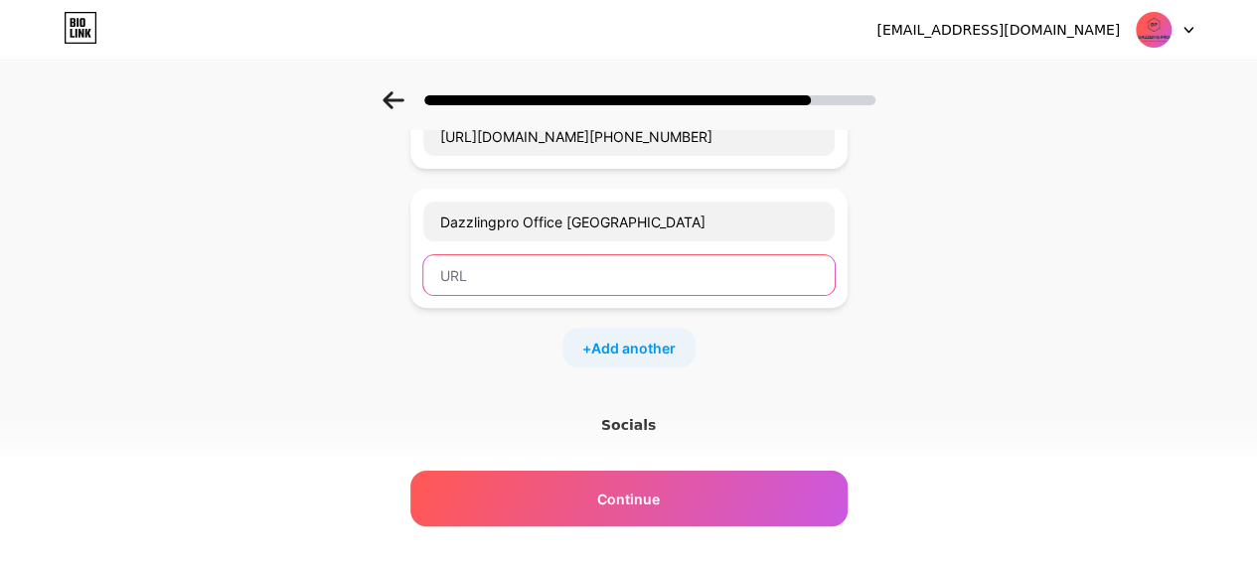
click at [504, 278] on input "text" at bounding box center [628, 275] width 411 height 40
click at [538, 284] on input "text" at bounding box center [628, 275] width 411 height 40
paste input "[URL][DOMAIN_NAME]"
type input "[URL][DOMAIN_NAME]"
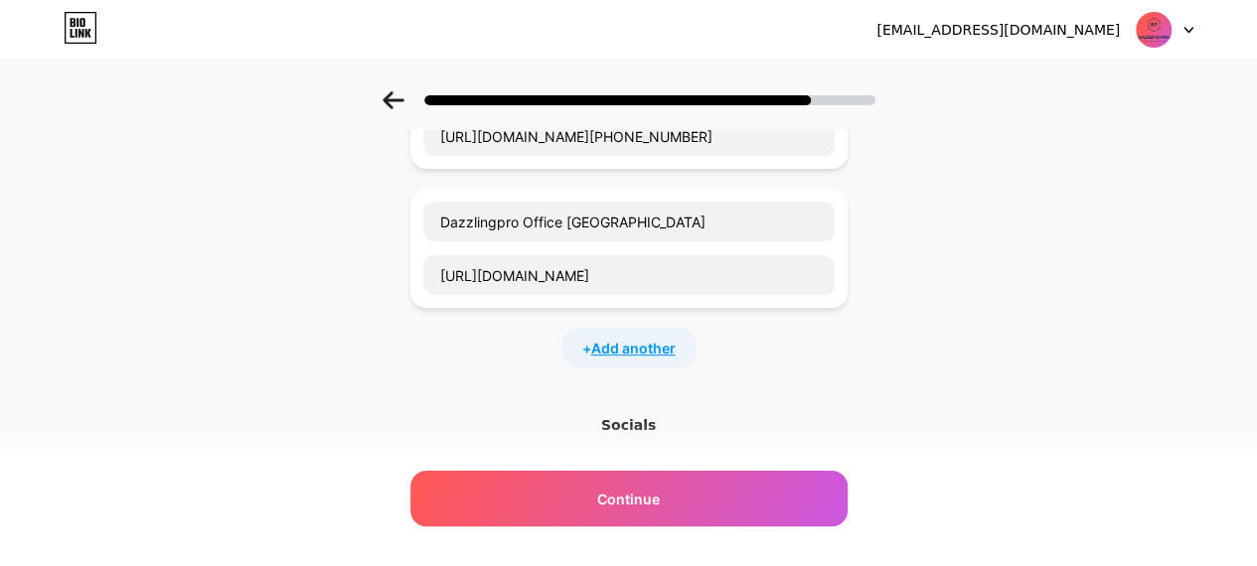
click at [656, 343] on span "Add another" at bounding box center [633, 348] width 84 height 21
click at [584, 365] on input "text" at bounding box center [628, 361] width 411 height 40
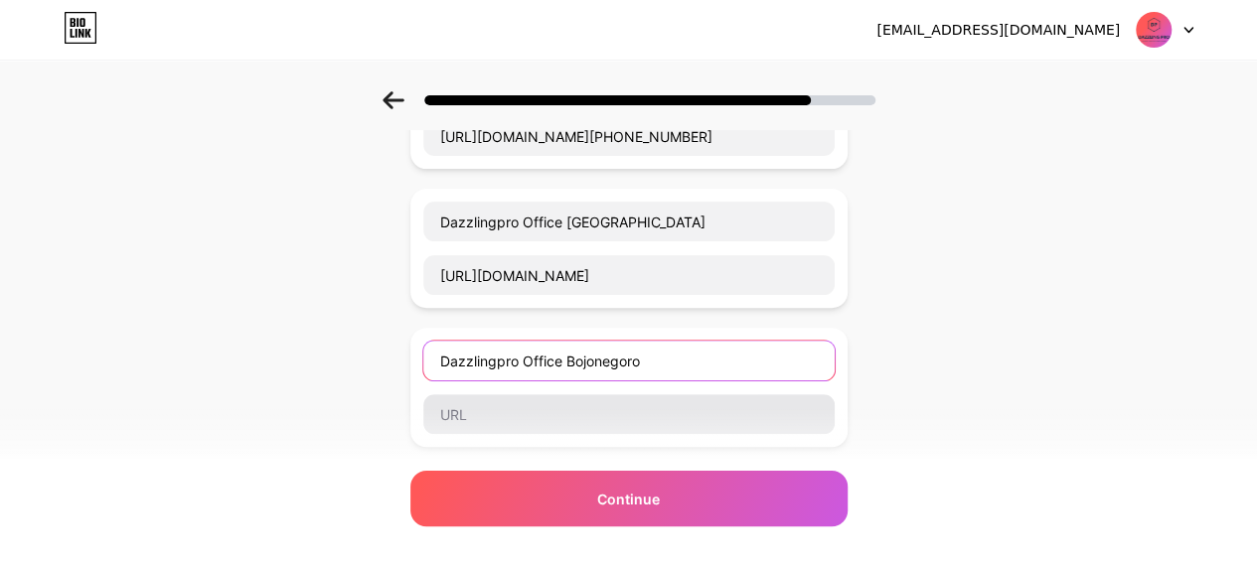
type input "Dazzlingpro Office Bojonegoro"
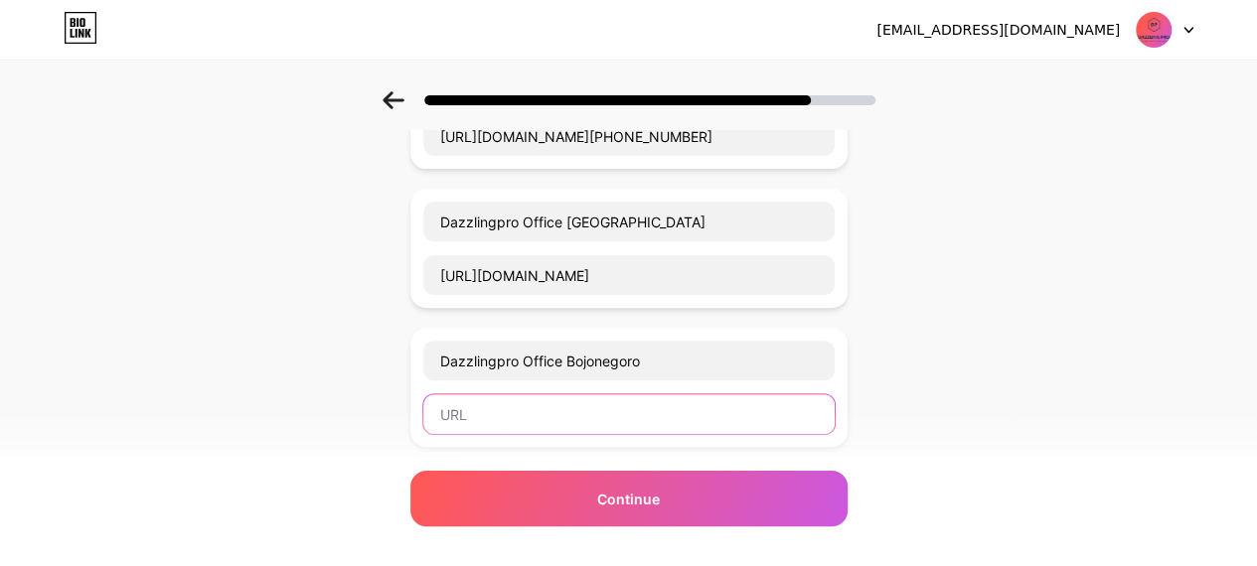
click at [595, 402] on input "text" at bounding box center [628, 414] width 411 height 40
click at [578, 407] on input "text" at bounding box center [628, 414] width 411 height 40
paste input "[URL][DOMAIN_NAME]"
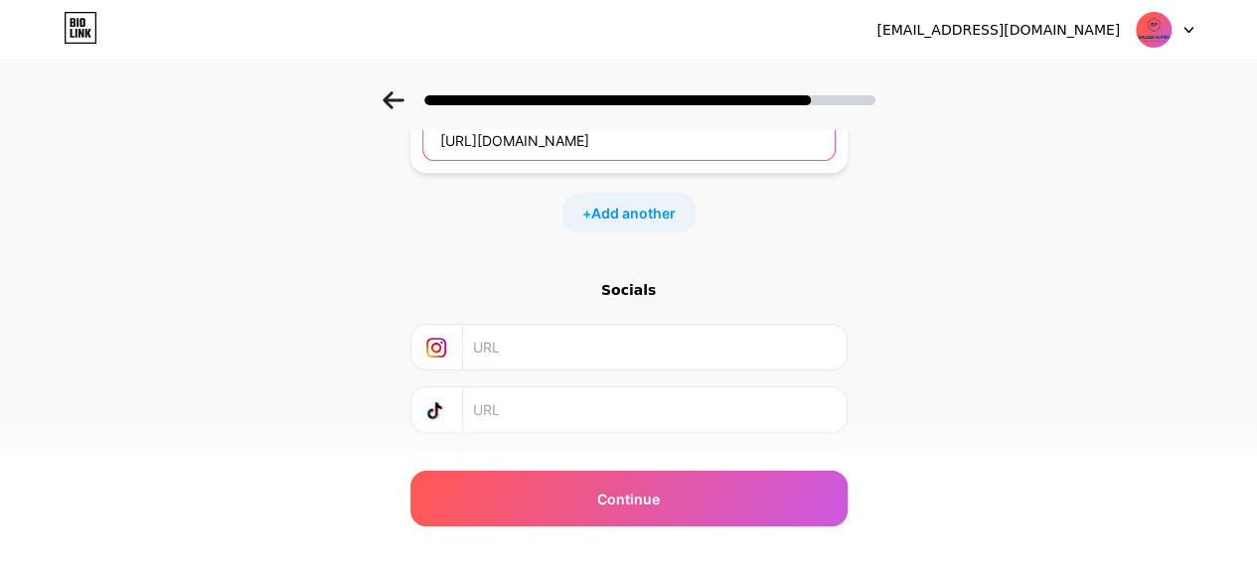
scroll to position [497, 0]
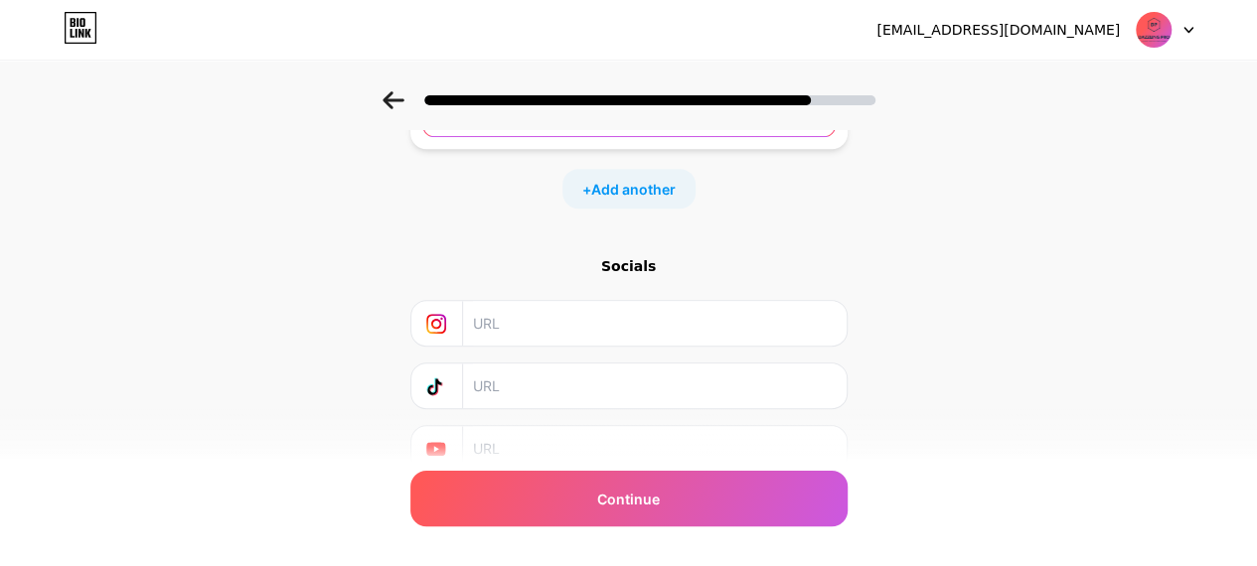
type input "[URL][DOMAIN_NAME]"
click at [541, 319] on input "text" at bounding box center [653, 323] width 361 height 45
paste input "[URL][DOMAIN_NAME]"
type input "[URL][DOMAIN_NAME]"
click at [557, 378] on input "text" at bounding box center [653, 386] width 361 height 45
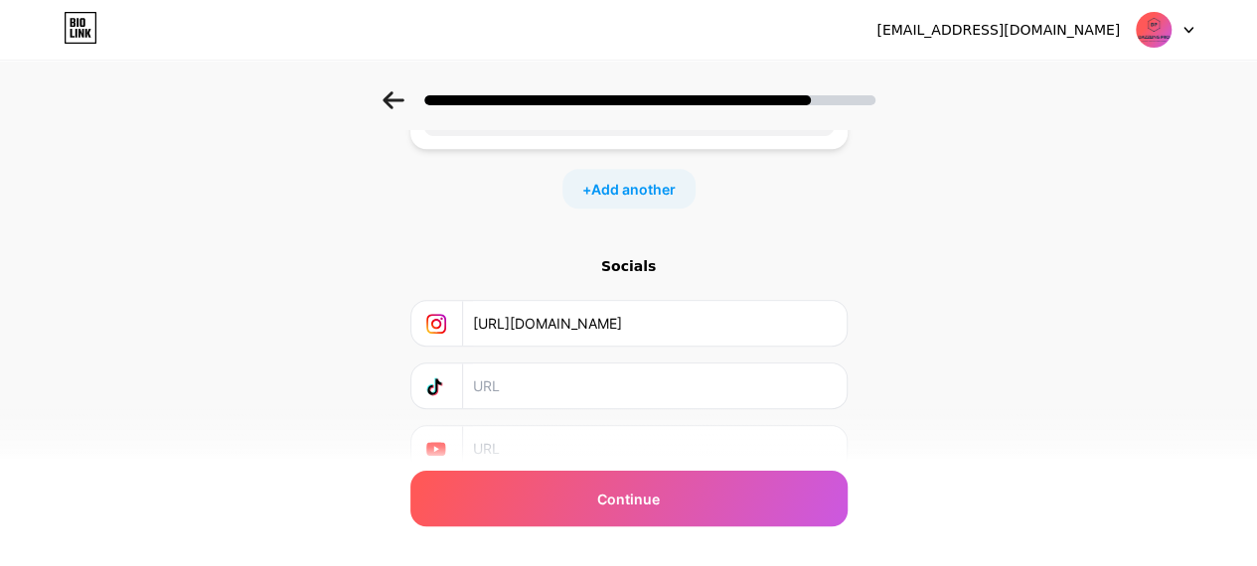
click at [537, 379] on input "text" at bounding box center [653, 386] width 361 height 45
paste input "[URL][DOMAIN_NAME]"
type input "[URL][DOMAIN_NAME]"
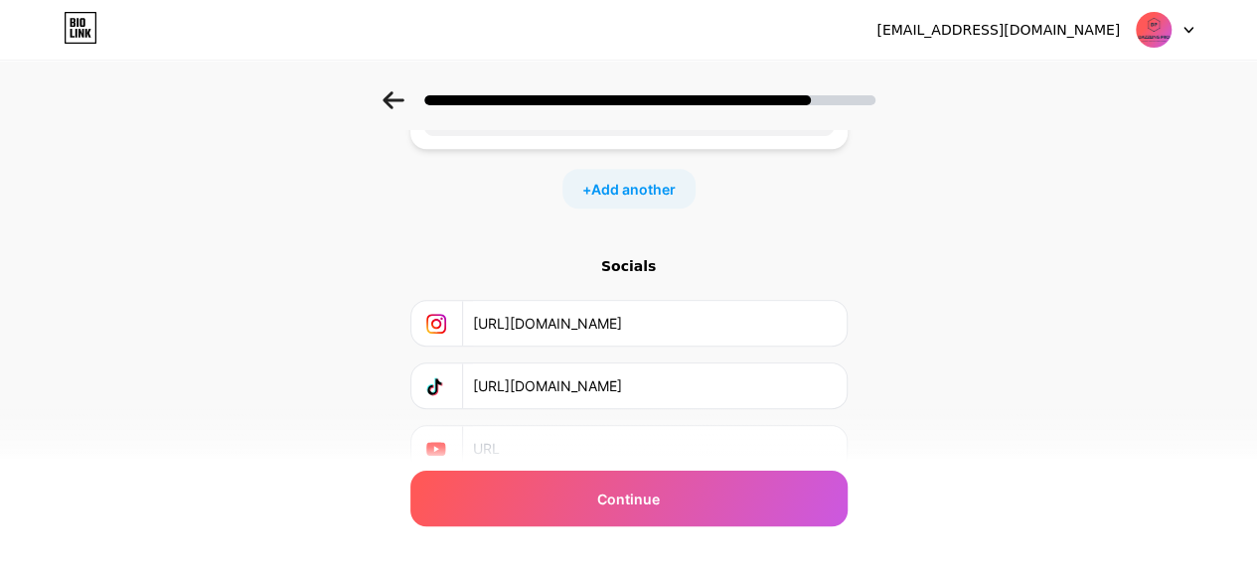
click at [539, 448] on input "text" at bounding box center [653, 448] width 361 height 45
paste input "[URL][DOMAIN_NAME]"
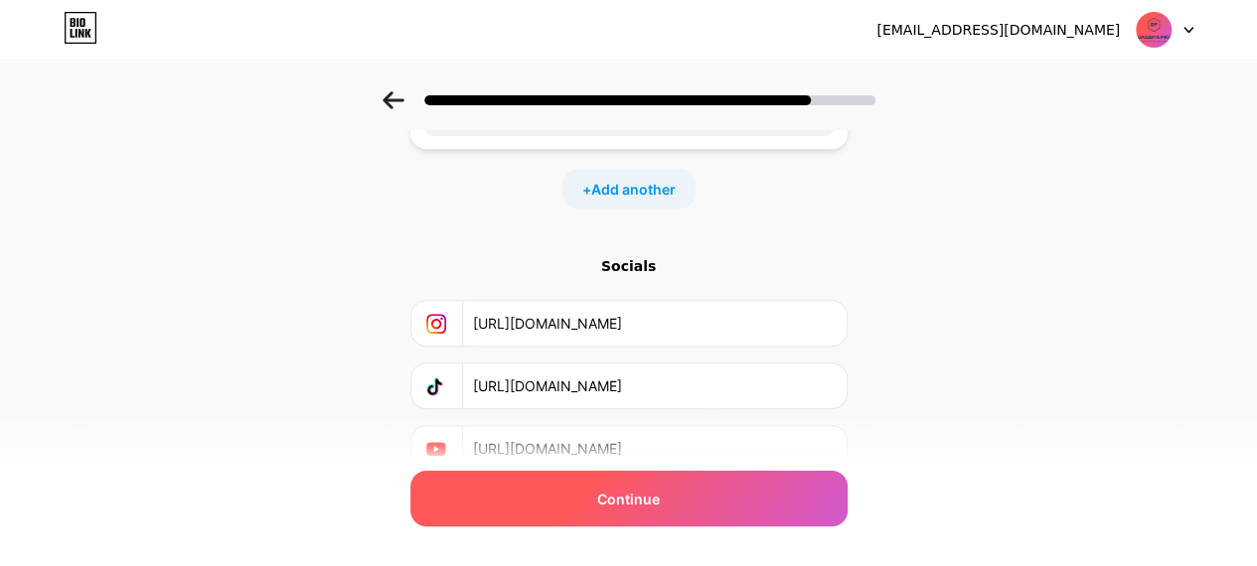
scroll to position [0, 32]
type input "[URL][DOMAIN_NAME]"
click at [650, 502] on span "Continue" at bounding box center [628, 499] width 63 height 21
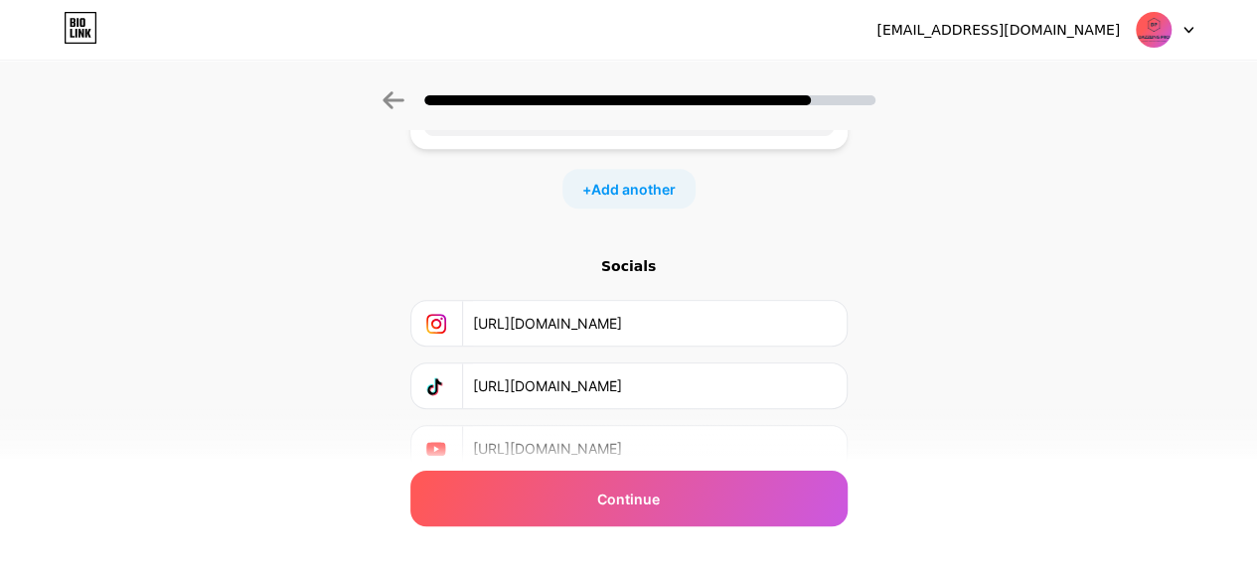
scroll to position [575, 0]
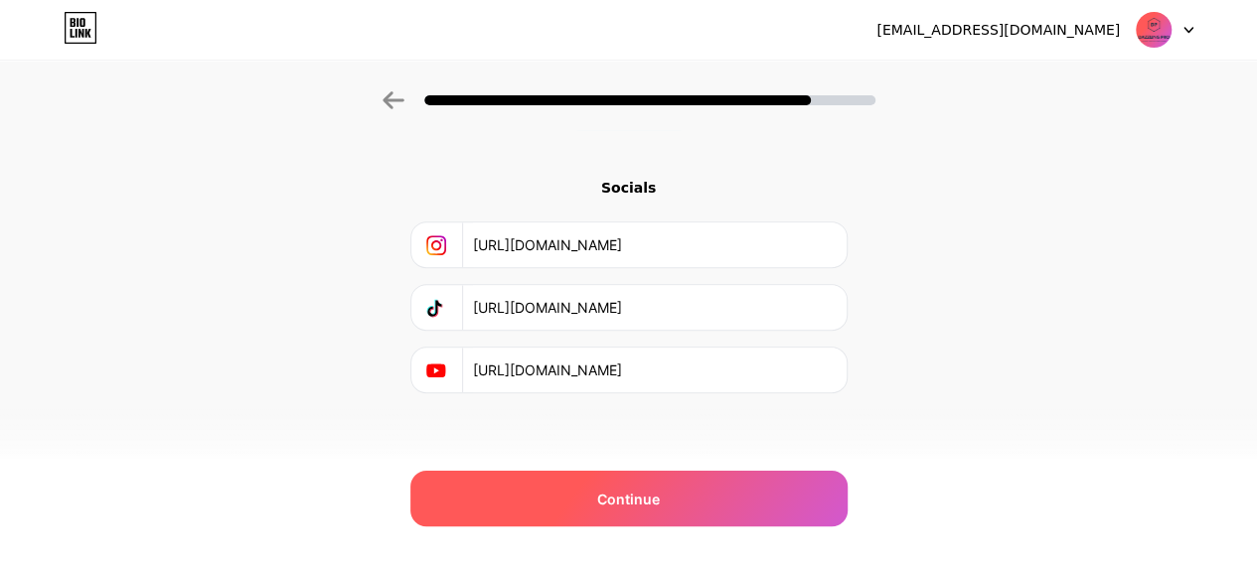
click at [713, 493] on div "Continue" at bounding box center [628, 499] width 437 height 56
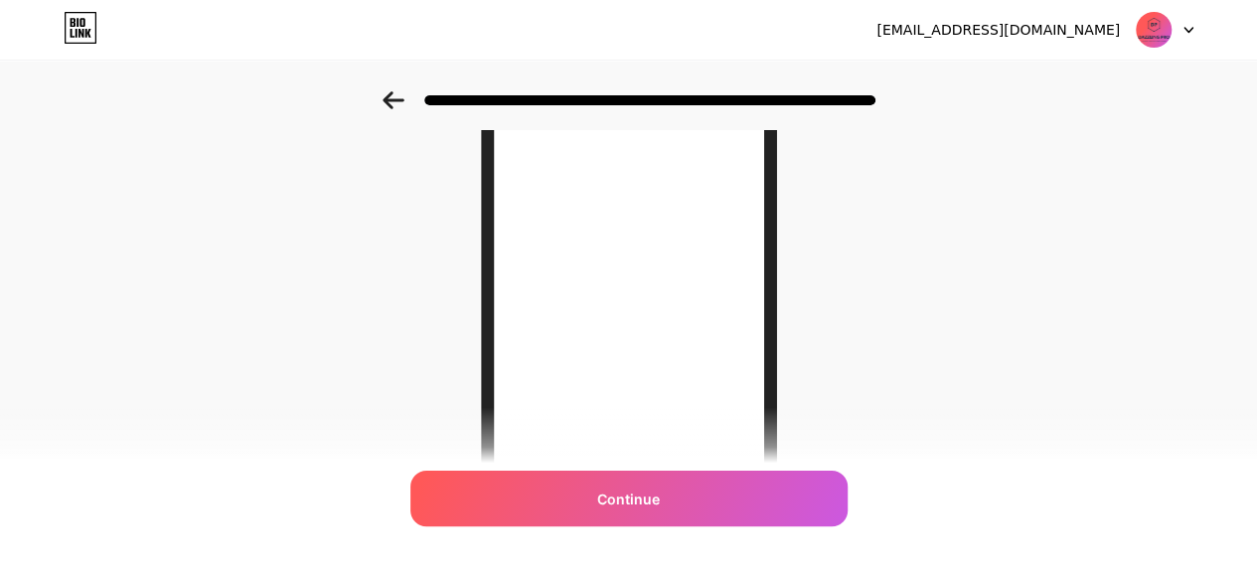
scroll to position [99, 0]
drag, startPoint x: 802, startPoint y: 301, endPoint x: 400, endPoint y: 98, distance: 449.6
click at [400, 98] on icon at bounding box center [393, 100] width 22 height 18
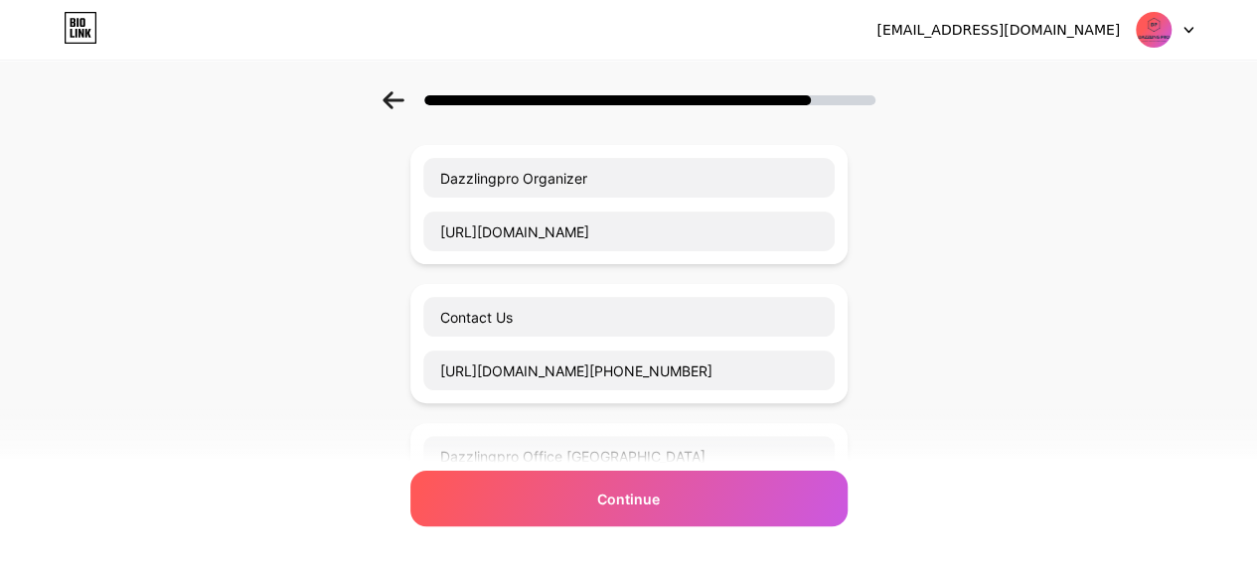
scroll to position [0, 0]
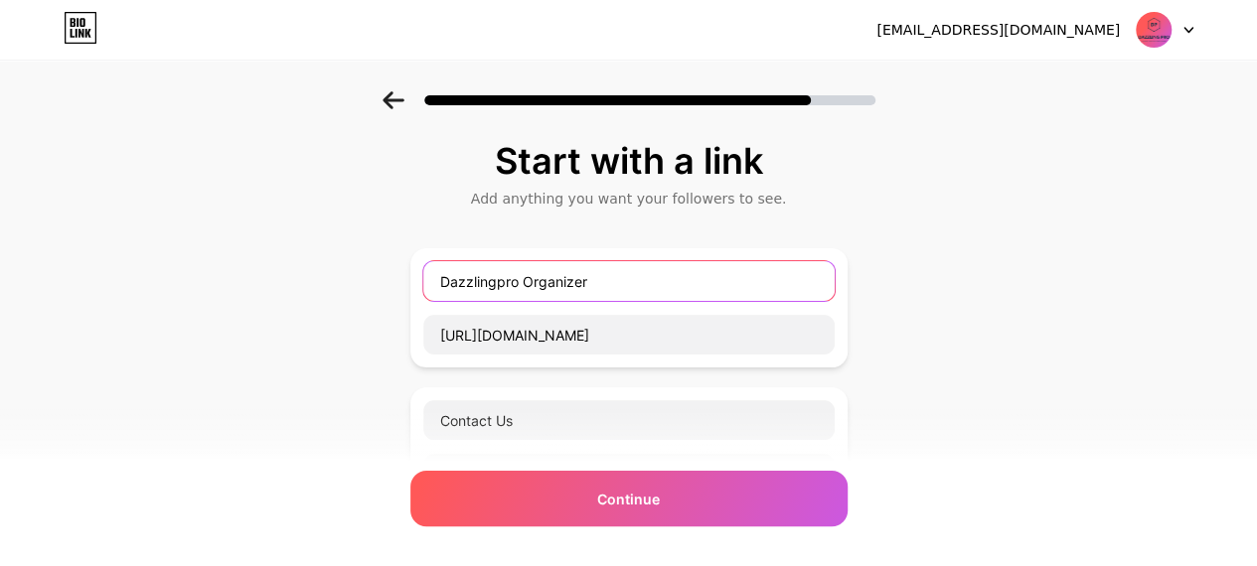
click at [657, 285] on input "Dazzlingpro Organizer" at bounding box center [628, 281] width 411 height 40
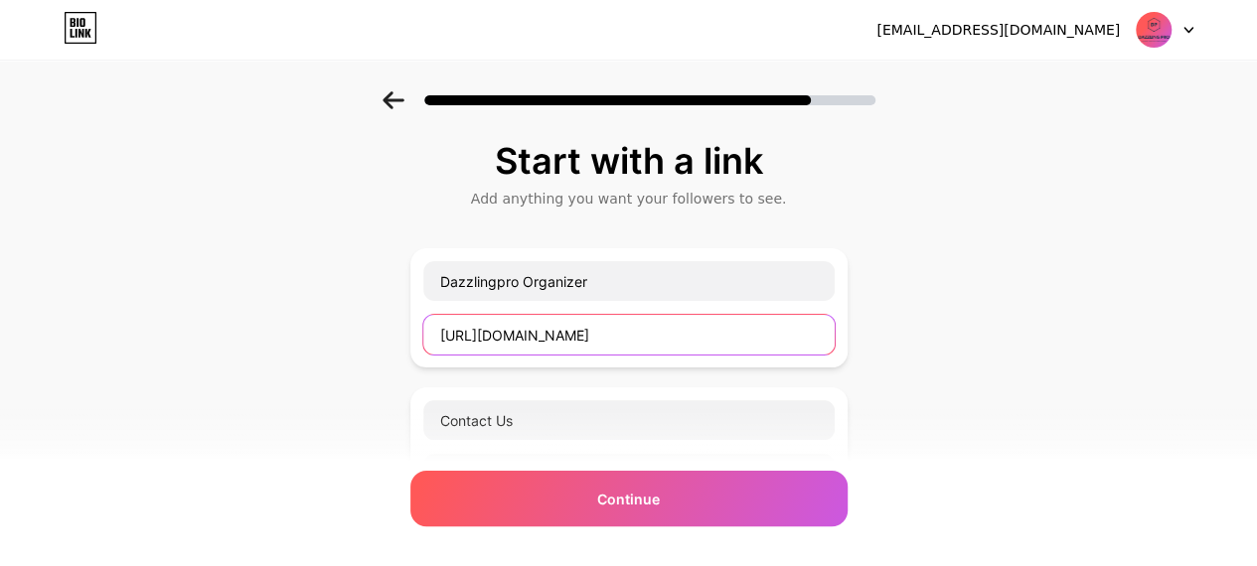
drag, startPoint x: 640, startPoint y: 331, endPoint x: 401, endPoint y: 331, distance: 238.4
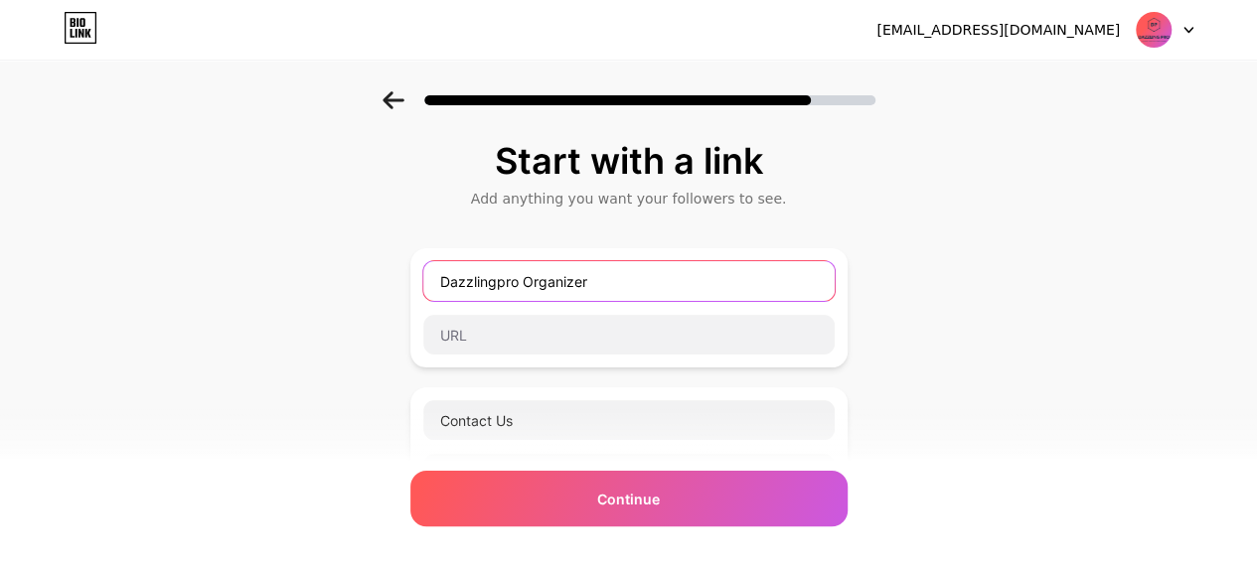
drag, startPoint x: 638, startPoint y: 275, endPoint x: 431, endPoint y: 265, distance: 206.9
click at [431, 265] on input "Dazzlingpro Organizer" at bounding box center [628, 281] width 411 height 40
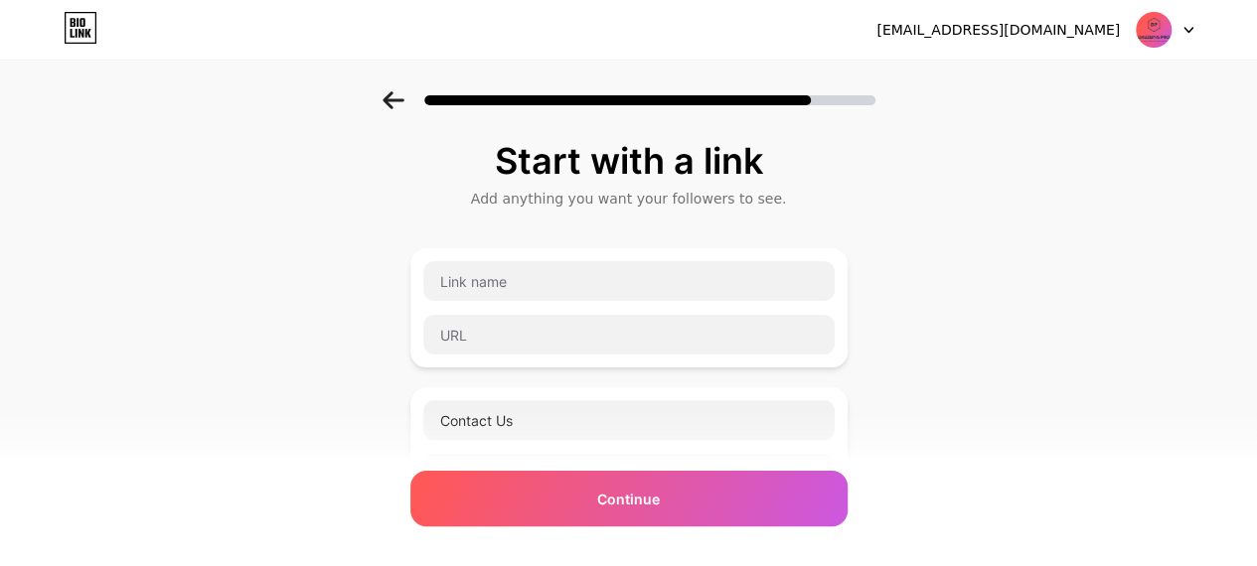
click at [401, 100] on icon at bounding box center [392, 100] width 21 height 18
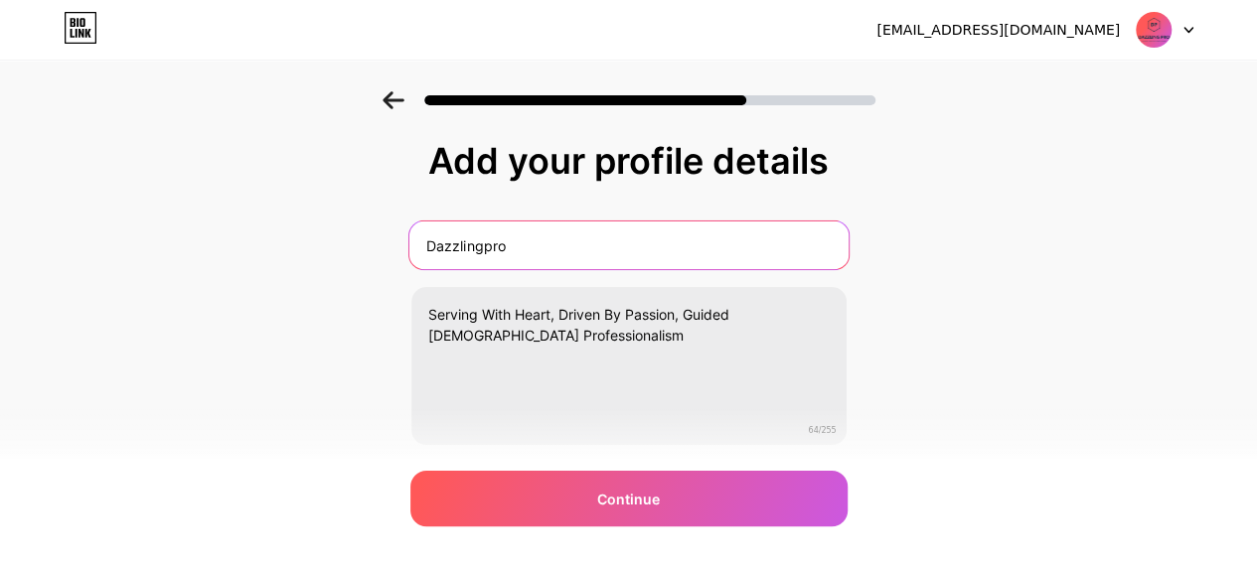
click at [571, 250] on input "Dazzlingpro" at bounding box center [627, 246] width 439 height 48
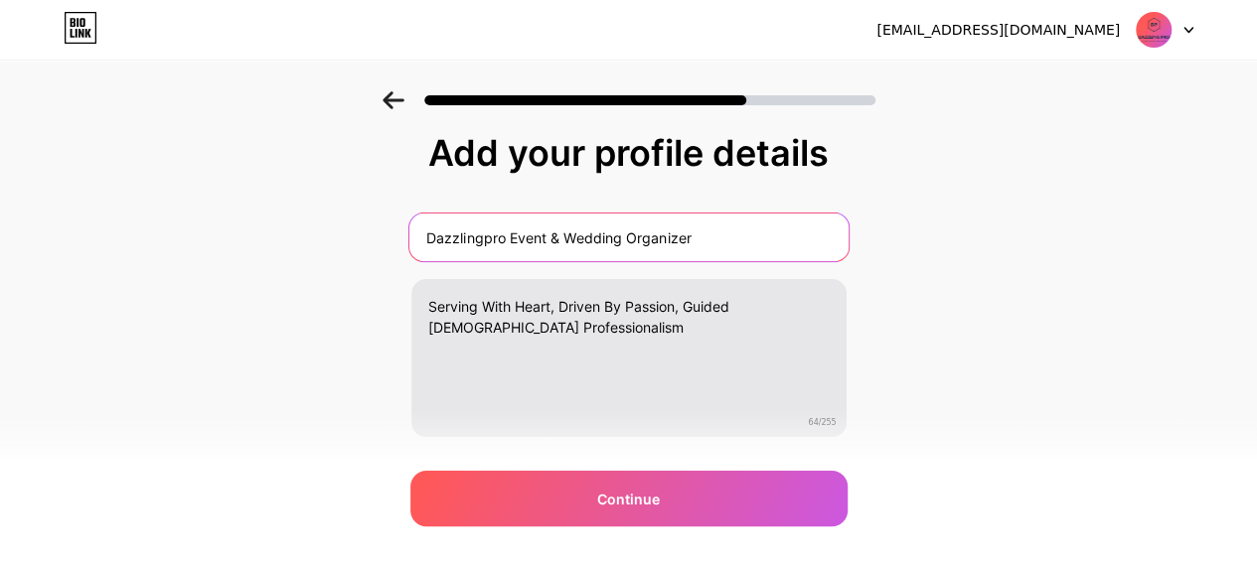
scroll to position [58, 0]
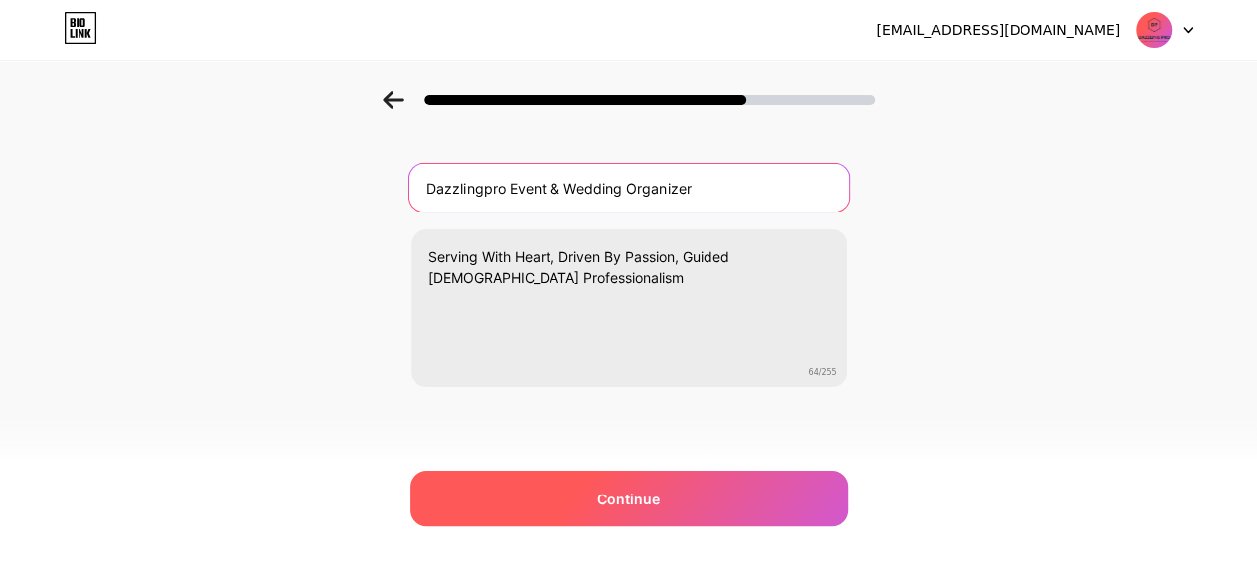
type input "Dazzlingpro Event & Wedding Organizer"
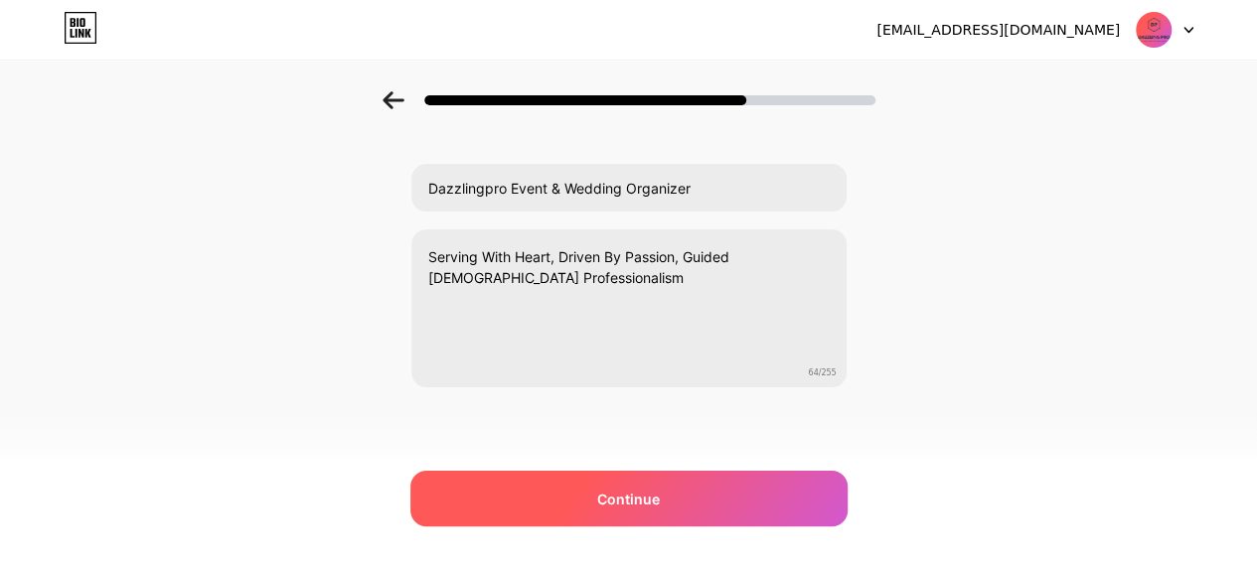
click at [656, 478] on div "Continue" at bounding box center [628, 499] width 437 height 56
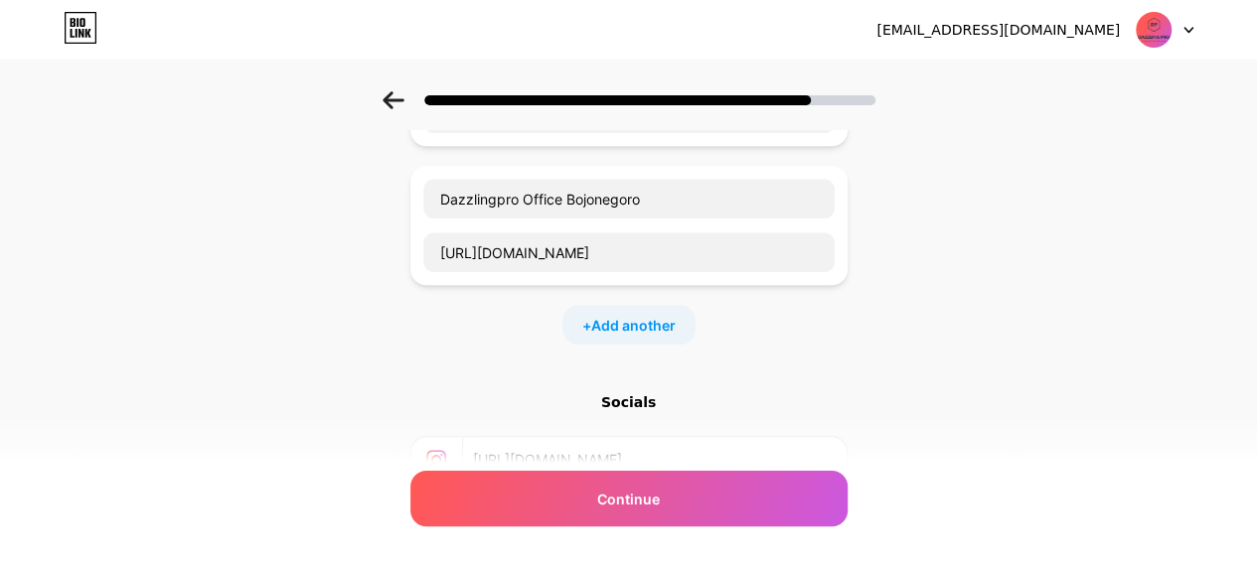
scroll to position [397, 0]
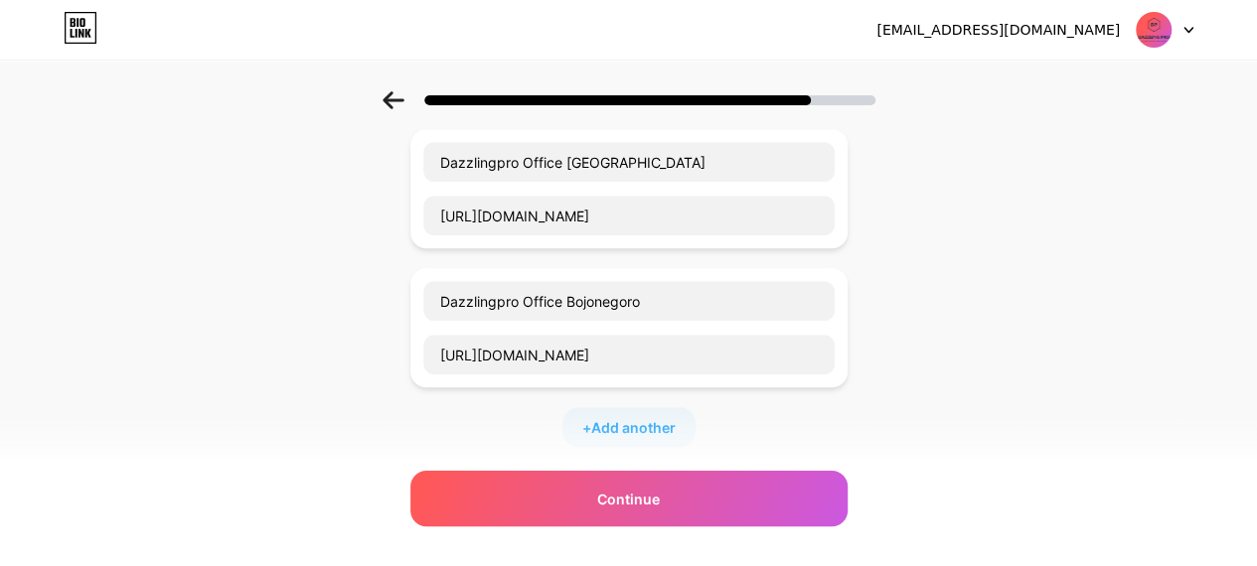
drag, startPoint x: 819, startPoint y: 297, endPoint x: 797, endPoint y: 320, distance: 31.6
click at [797, 320] on div "Dazzlingpro Office Bojonegoro https://maps.app.goo.gl/UZVqrqavmVJnkqYJ9" at bounding box center [628, 327] width 413 height 95
drag, startPoint x: 859, startPoint y: 323, endPoint x: 848, endPoint y: 327, distance: 11.6
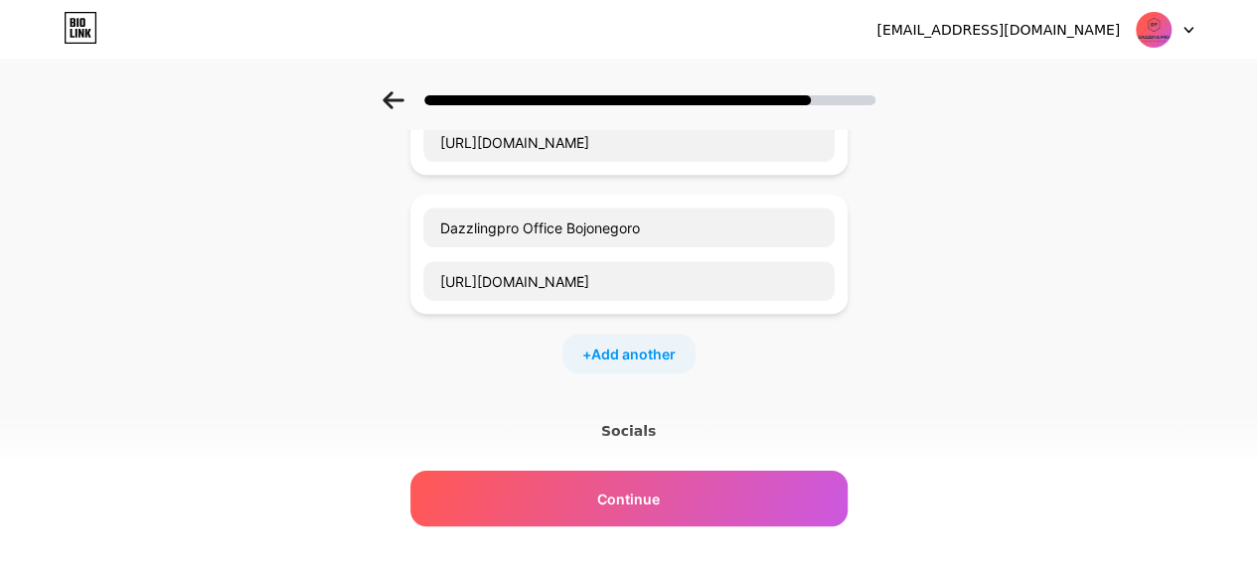
scroll to position [596, 0]
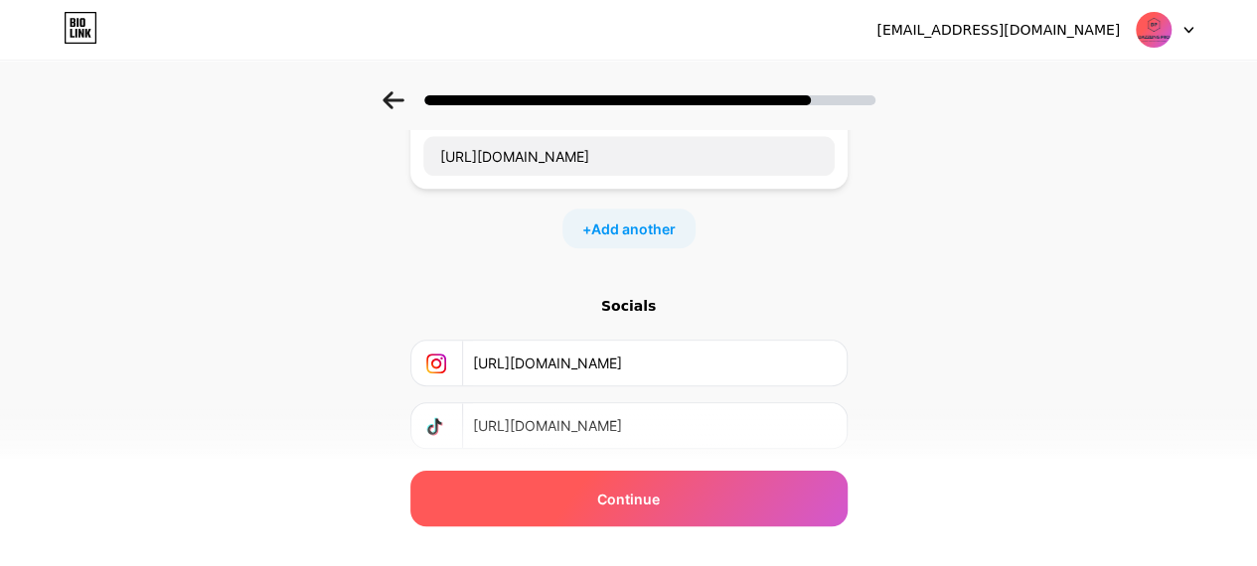
click at [699, 502] on div "Continue" at bounding box center [628, 499] width 437 height 56
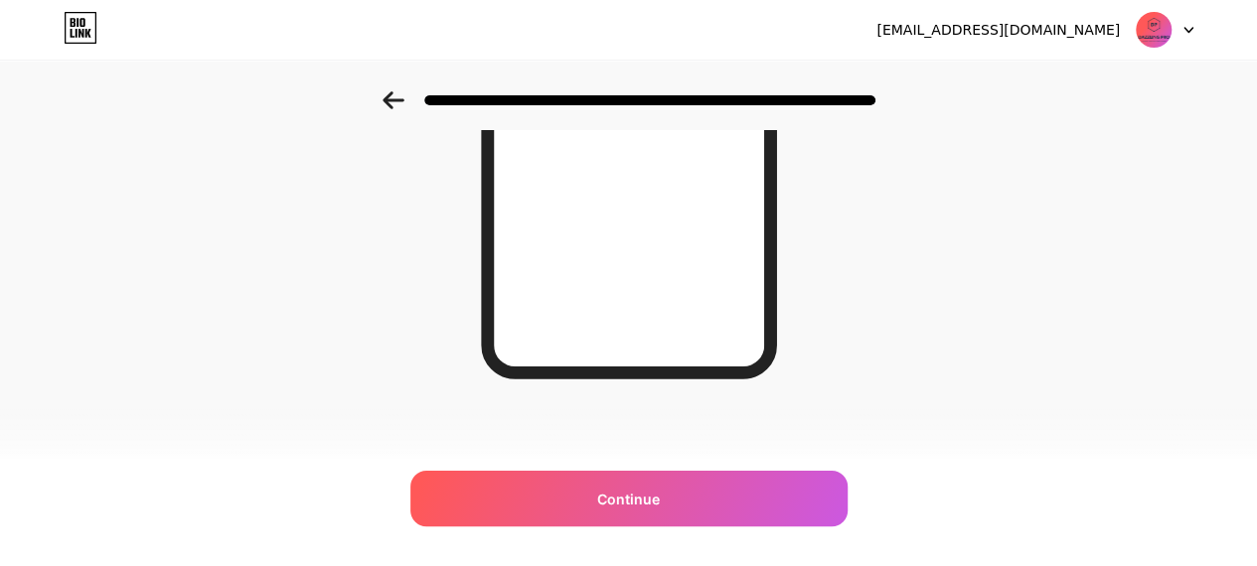
scroll to position [134, 0]
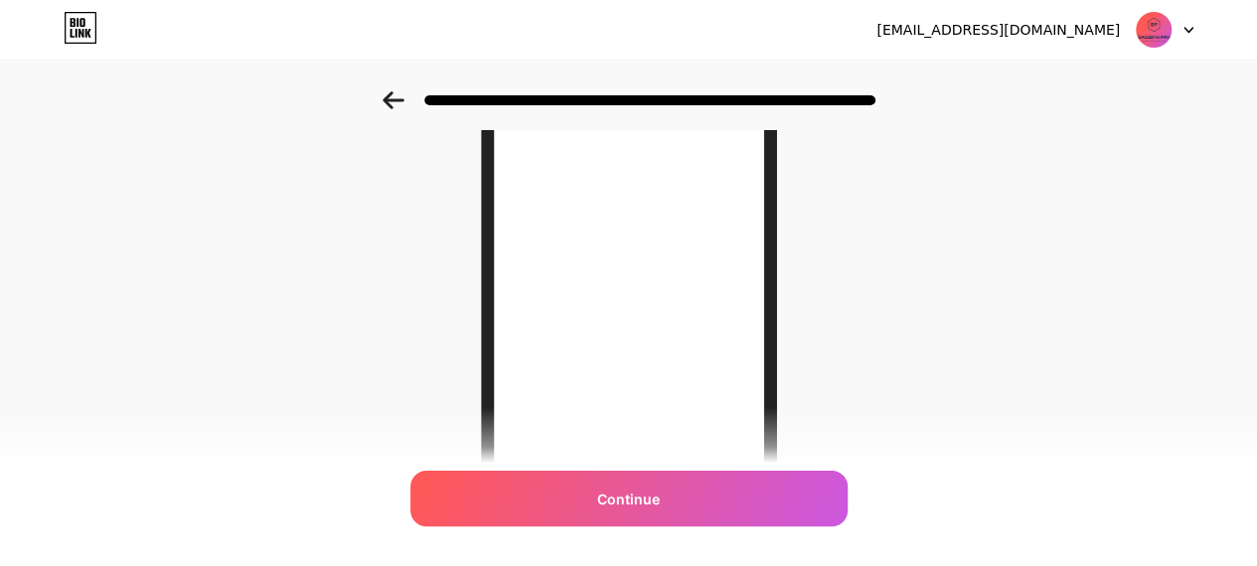
click at [399, 94] on icon at bounding box center [393, 100] width 22 height 18
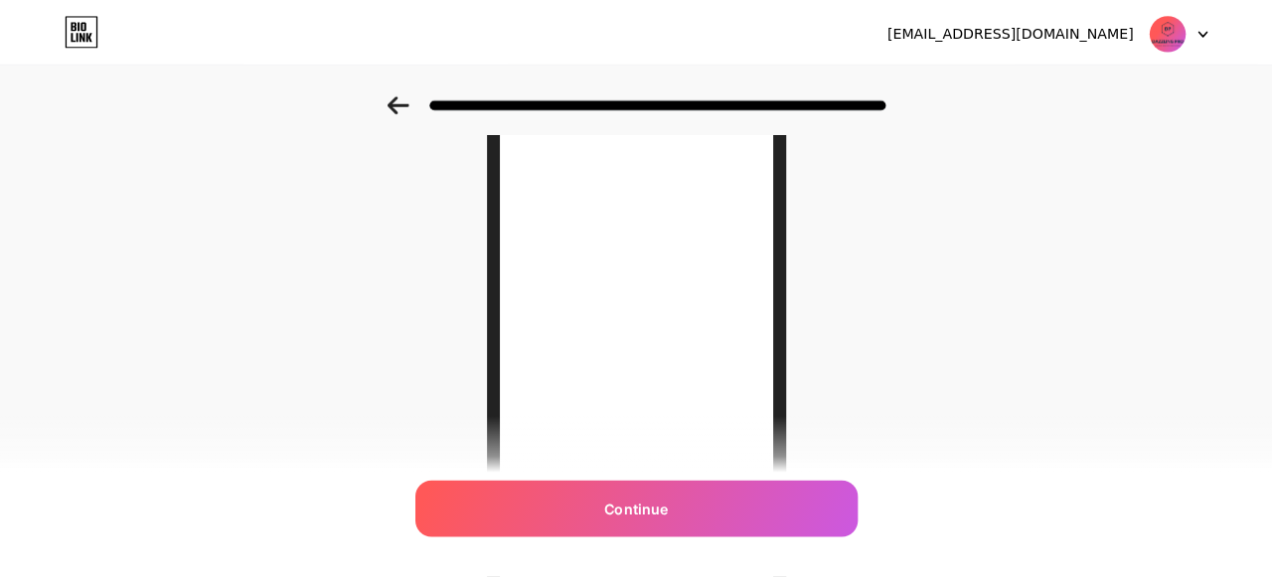
scroll to position [0, 0]
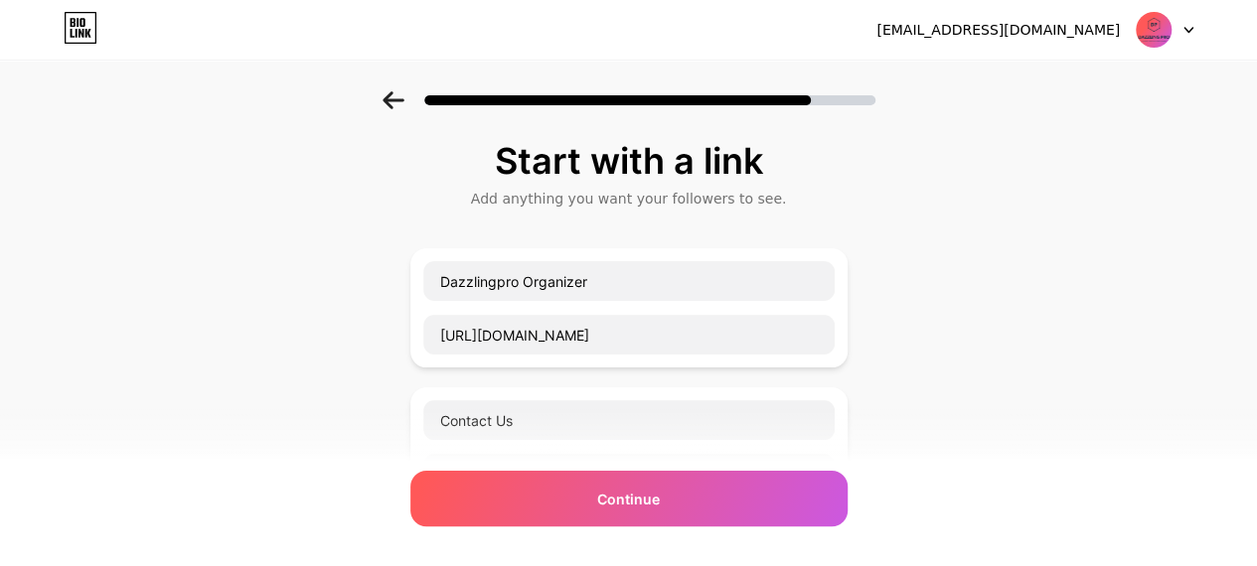
click at [411, 87] on div at bounding box center [628, 95] width 1257 height 70
click at [411, 90] on div at bounding box center [628, 95] width 1257 height 70
click at [395, 101] on icon at bounding box center [392, 100] width 21 height 18
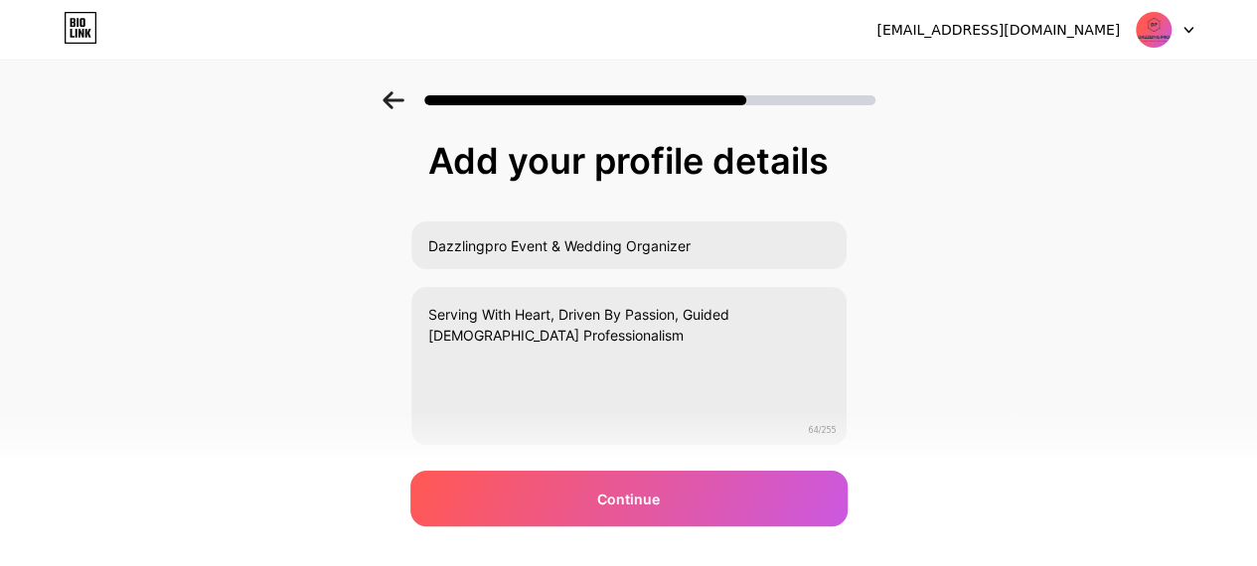
click at [390, 102] on div at bounding box center [628, 95] width 1257 height 70
click at [395, 104] on icon at bounding box center [392, 100] width 21 height 18
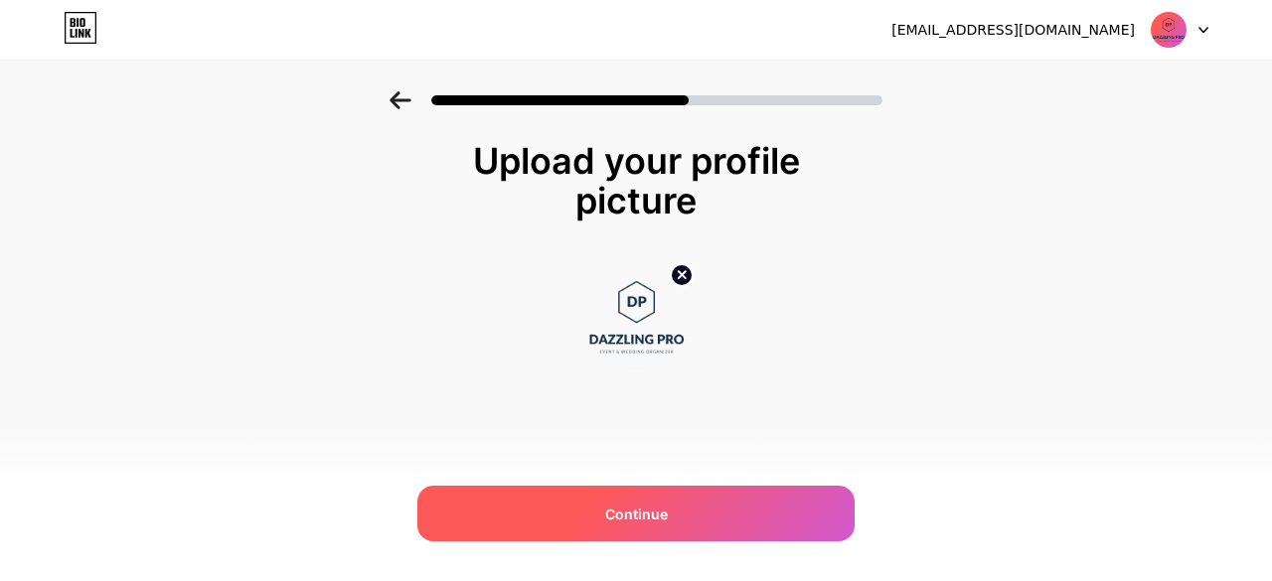
click at [607, 514] on span "Continue" at bounding box center [636, 514] width 63 height 21
click at [402, 99] on icon at bounding box center [399, 100] width 21 height 18
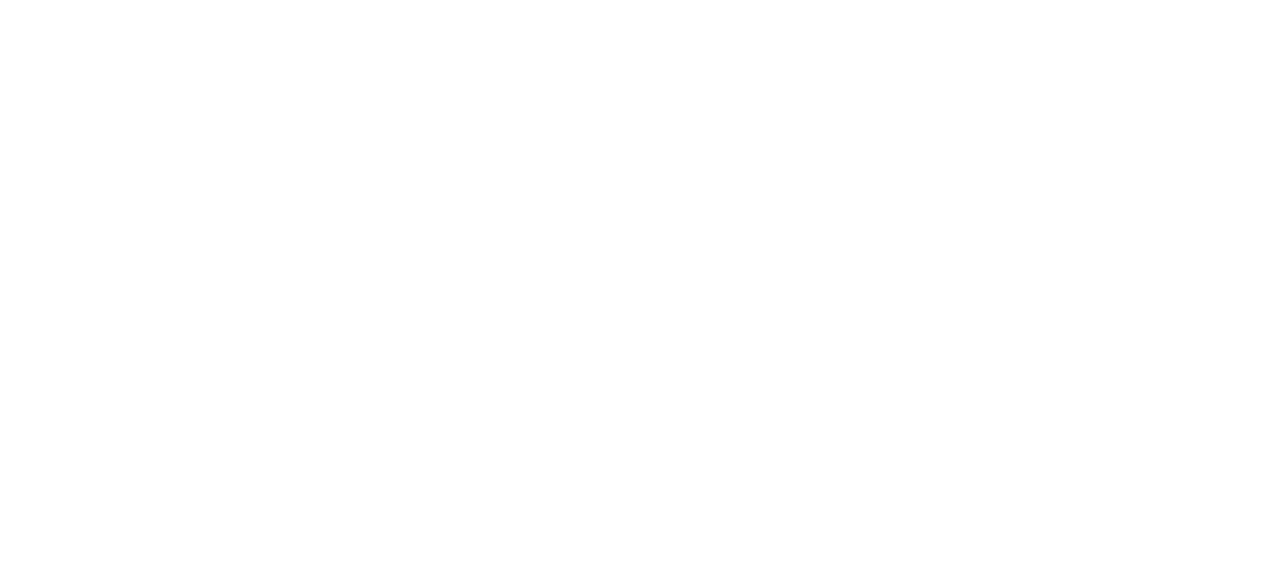
click at [561, 0] on html at bounding box center [636, 0] width 1272 height 0
click at [235, 0] on html at bounding box center [636, 0] width 1272 height 0
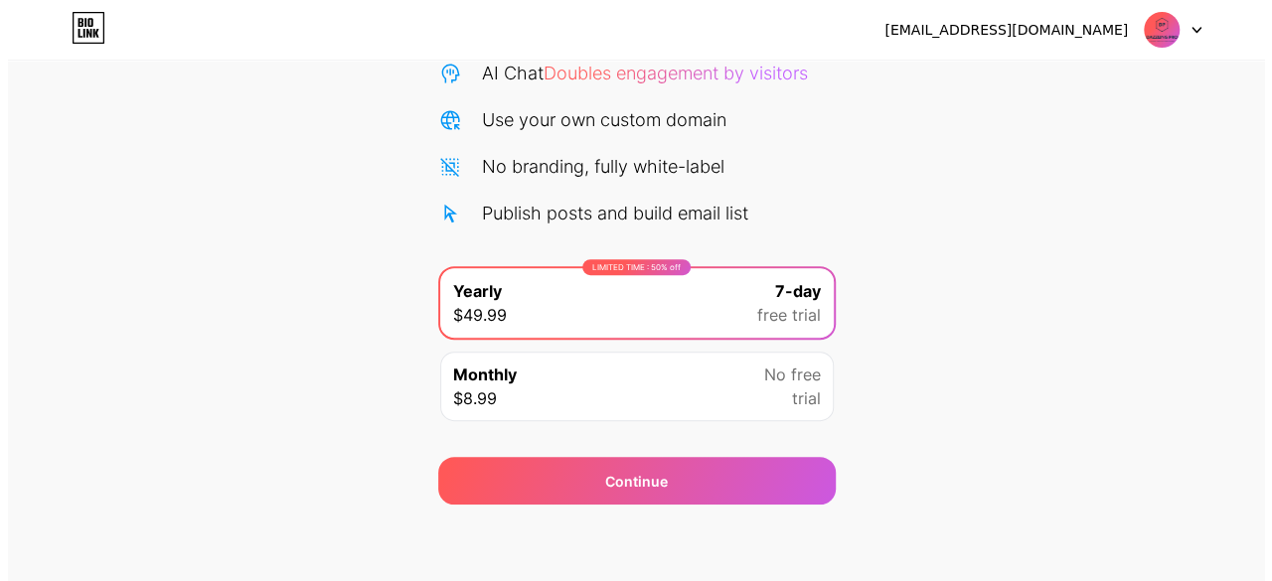
scroll to position [217, 0]
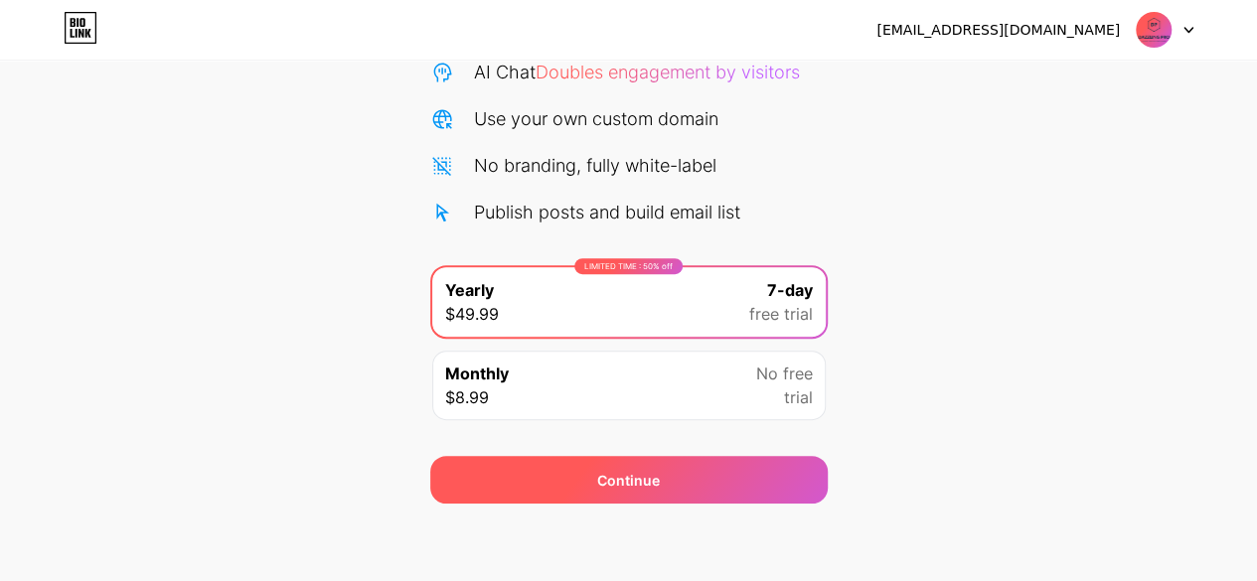
click at [711, 472] on div "Continue" at bounding box center [628, 480] width 397 height 48
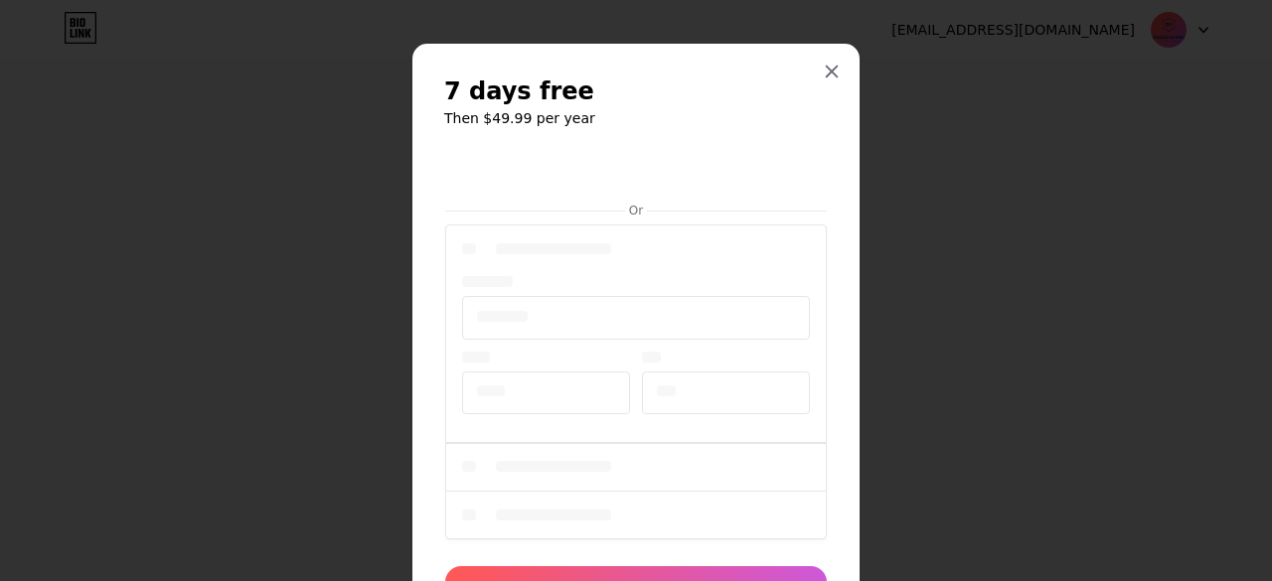
click at [686, 373] on div at bounding box center [635, 384] width 381 height 326
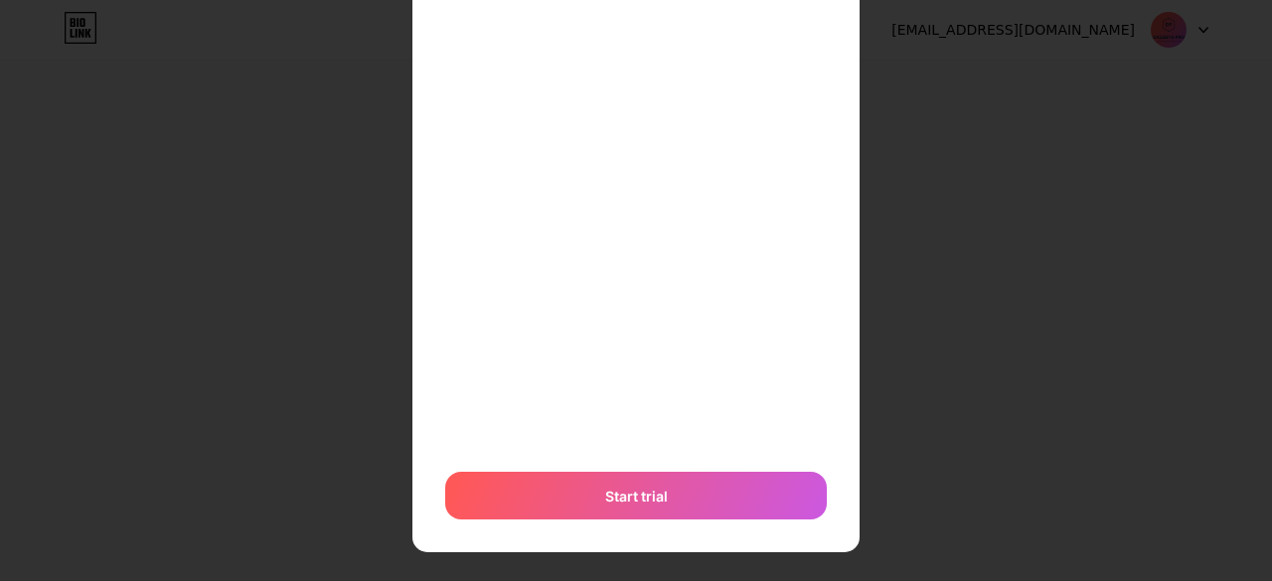
scroll to position [252, 0]
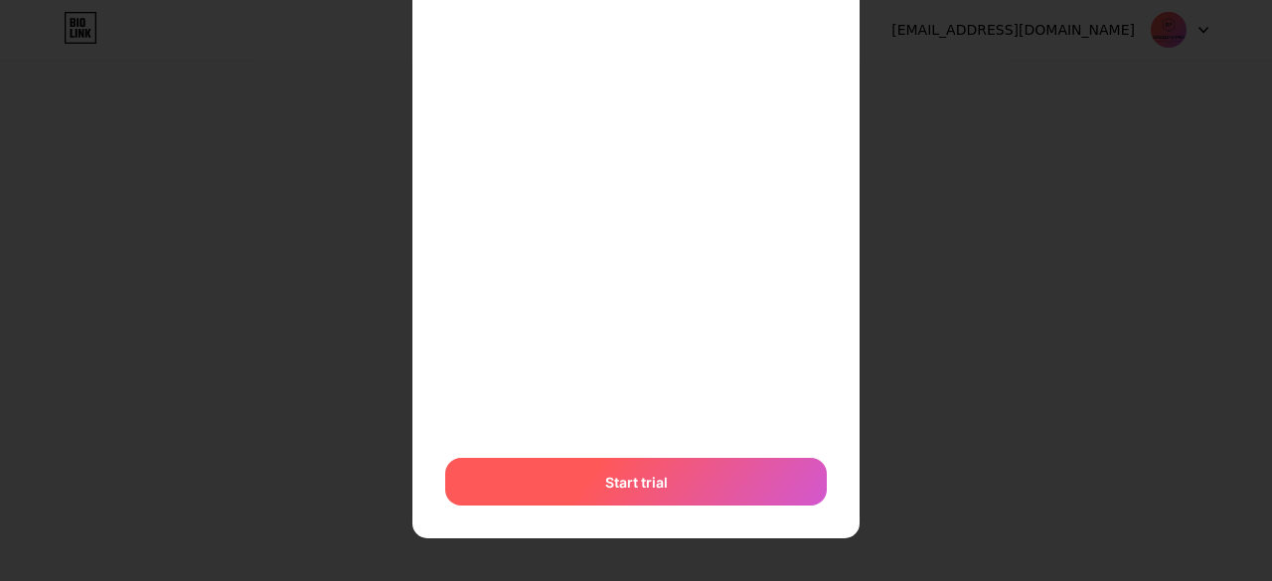
click at [656, 476] on span "Start trial" at bounding box center [636, 482] width 63 height 21
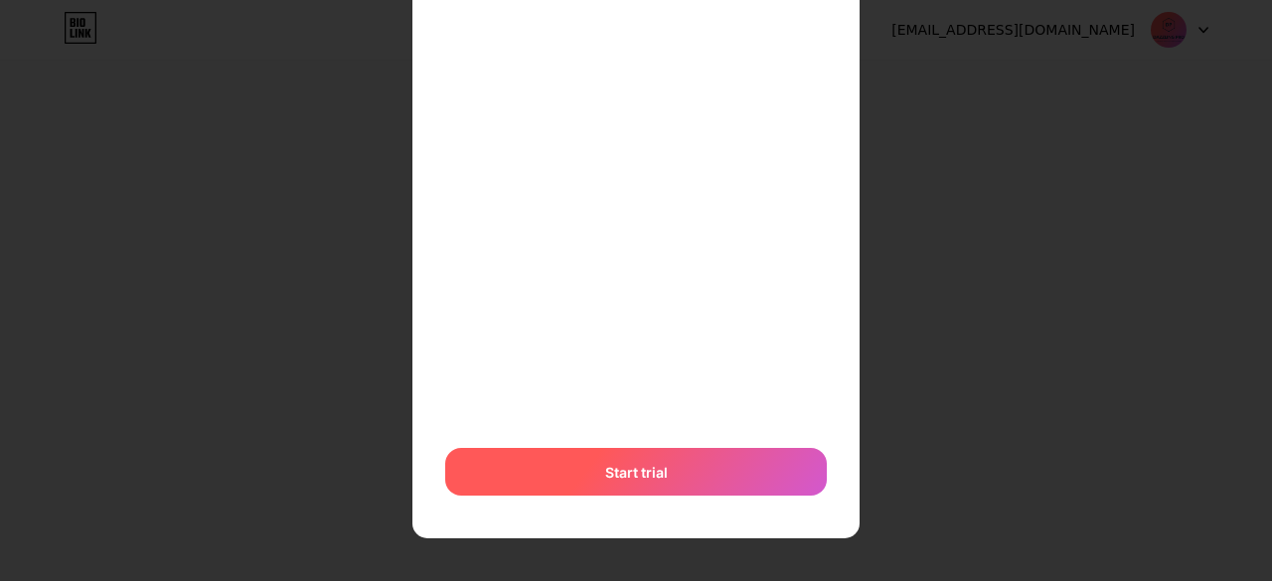
click at [672, 478] on div "Start trial" at bounding box center [635, 472] width 381 height 48
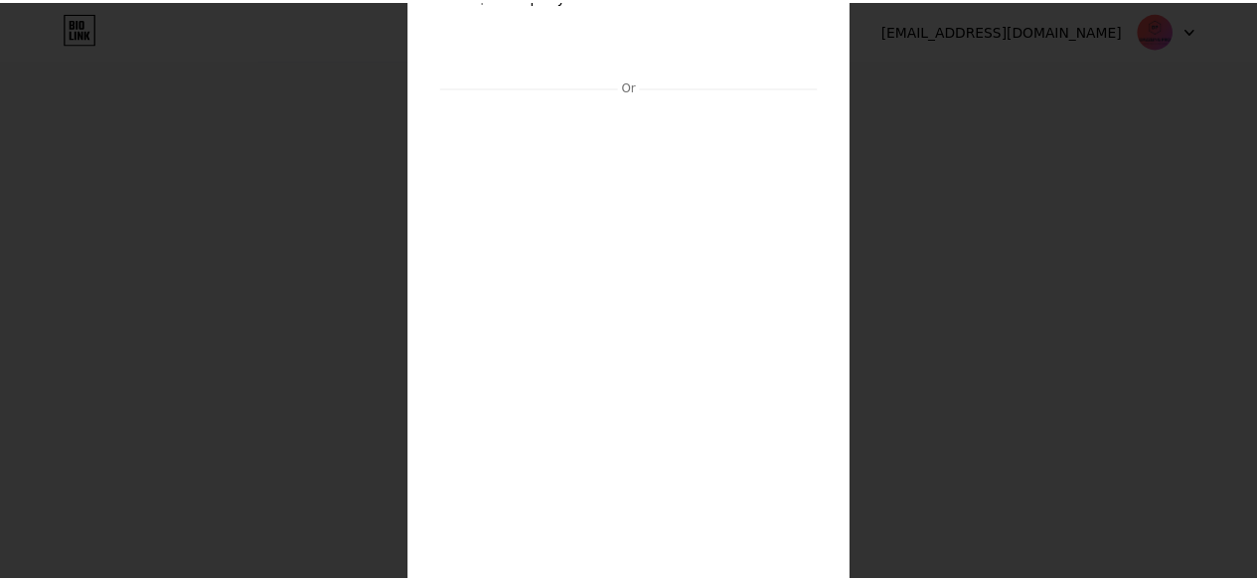
scroll to position [0, 0]
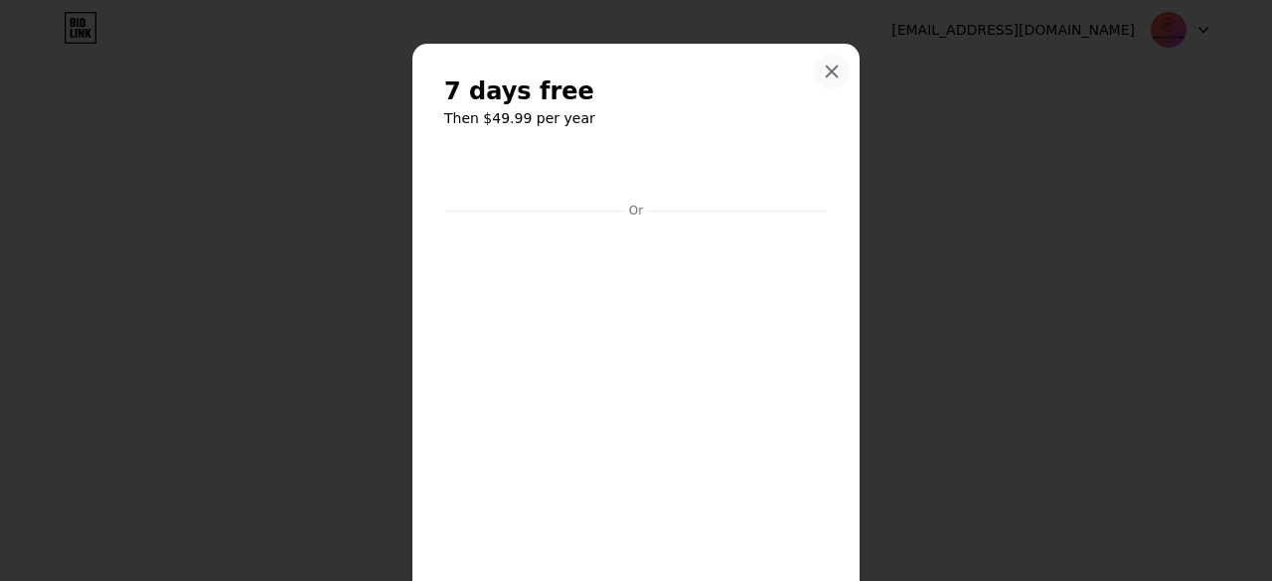
click at [826, 69] on icon at bounding box center [831, 72] width 11 height 11
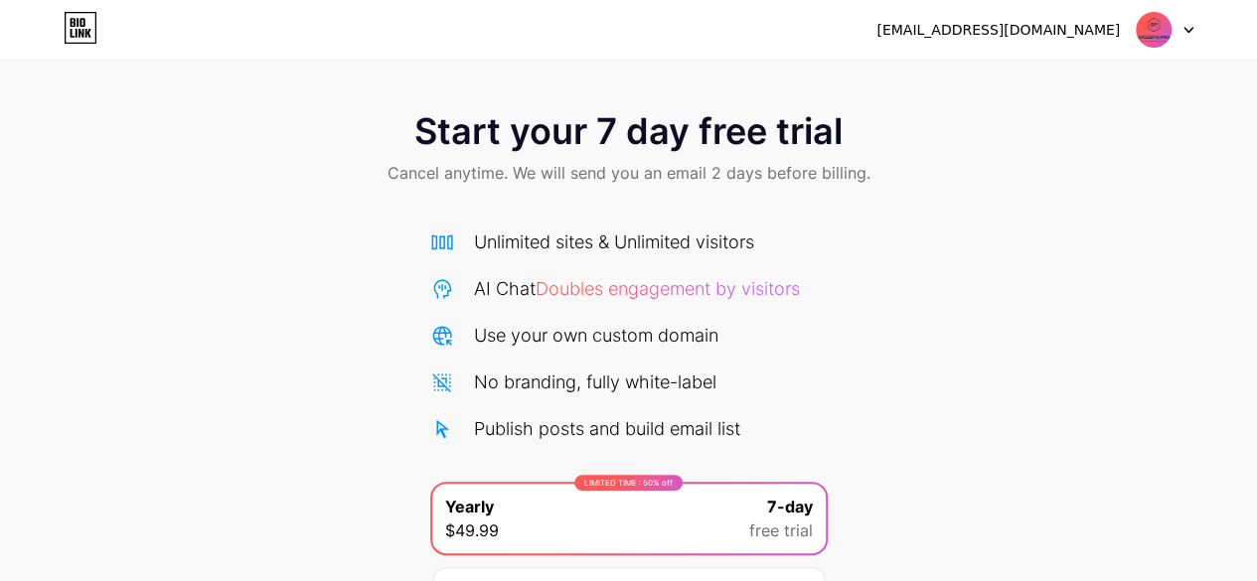
click at [1168, 28] on img at bounding box center [1153, 30] width 38 height 38
click at [1063, 76] on li "Logout" at bounding box center [1069, 82] width 246 height 54
click at [997, 86] on li "Logout" at bounding box center [1069, 82] width 246 height 54
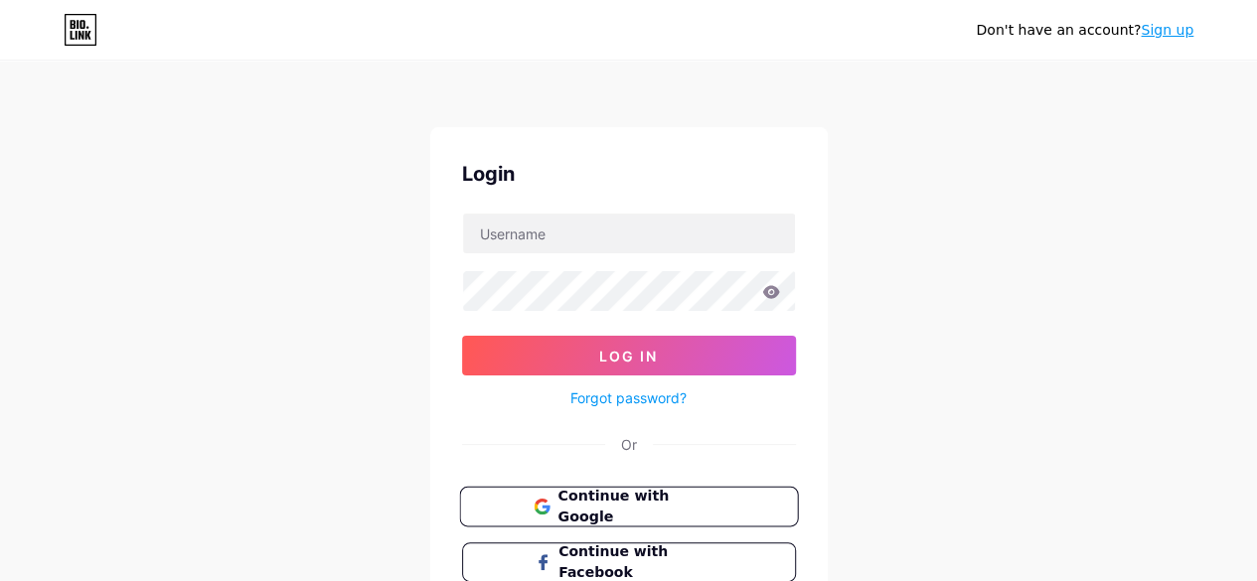
click at [584, 507] on span "Continue with Google" at bounding box center [640, 507] width 166 height 43
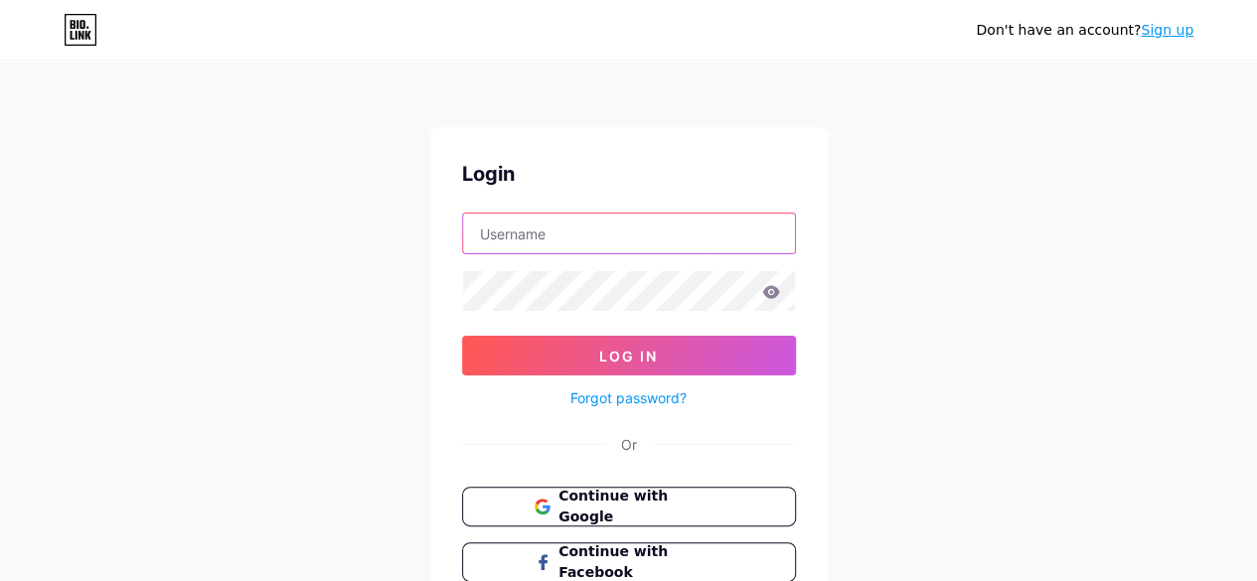
click at [598, 237] on input "text" at bounding box center [629, 234] width 332 height 40
type input "[EMAIL_ADDRESS][DOMAIN_NAME]"
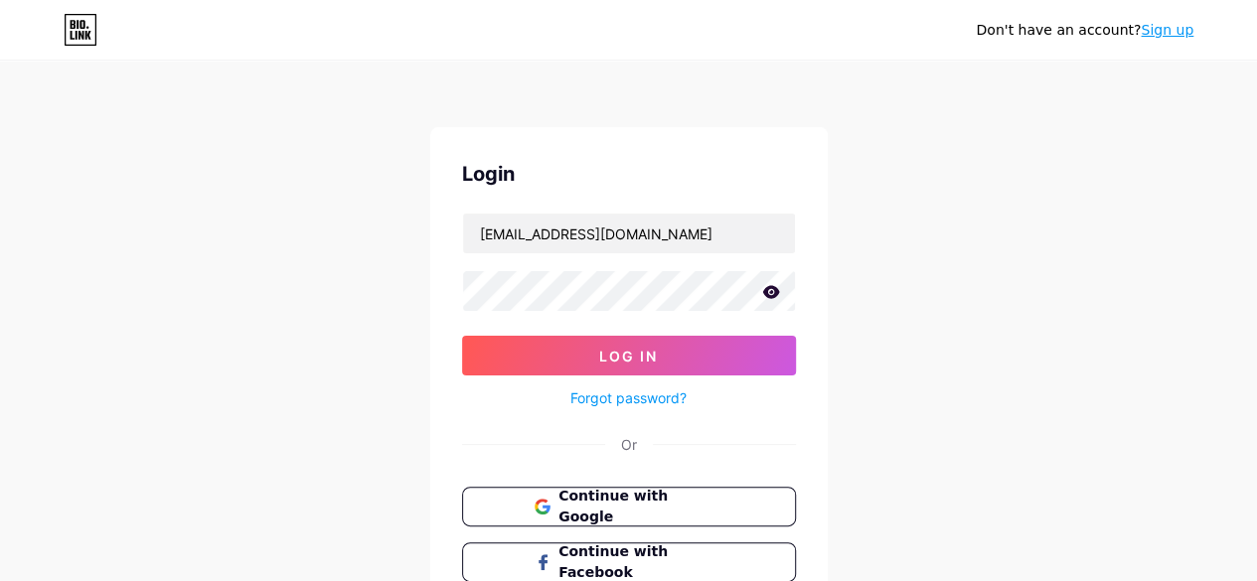
click at [771, 296] on icon at bounding box center [770, 291] width 17 height 13
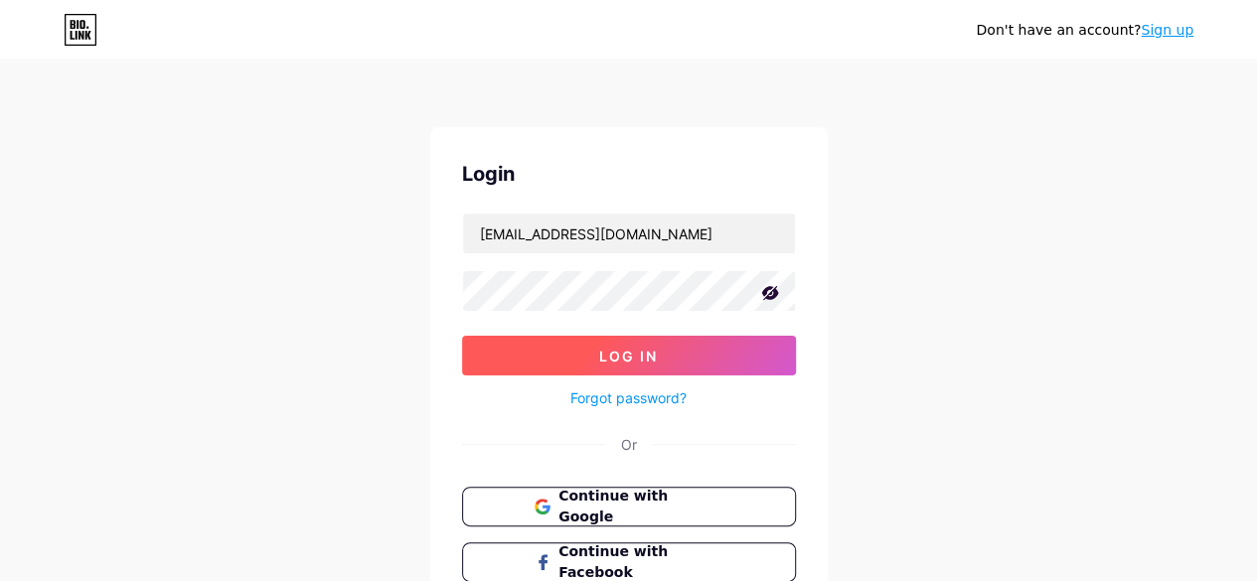
click at [553, 360] on button "Log In" at bounding box center [629, 356] width 334 height 40
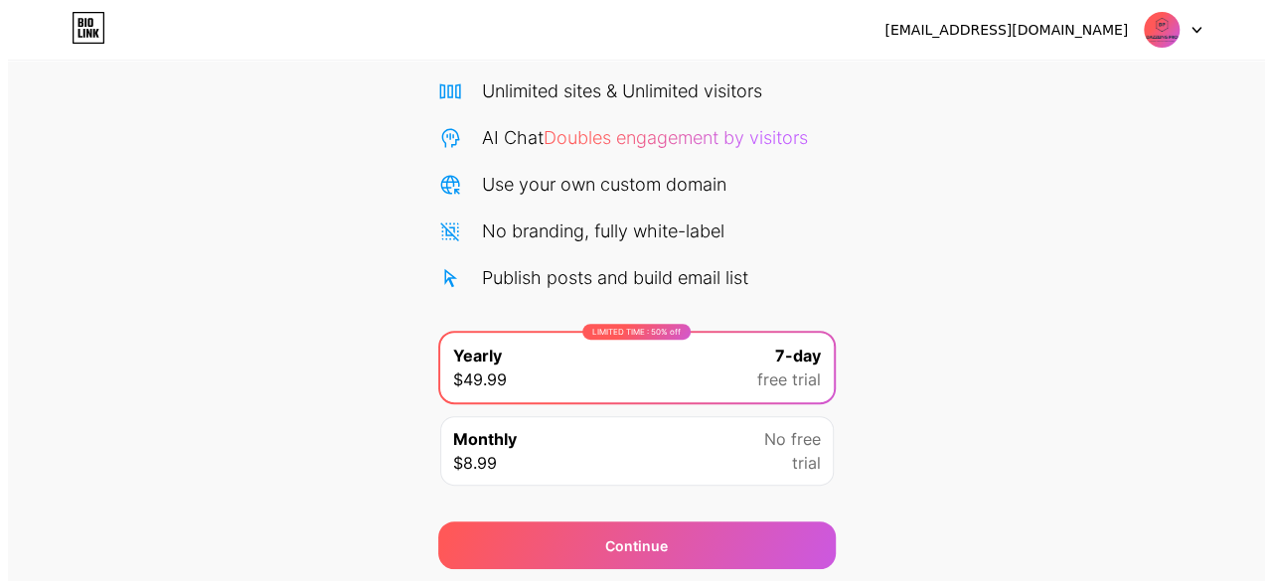
scroll to position [217, 0]
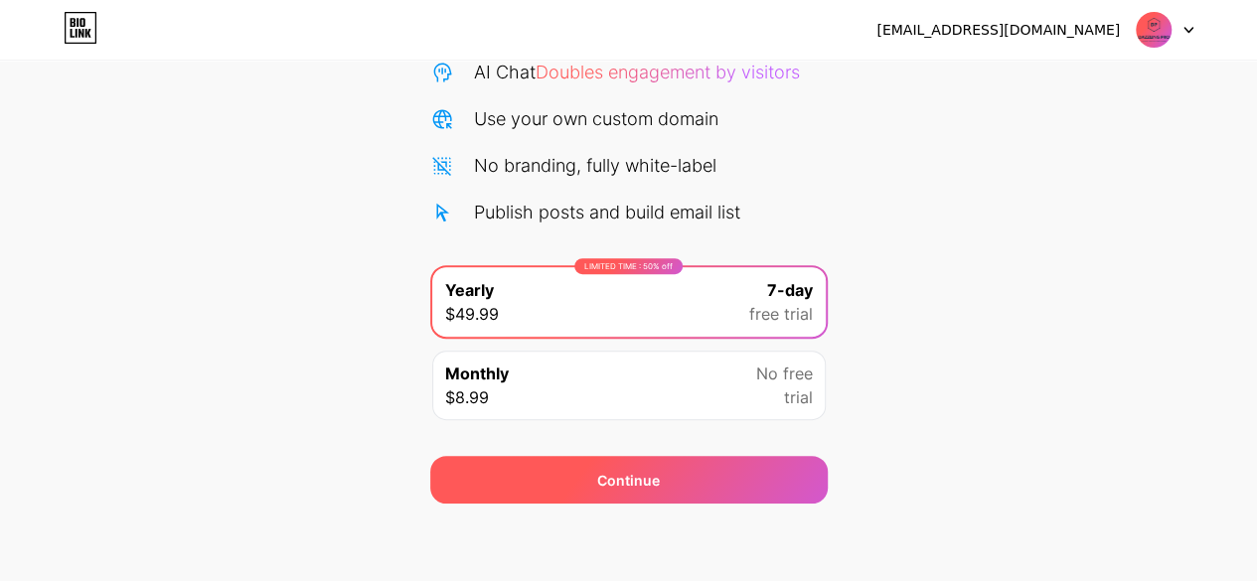
click at [677, 470] on div "Continue" at bounding box center [628, 480] width 397 height 48
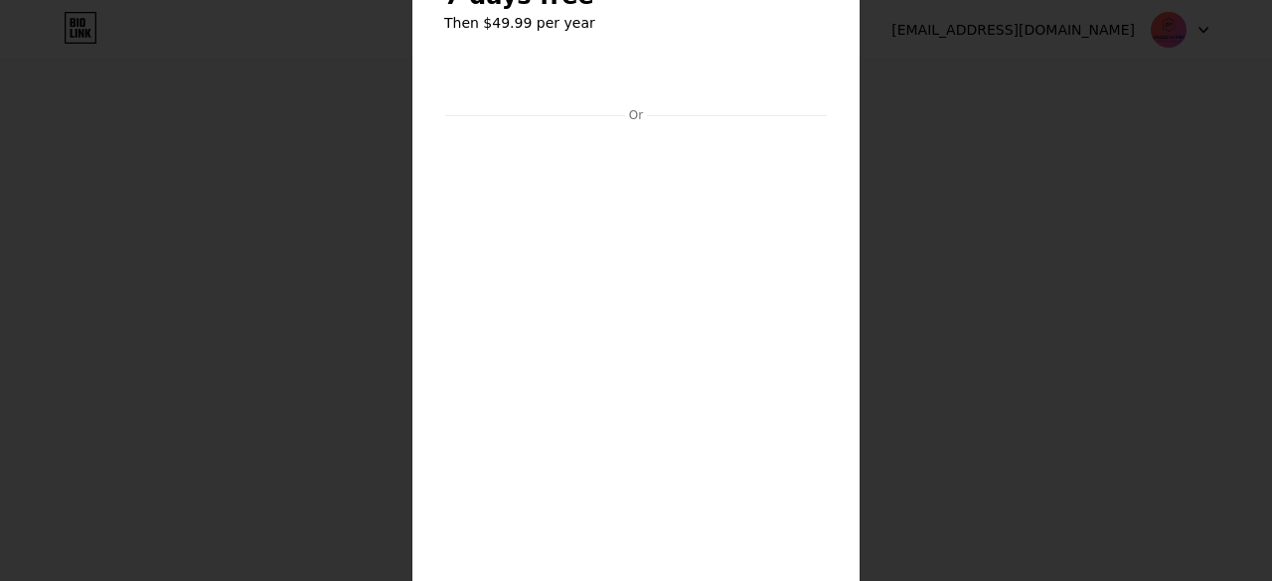
scroll to position [99, 0]
click at [135, 281] on div at bounding box center [636, 191] width 1272 height 581
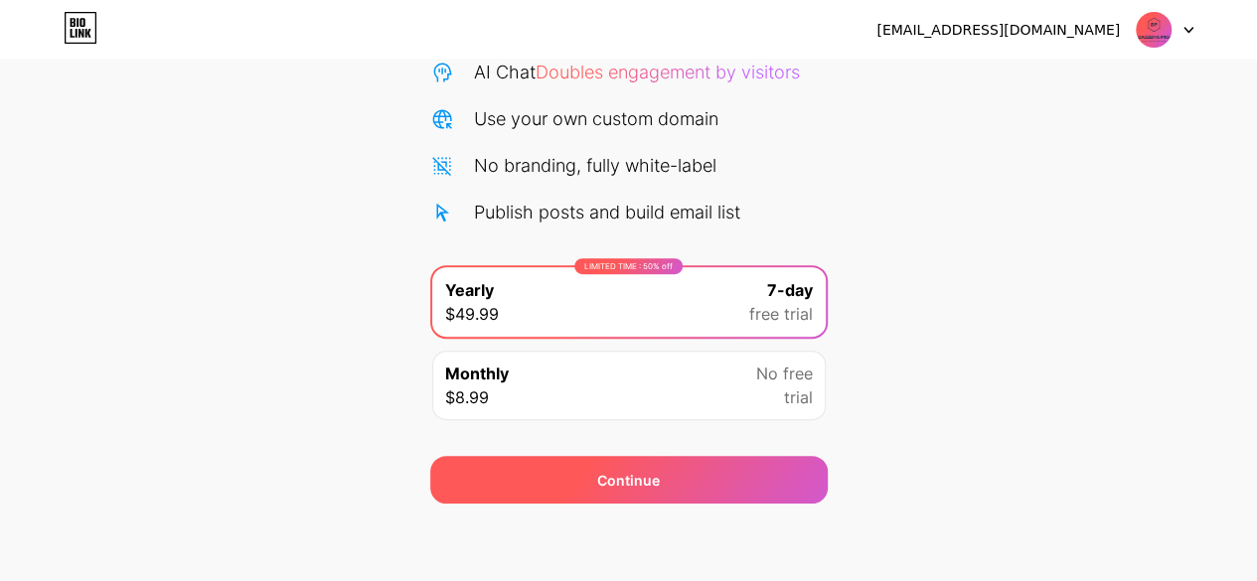
click at [728, 466] on div "Continue" at bounding box center [628, 480] width 397 height 48
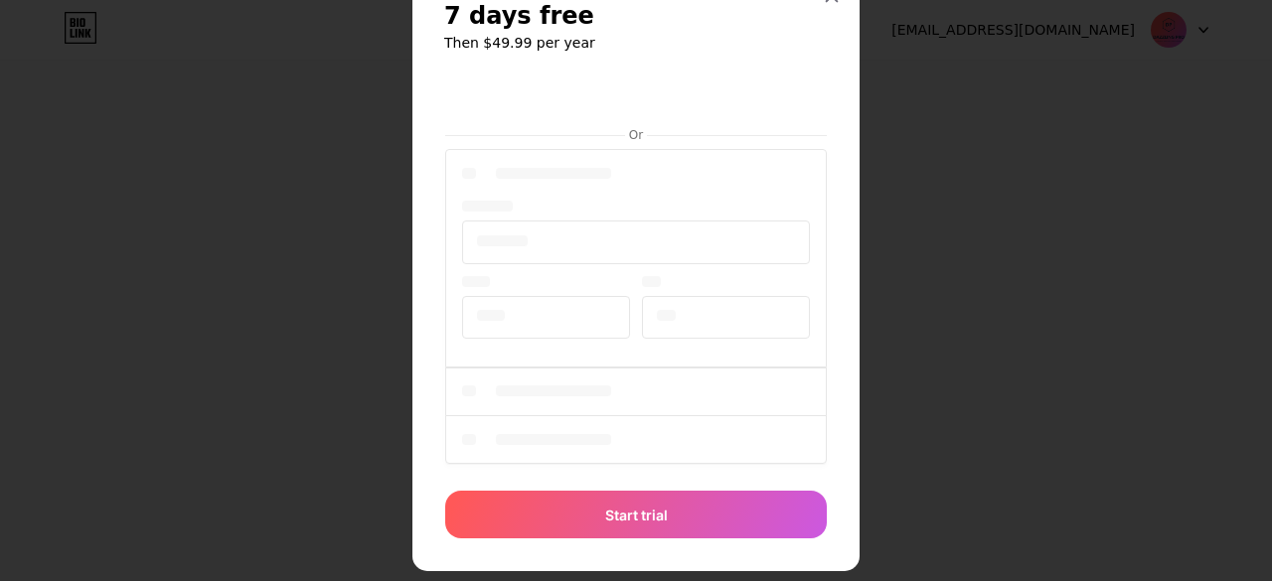
scroll to position [109, 0]
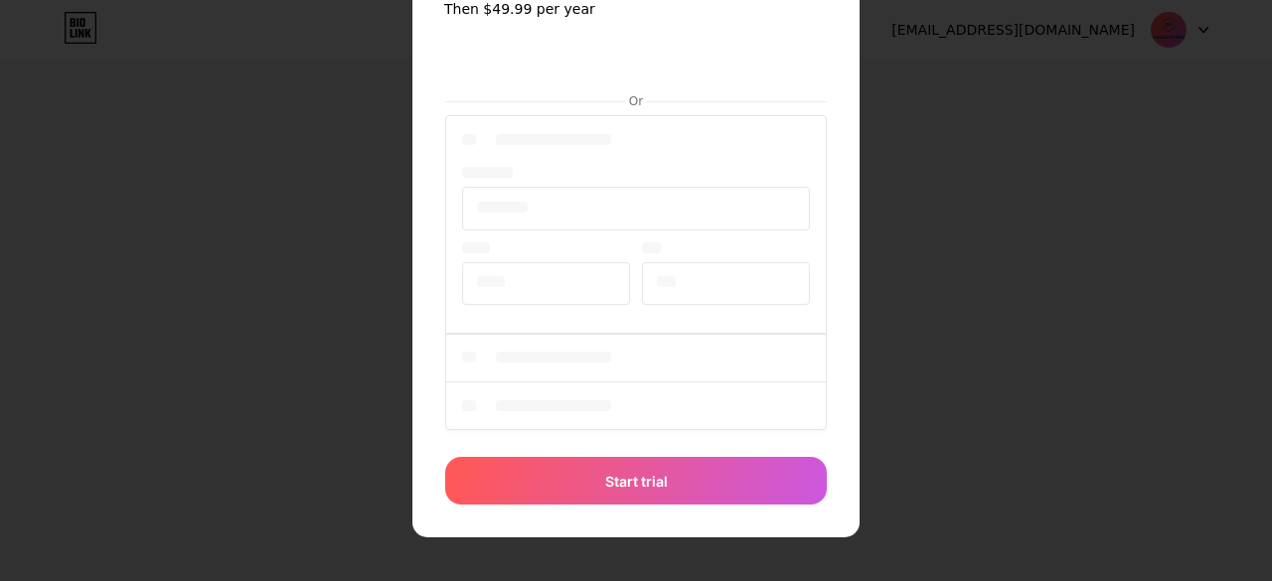
click at [647, 476] on div "Or Start trial" at bounding box center [635, 272] width 383 height 467
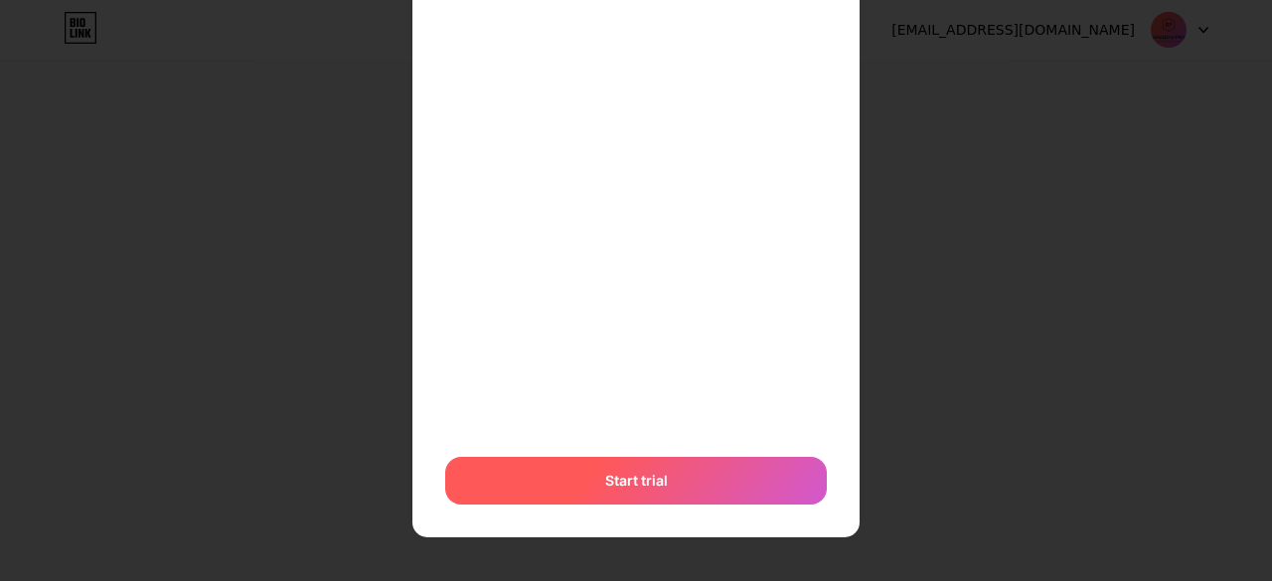
scroll to position [216, 0]
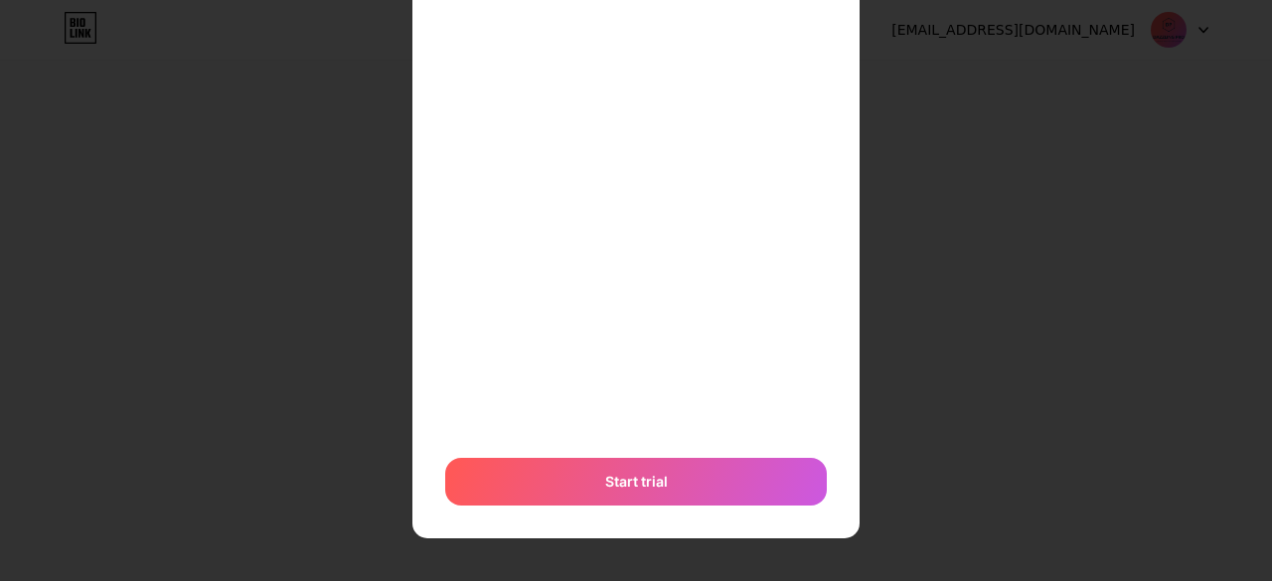
click at [640, 456] on div "Or Start trial" at bounding box center [635, 219] width 383 height 574
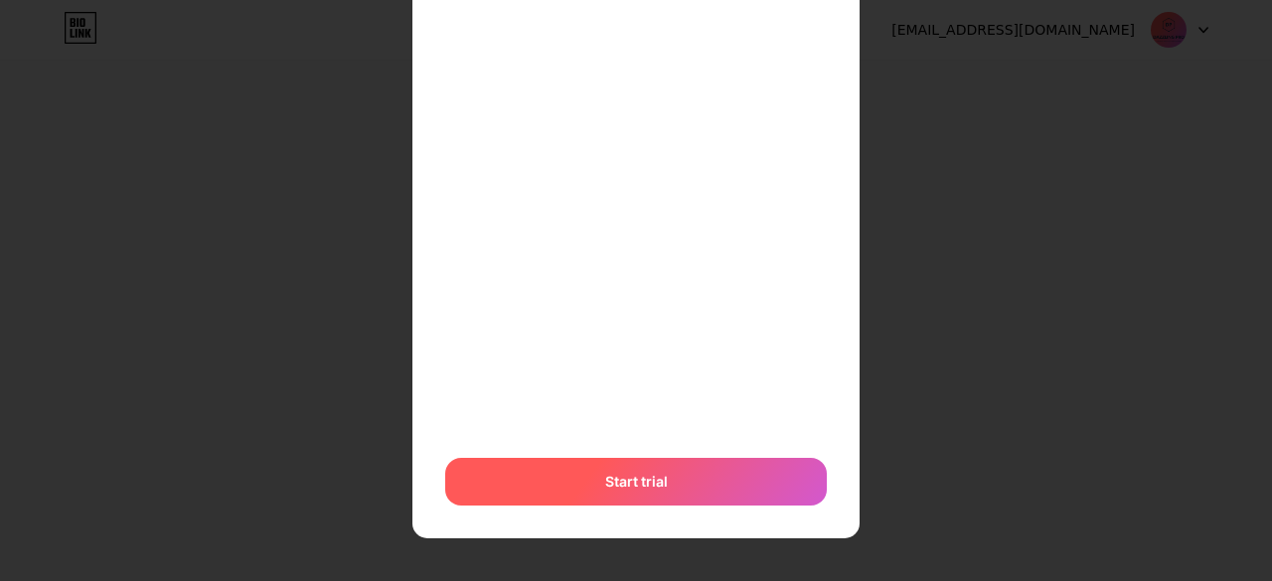
click at [638, 474] on span "Start trial" at bounding box center [636, 481] width 63 height 21
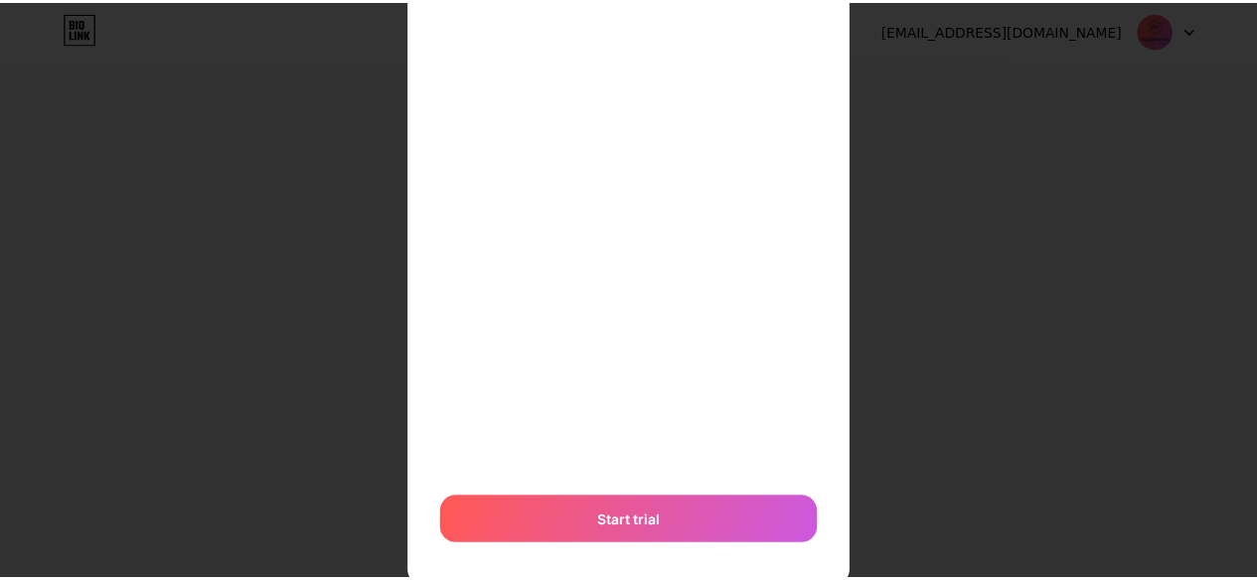
scroll to position [0, 0]
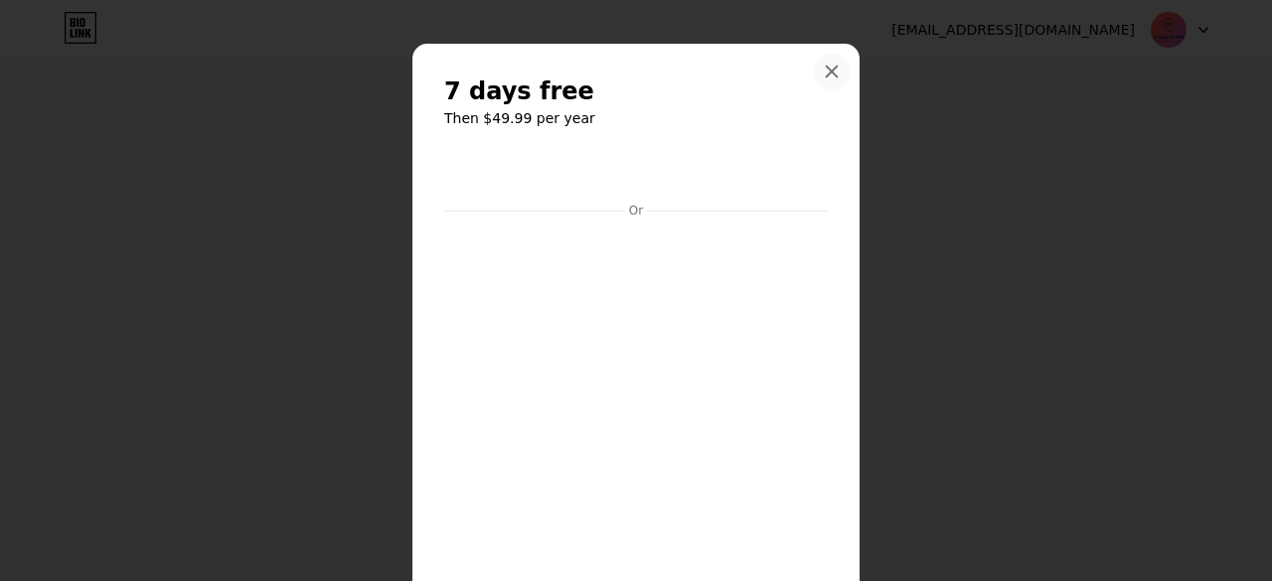
click at [826, 68] on icon at bounding box center [831, 72] width 11 height 11
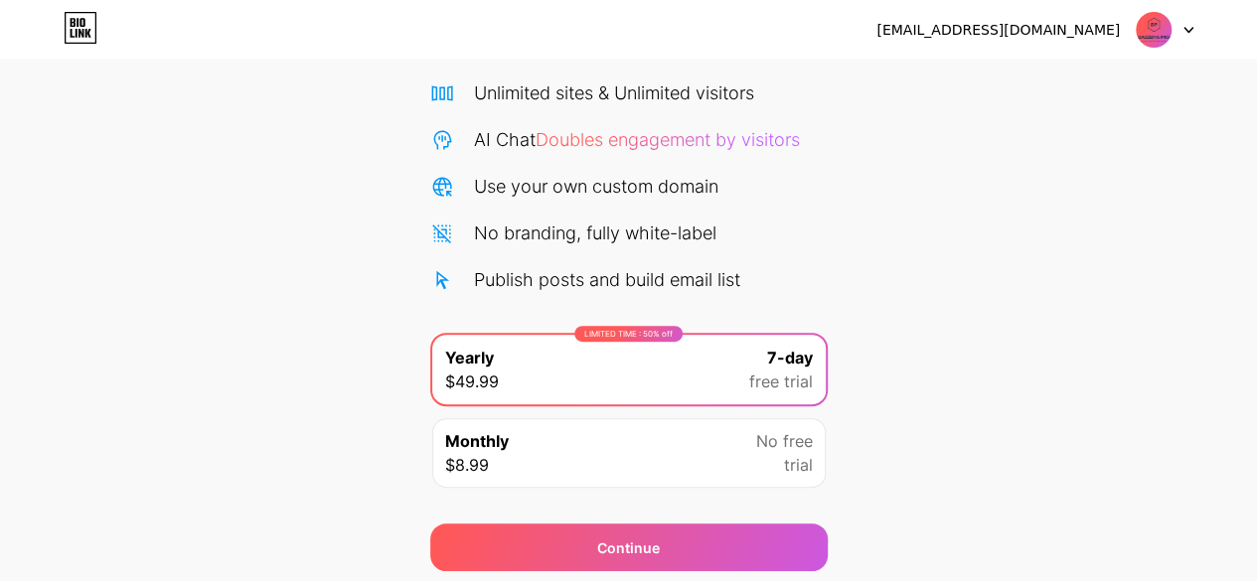
scroll to position [117, 0]
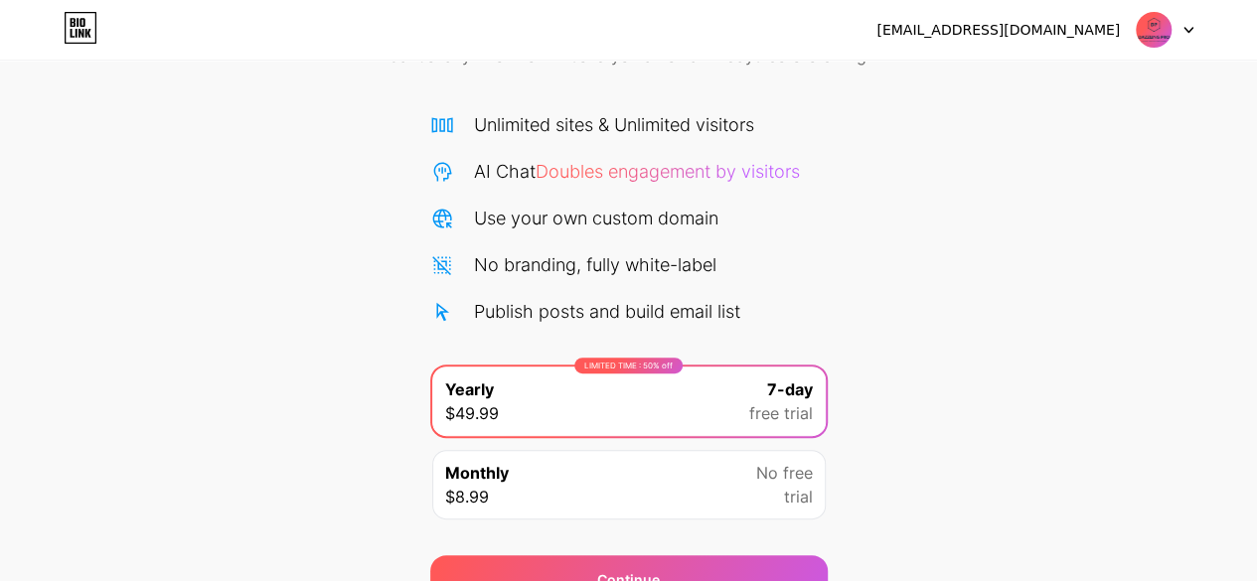
click at [1144, 18] on img at bounding box center [1153, 30] width 38 height 38
click at [1035, 80] on li "Logout" at bounding box center [1069, 82] width 246 height 54
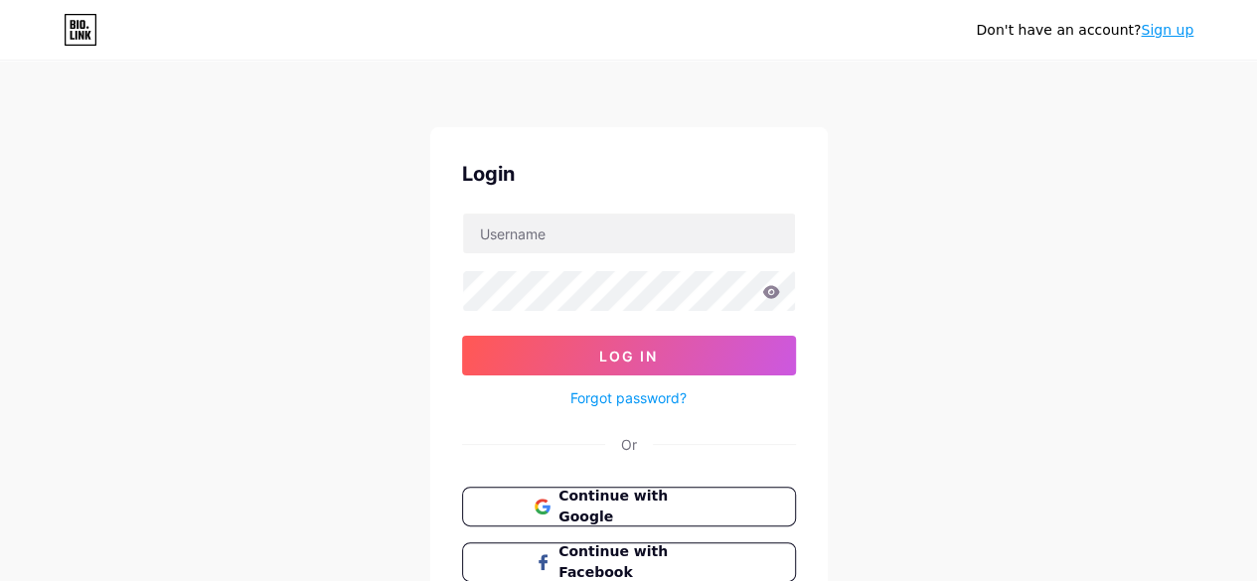
click at [1162, 23] on link "Sign up" at bounding box center [1166, 30] width 53 height 16
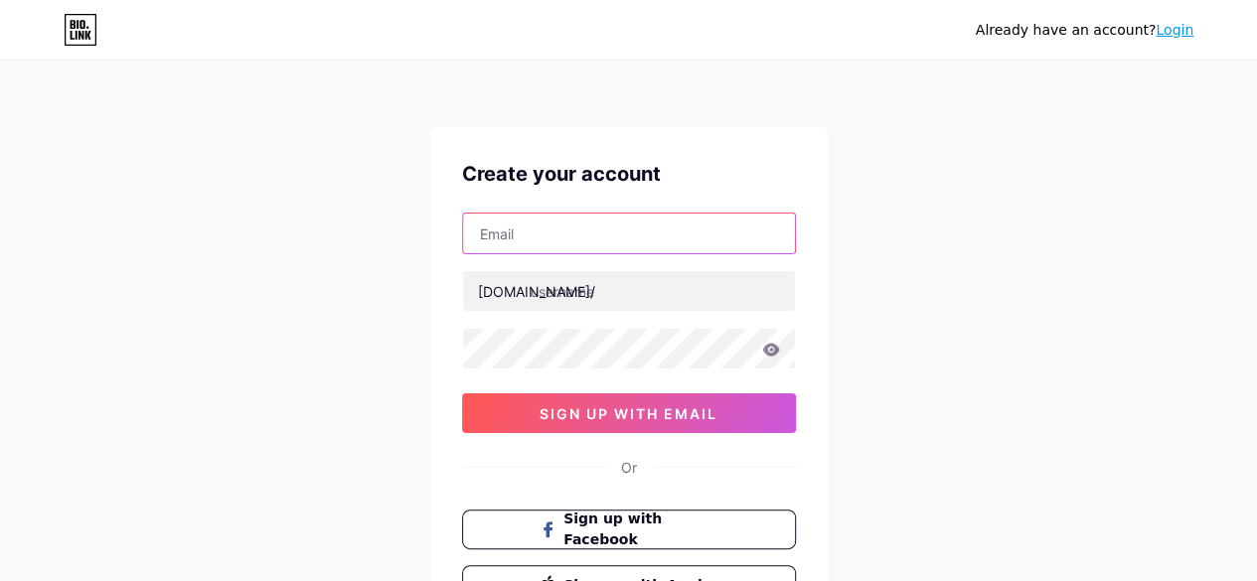
click at [651, 229] on input "text" at bounding box center [629, 234] width 332 height 40
type input "M"
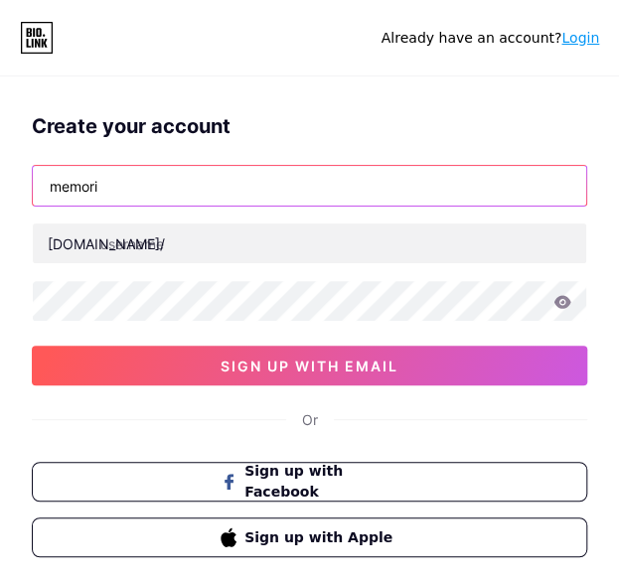
drag, startPoint x: 156, startPoint y: 181, endPoint x: 173, endPoint y: 177, distance: 17.3
click at [156, 181] on input "memori" at bounding box center [309, 186] width 553 height 40
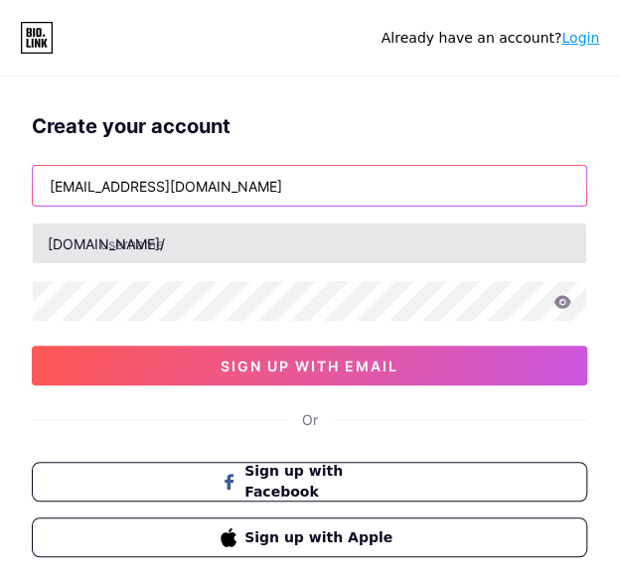
type input "[EMAIL_ADDRESS][DOMAIN_NAME]"
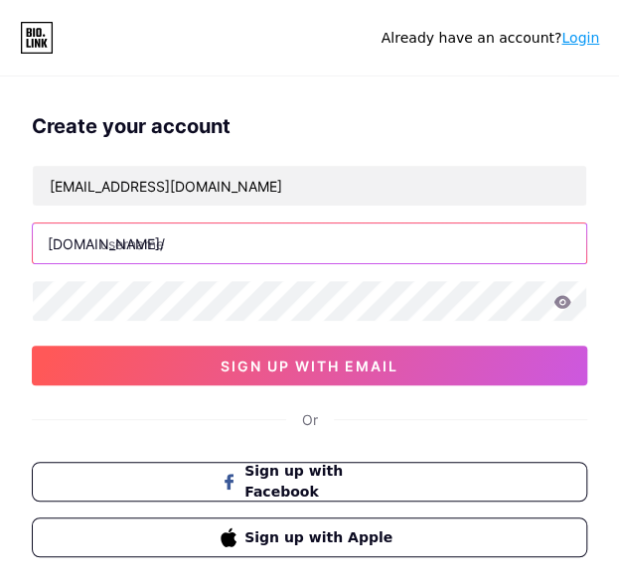
click at [161, 242] on input "text" at bounding box center [309, 244] width 553 height 40
type input "s"
type input "f"
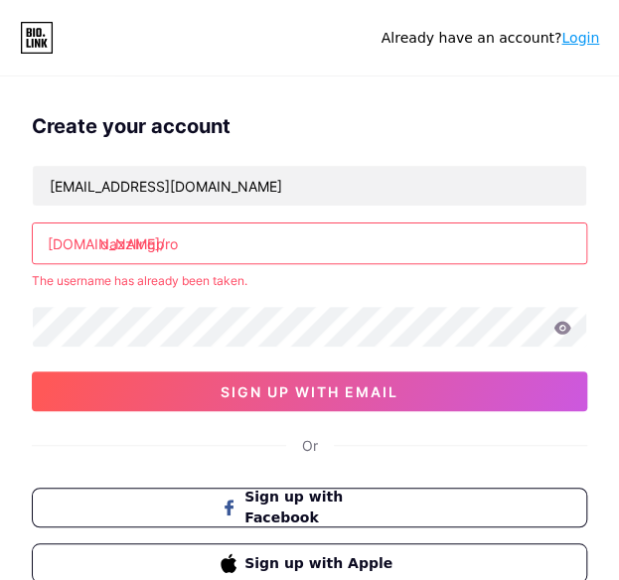
click at [141, 284] on div "The username has already been taken." at bounding box center [309, 281] width 555 height 18
drag, startPoint x: 209, startPoint y: 218, endPoint x: 205, endPoint y: 237, distance: 20.3
click at [208, 218] on div "[EMAIL_ADDRESS][DOMAIN_NAME] [DOMAIN_NAME]/ dazzlingpro The username has alread…" at bounding box center [309, 288] width 555 height 246
click at [204, 247] on input "dazzlingpro" at bounding box center [309, 244] width 553 height 40
click at [200, 248] on input "dazzlingpro" at bounding box center [309, 244] width 553 height 40
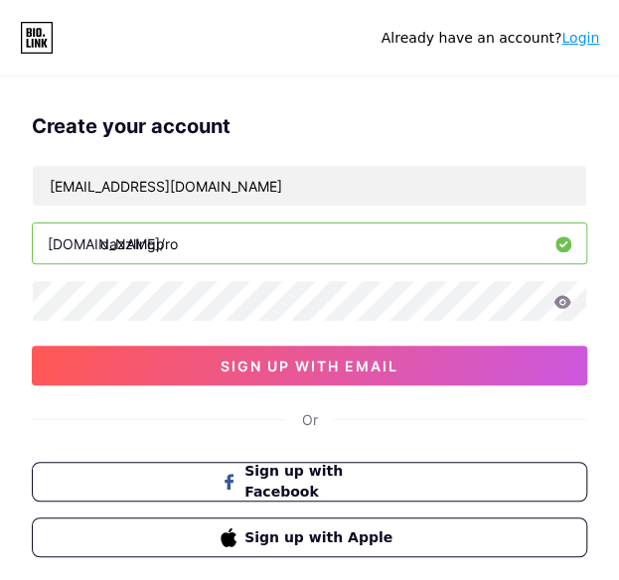
click at [200, 248] on input "dazzlingpro" at bounding box center [309, 244] width 553 height 40
click at [281, 247] on input "dazzlingproorganizer" at bounding box center [309, 244] width 553 height 40
type input "dazzlingproorganizer"
click at [254, 319] on div at bounding box center [309, 301] width 555 height 42
click at [556, 301] on icon at bounding box center [562, 301] width 17 height 13
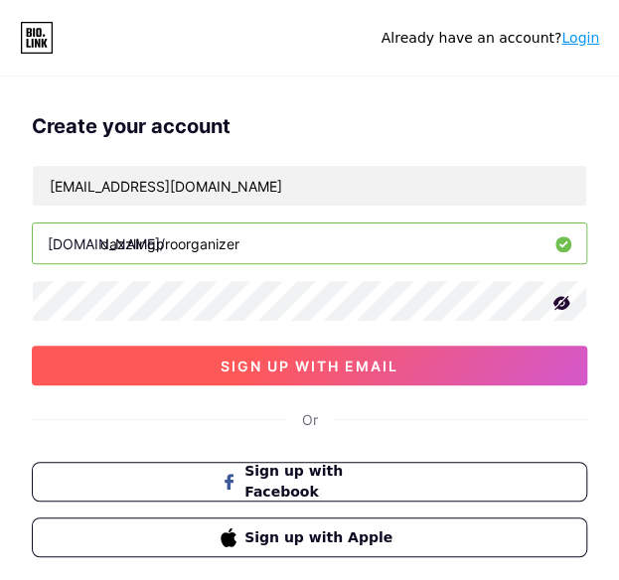
click at [481, 359] on button "sign up with email" at bounding box center [309, 366] width 555 height 40
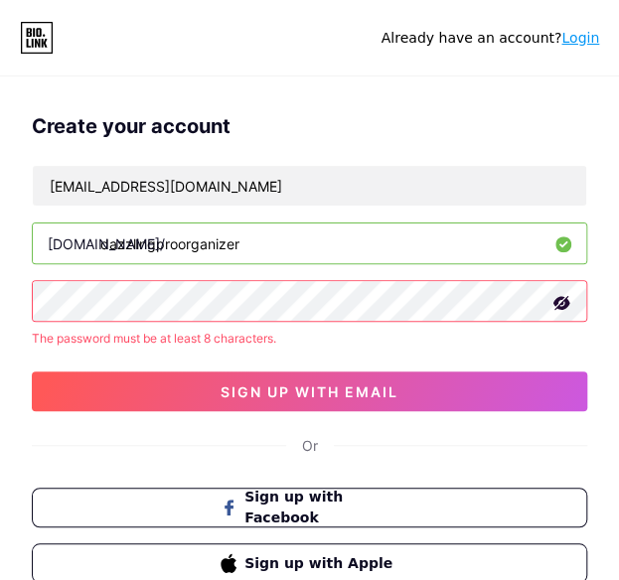
click at [0, 305] on html "Already have an account? Login Create your account [EMAIL_ADDRESS][DOMAIN_NAME]…" at bounding box center [309, 322] width 619 height 644
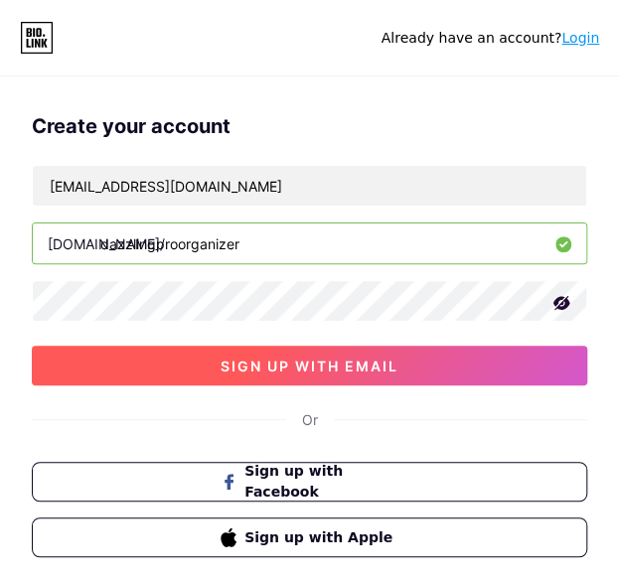
click at [415, 351] on button "sign up with email" at bounding box center [309, 366] width 555 height 40
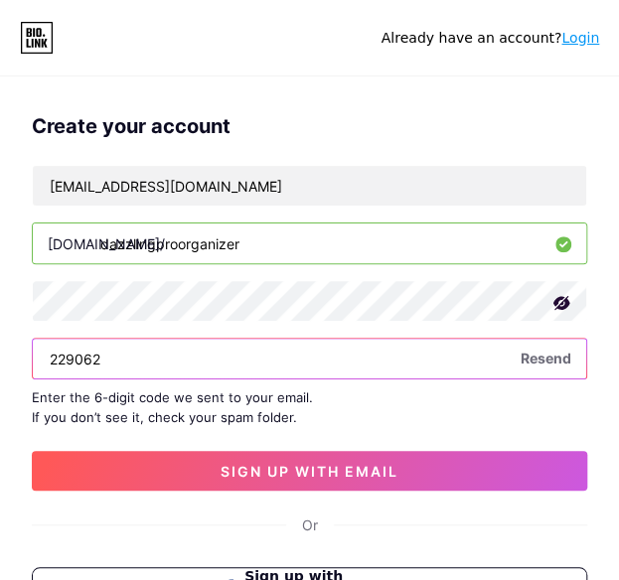
type input "229062"
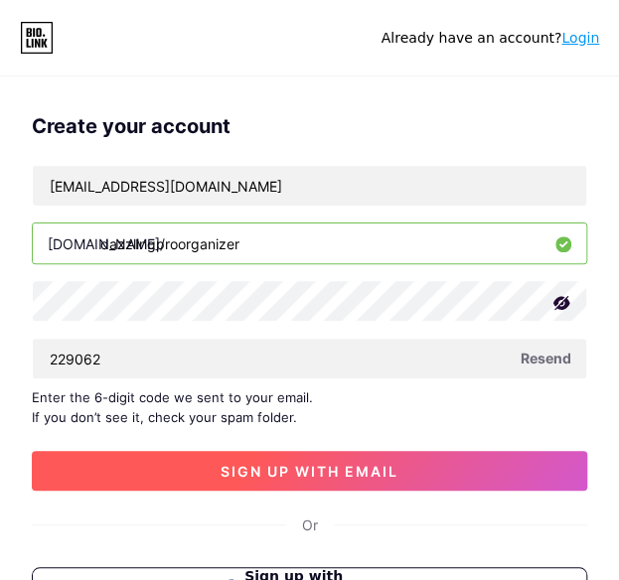
click at [149, 459] on button "sign up with email" at bounding box center [309, 471] width 555 height 40
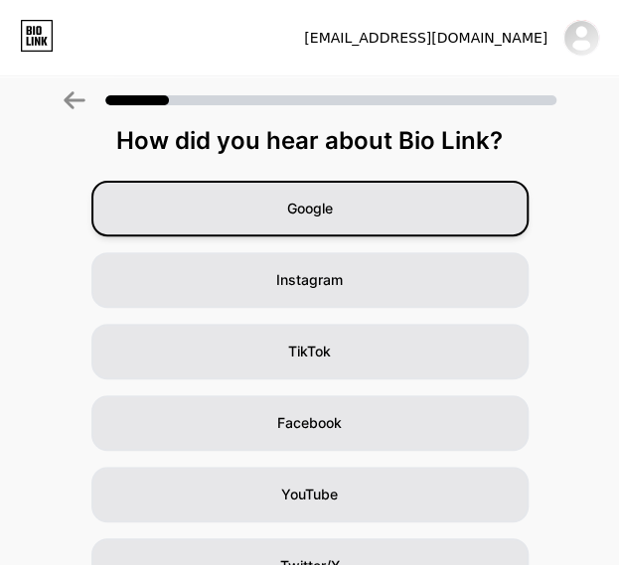
click at [367, 219] on div "Google" at bounding box center [309, 209] width 437 height 56
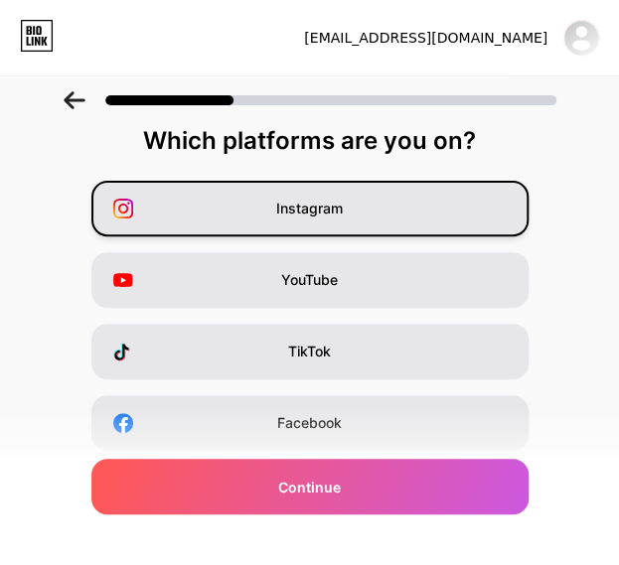
click at [343, 202] on span "Instagram" at bounding box center [309, 209] width 67 height 20
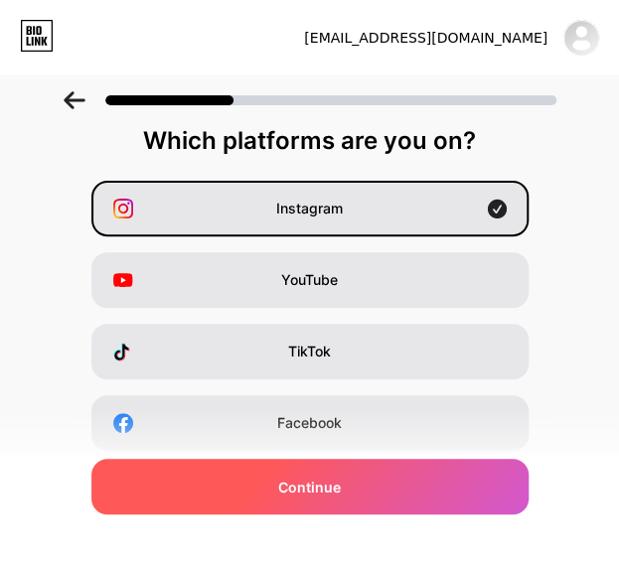
click at [308, 478] on span "Continue" at bounding box center [309, 487] width 63 height 21
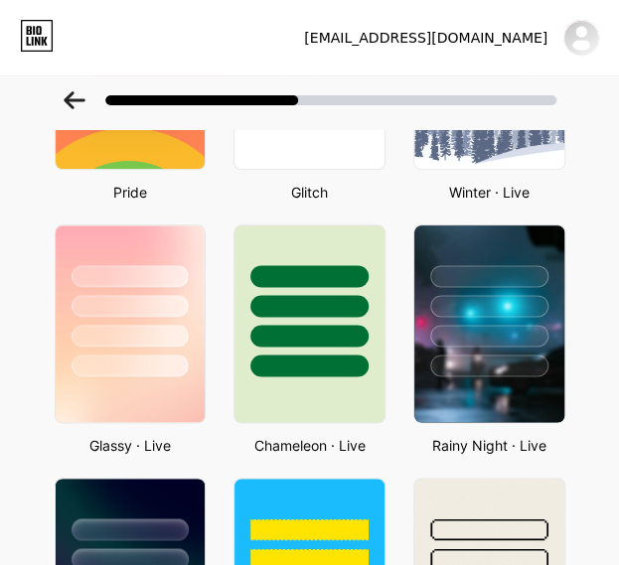
scroll to position [267, 0]
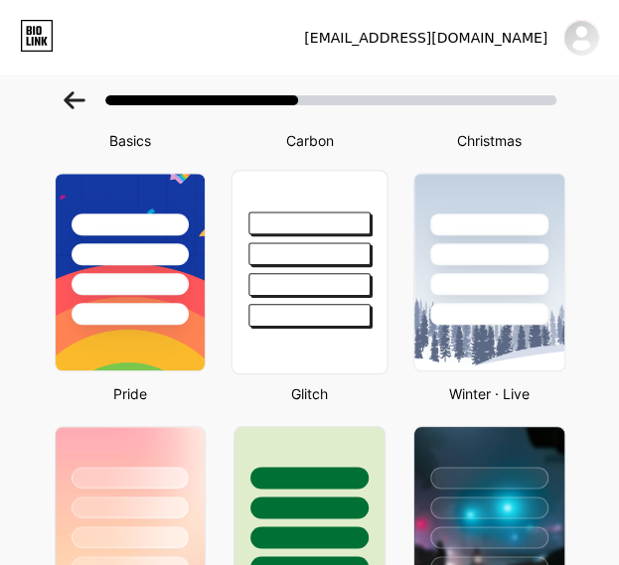
click at [312, 311] on div at bounding box center [308, 315] width 121 height 23
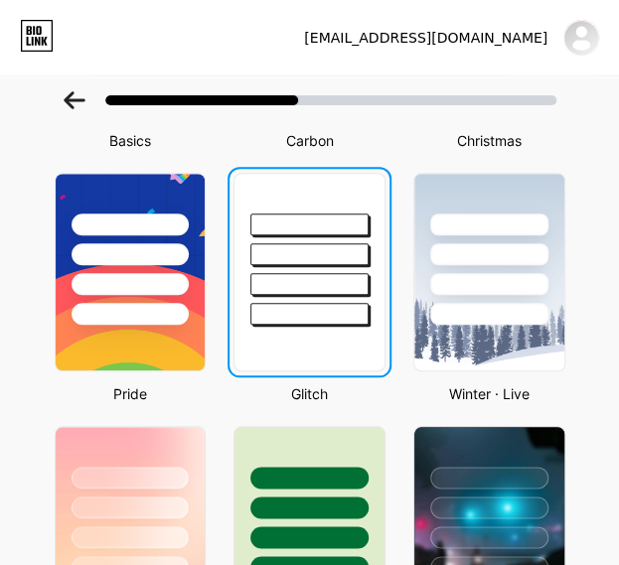
scroll to position [0, 0]
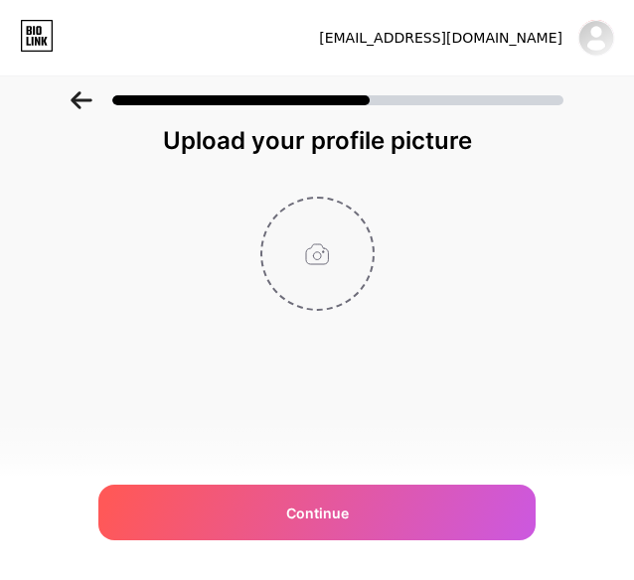
click at [313, 272] on input "file" at bounding box center [317, 254] width 110 height 110
type input "C:\fakepath\DAZZLINGPRO NO BACKGROUND.png"
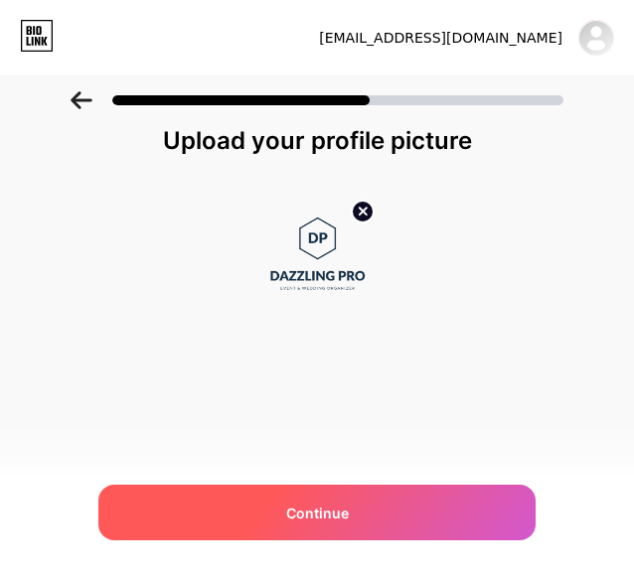
click at [381, 523] on div "Continue" at bounding box center [316, 513] width 437 height 56
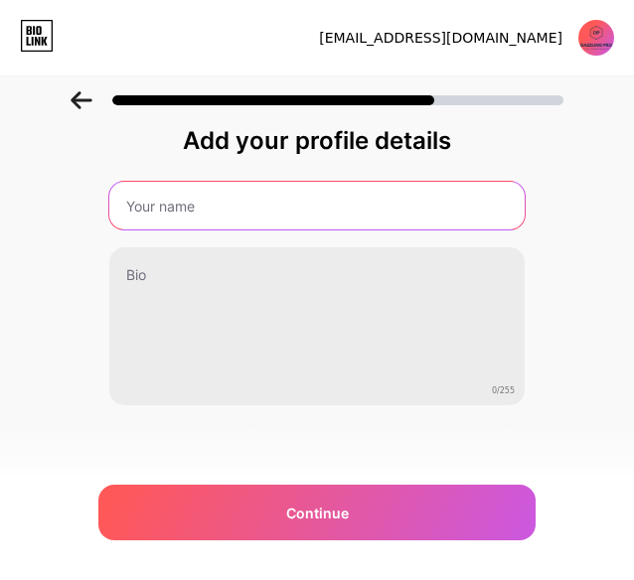
click at [296, 196] on input "text" at bounding box center [316, 206] width 415 height 48
type input "Dazzlingpro Event & Wedding Organizer"
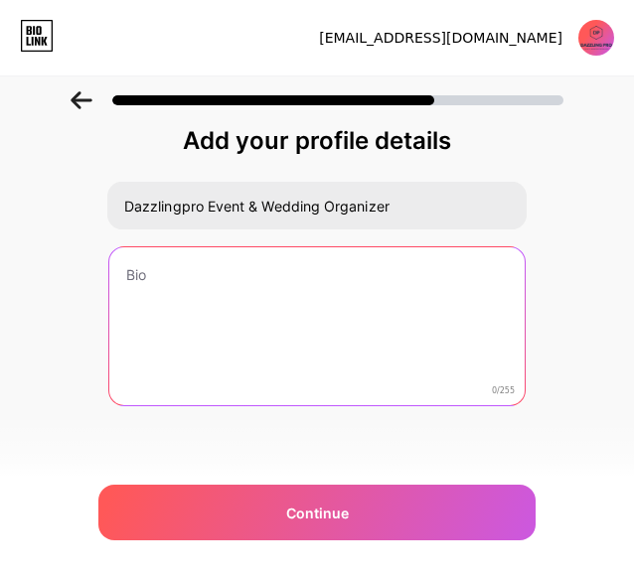
click at [304, 295] on textarea at bounding box center [316, 327] width 415 height 160
click at [147, 263] on textarea at bounding box center [316, 327] width 415 height 160
paste textarea "Serving With Heart, Driven By Passion, Guided [DEMOGRAPHIC_DATA] Professionalism"
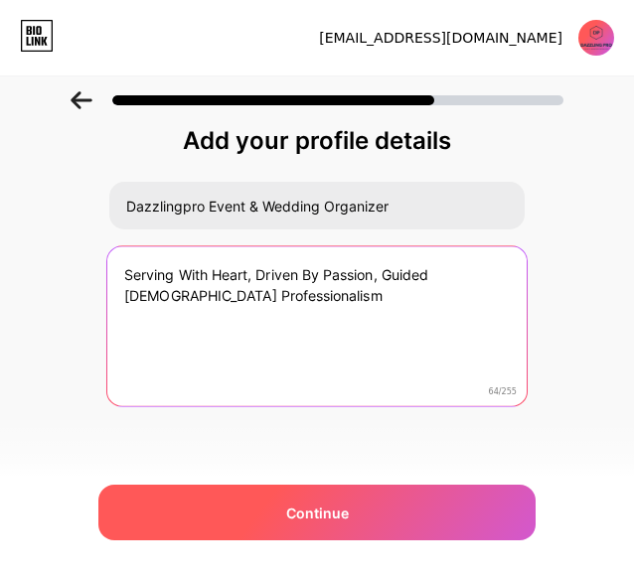
type textarea "Serving With Heart, Driven By Passion, Guided [DEMOGRAPHIC_DATA] Professionalism"
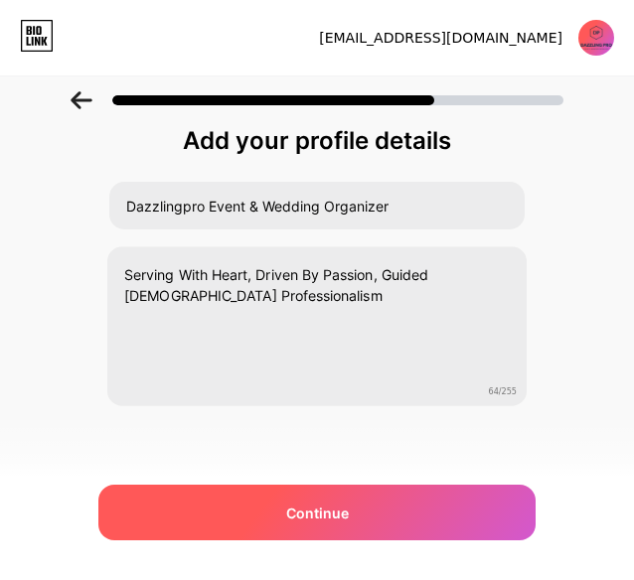
click at [310, 506] on span "Continue" at bounding box center [317, 513] width 63 height 21
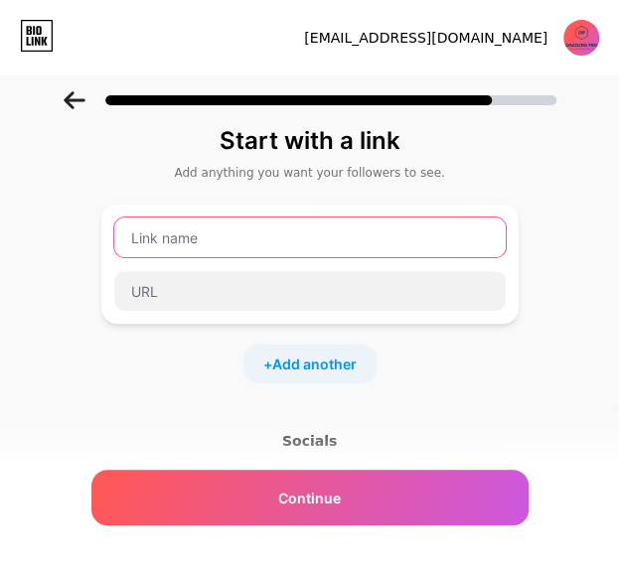
click at [230, 237] on input "text" at bounding box center [309, 238] width 391 height 40
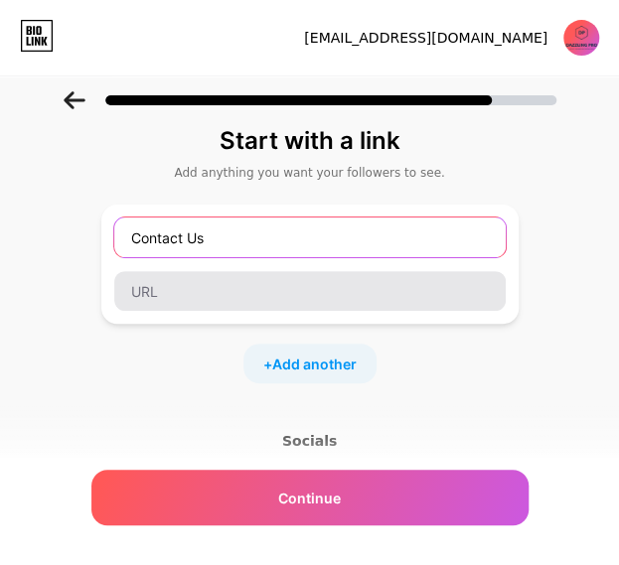
type input "Contact Us"
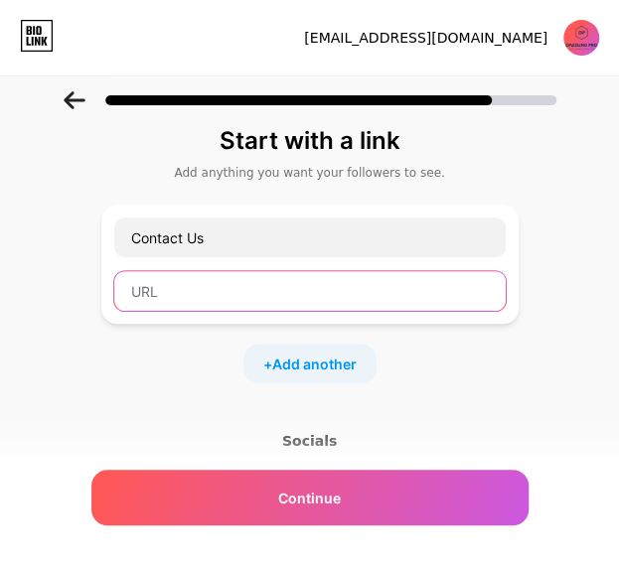
click at [213, 287] on input "text" at bounding box center [309, 291] width 391 height 40
click at [203, 289] on input "text" at bounding box center [309, 291] width 391 height 40
paste input "[URL][DOMAIN_NAME][PHONE_NUMBER]"
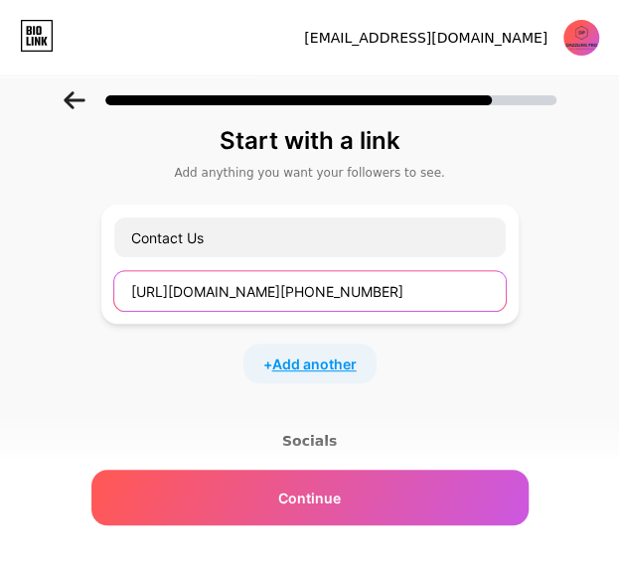
type input "[URL][DOMAIN_NAME][PHONE_NUMBER]"
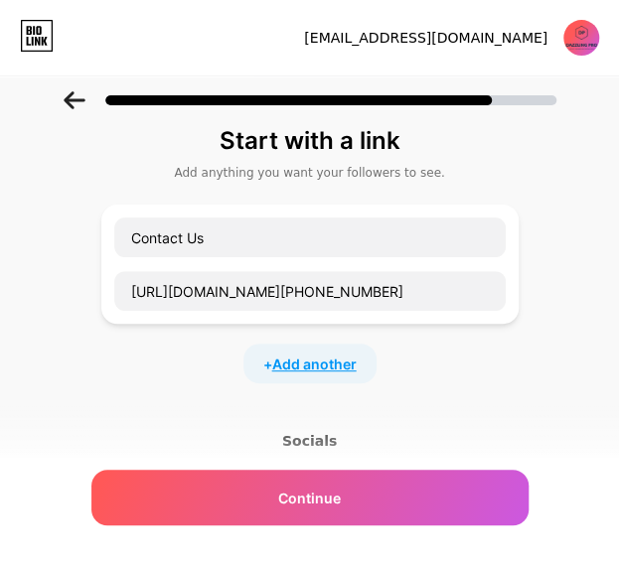
click at [338, 355] on span "Add another" at bounding box center [314, 364] width 84 height 21
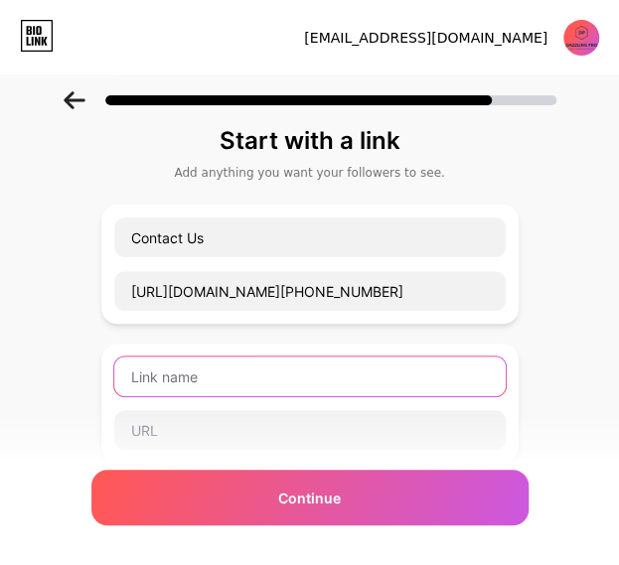
click at [200, 375] on input "text" at bounding box center [309, 377] width 391 height 40
type input "O"
type input "Dazzlingpro Office [GEOGRAPHIC_DATA]"
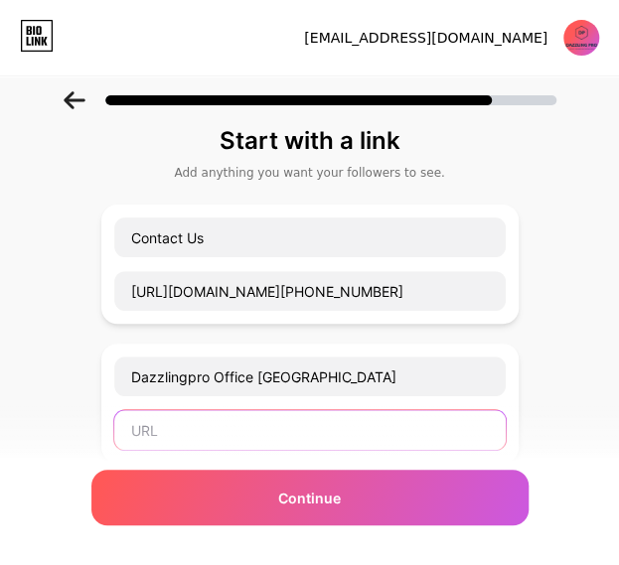
click at [260, 418] on input "text" at bounding box center [309, 430] width 391 height 40
paste input "[URL][DOMAIN_NAME]"
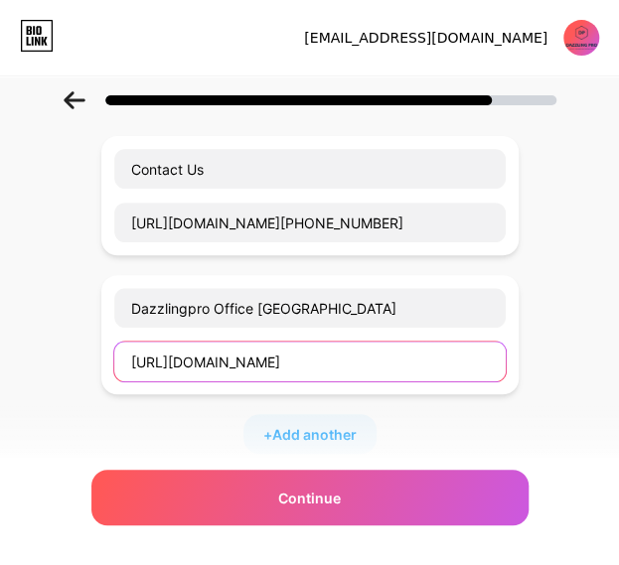
scroll to position [199, 0]
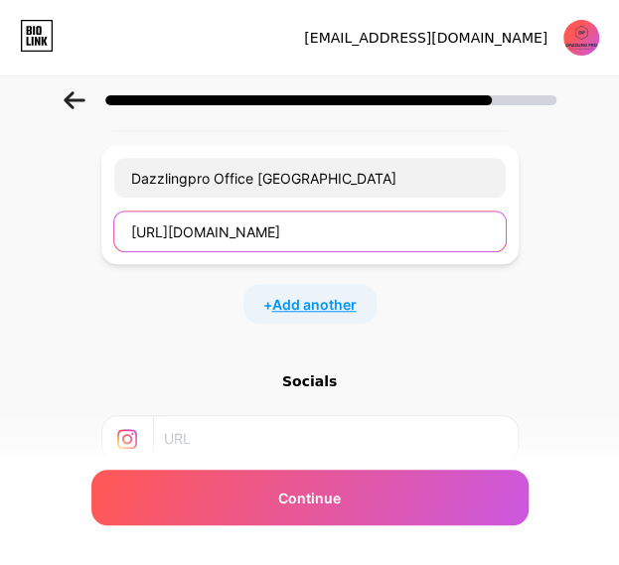
type input "[URL][DOMAIN_NAME]"
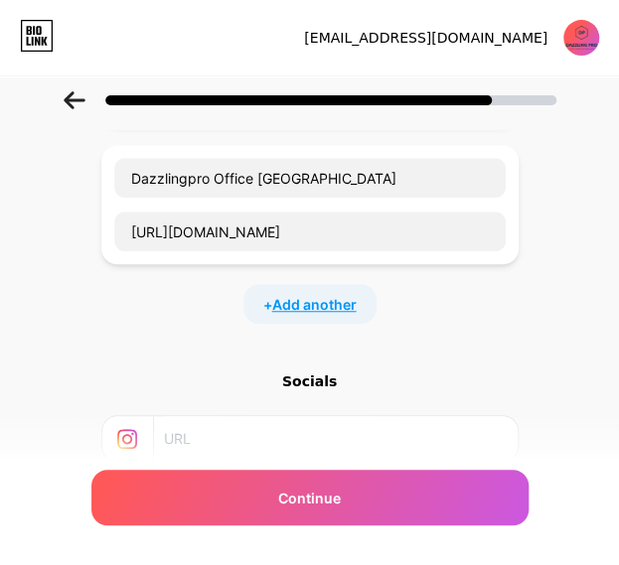
click at [322, 295] on span "Add another" at bounding box center [314, 304] width 84 height 21
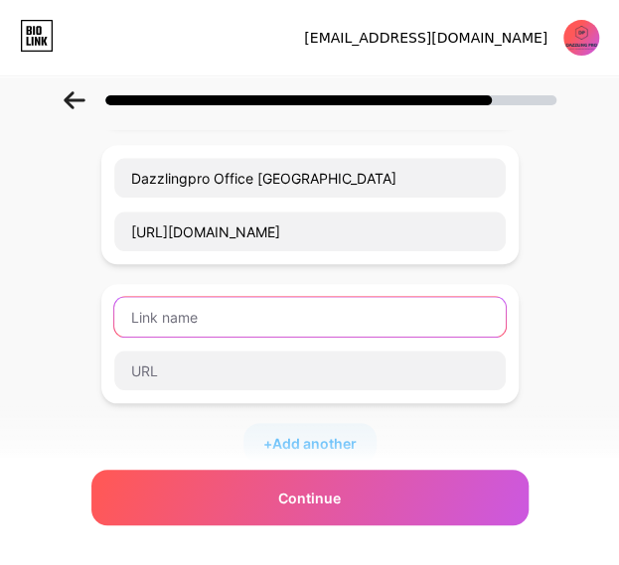
click at [306, 311] on input "text" at bounding box center [309, 317] width 391 height 40
type input "Dazzlingpro Office Bojonegoro"
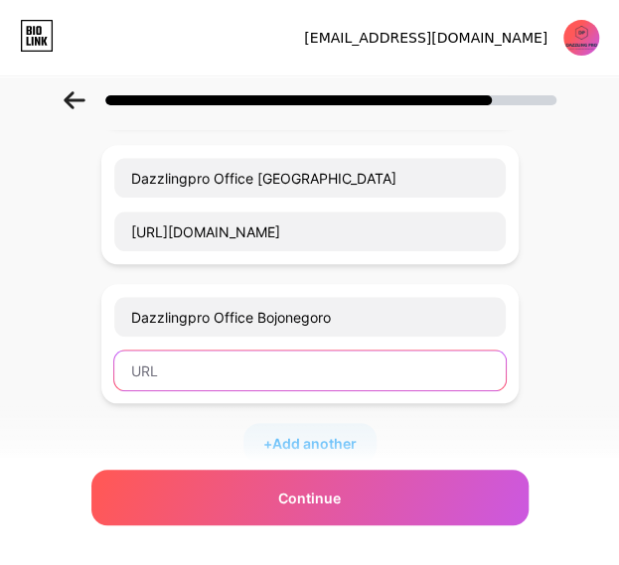
click at [292, 369] on input "text" at bounding box center [309, 371] width 391 height 40
paste input "[URL][DOMAIN_NAME]"
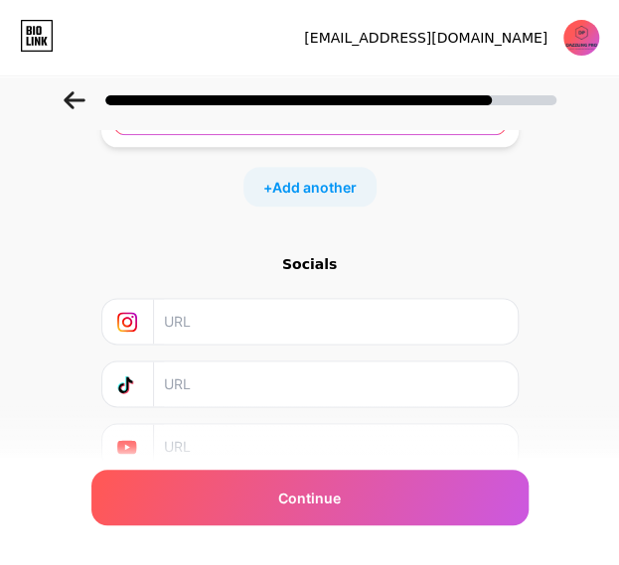
scroll to position [485, 0]
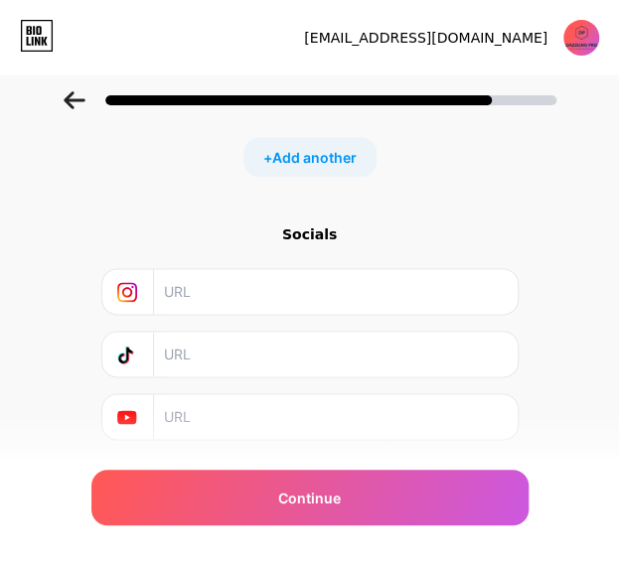
type input "[URL][DOMAIN_NAME]"
click at [236, 269] on input "text" at bounding box center [335, 291] width 342 height 45
click at [232, 297] on input "text" at bounding box center [335, 291] width 342 height 45
paste input "[URL][DOMAIN_NAME]"
type input "[URL][DOMAIN_NAME]"
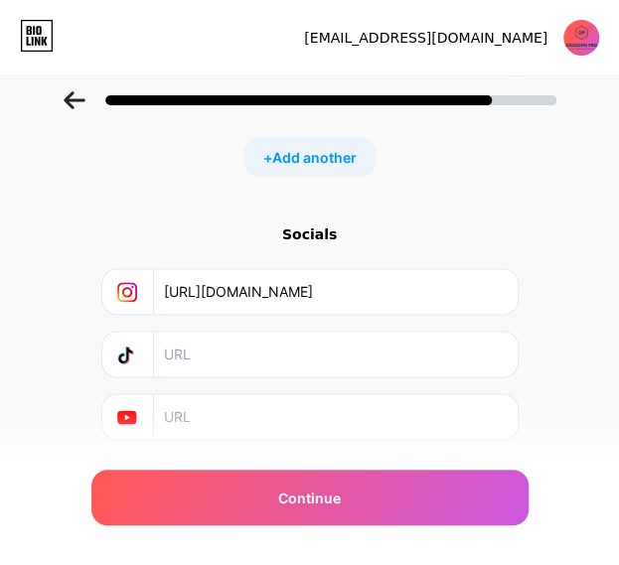
click at [304, 339] on input "text" at bounding box center [335, 354] width 342 height 45
click at [303, 339] on input "text" at bounding box center [335, 354] width 342 height 45
paste input "[URL][DOMAIN_NAME]"
type input "[URL][DOMAIN_NAME]"
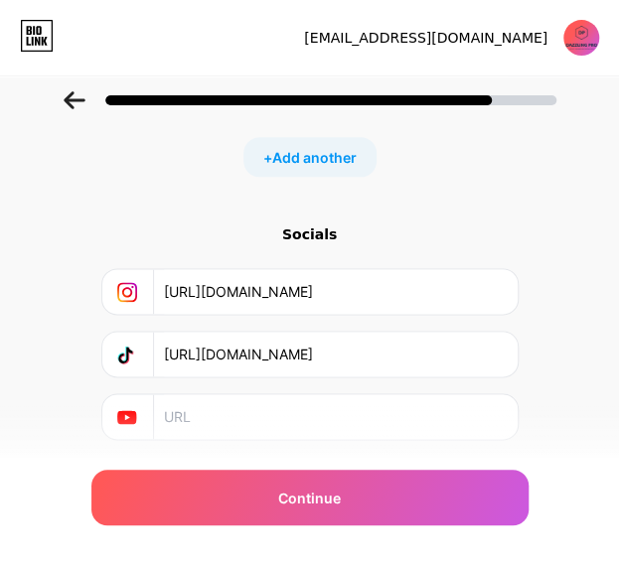
click at [256, 408] on input "text" at bounding box center [335, 416] width 342 height 45
click at [234, 410] on input "text" at bounding box center [335, 416] width 342 height 45
paste input "[URL][DOMAIN_NAME]"
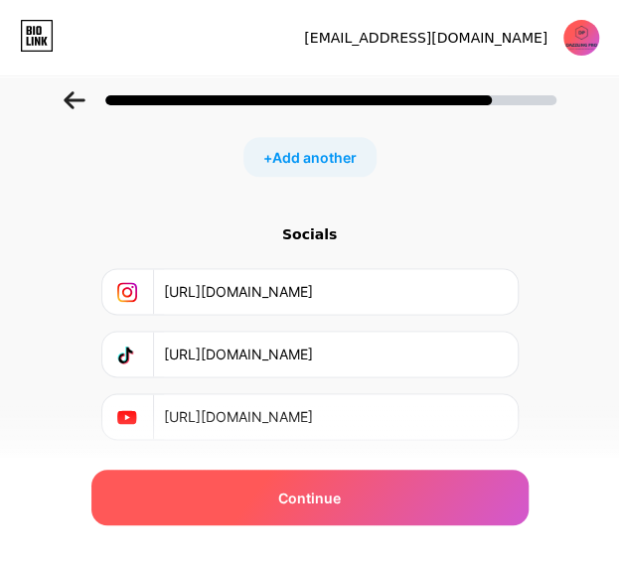
type input "[URL][DOMAIN_NAME]"
click at [356, 488] on div "Continue" at bounding box center [309, 498] width 437 height 56
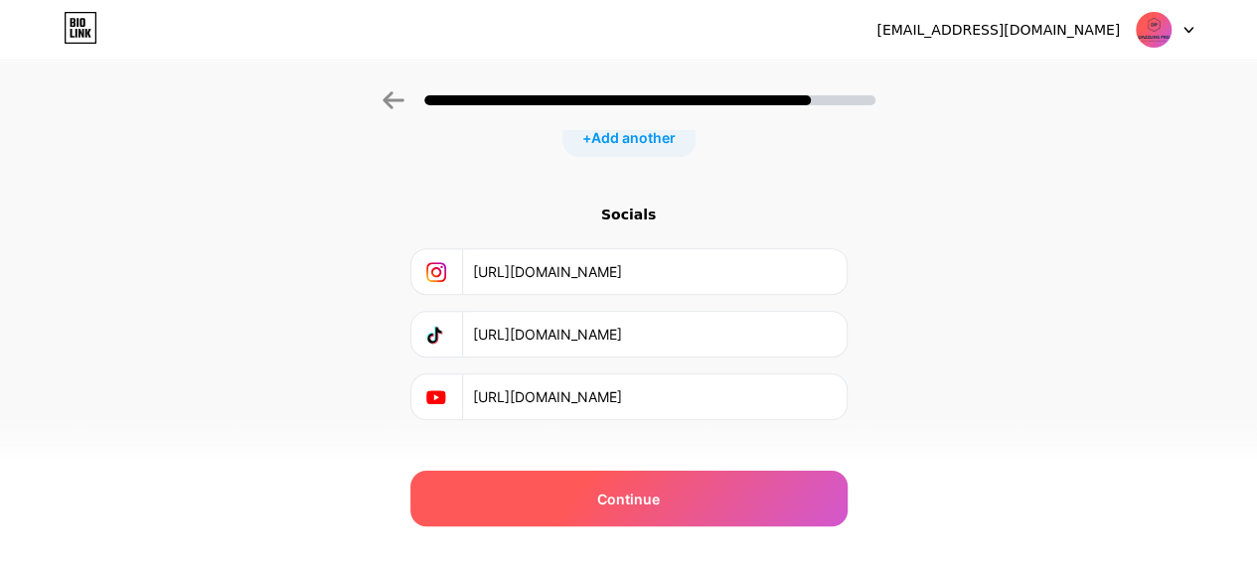
scroll to position [575, 0]
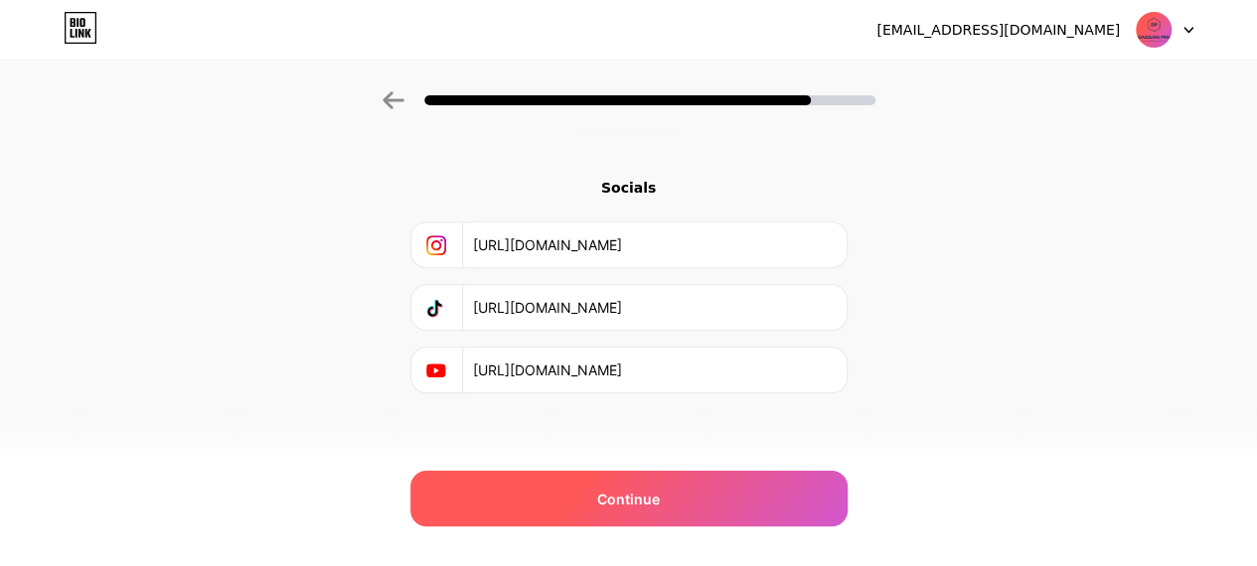
click at [670, 493] on div "Continue" at bounding box center [628, 499] width 437 height 56
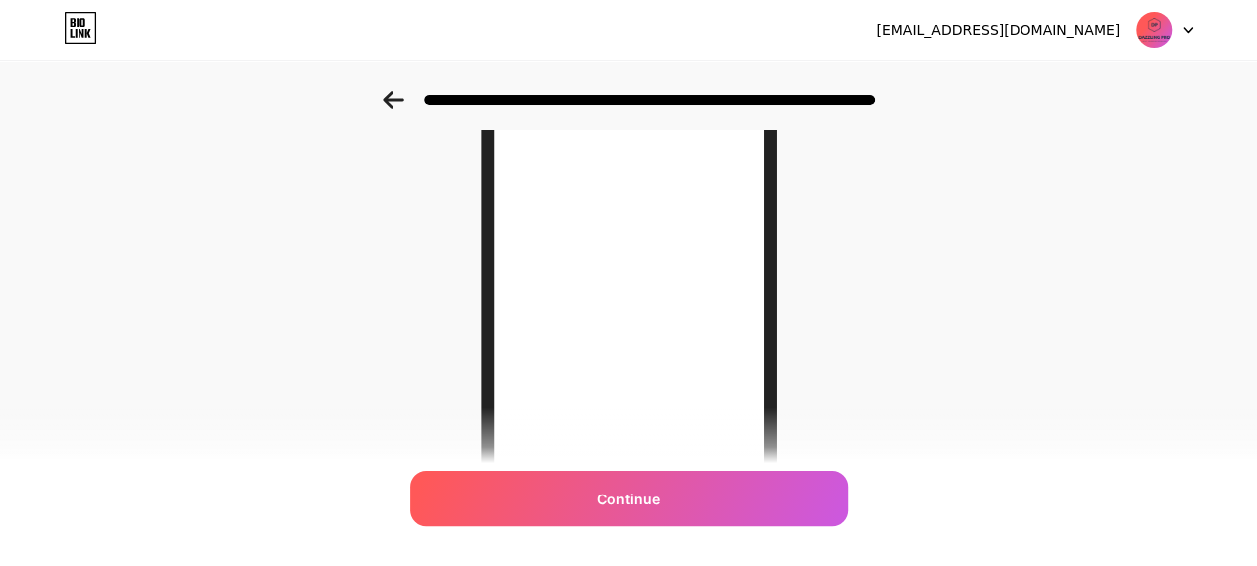
scroll to position [432, 0]
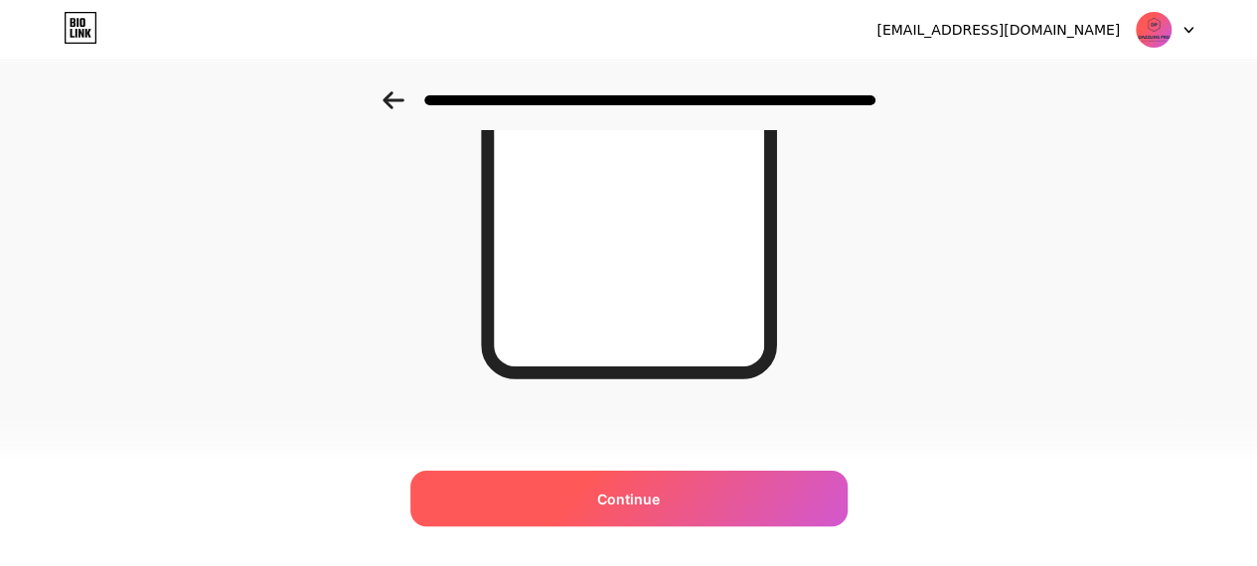
click at [729, 505] on div "Continue" at bounding box center [628, 499] width 437 height 56
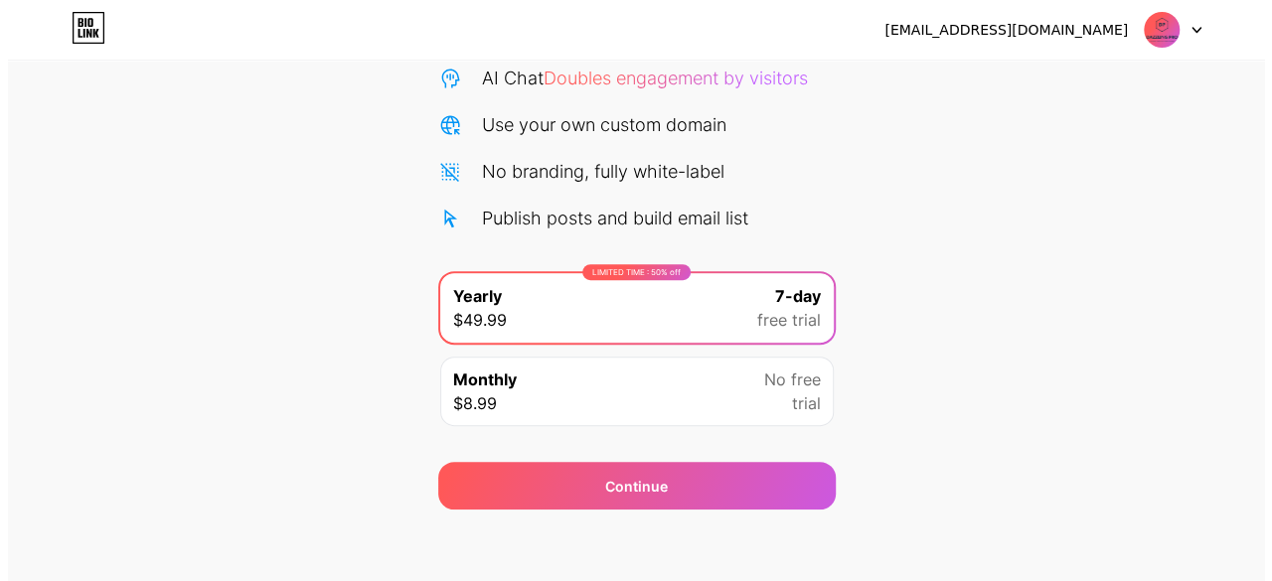
scroll to position [217, 0]
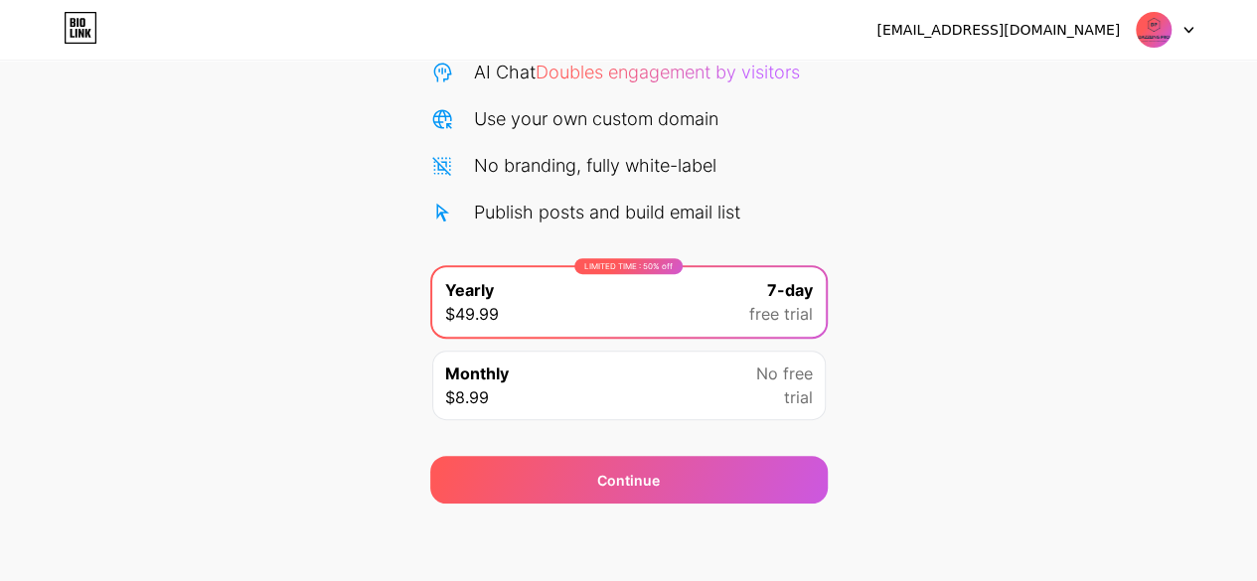
click at [768, 446] on div "Continue" at bounding box center [628, 468] width 397 height 72
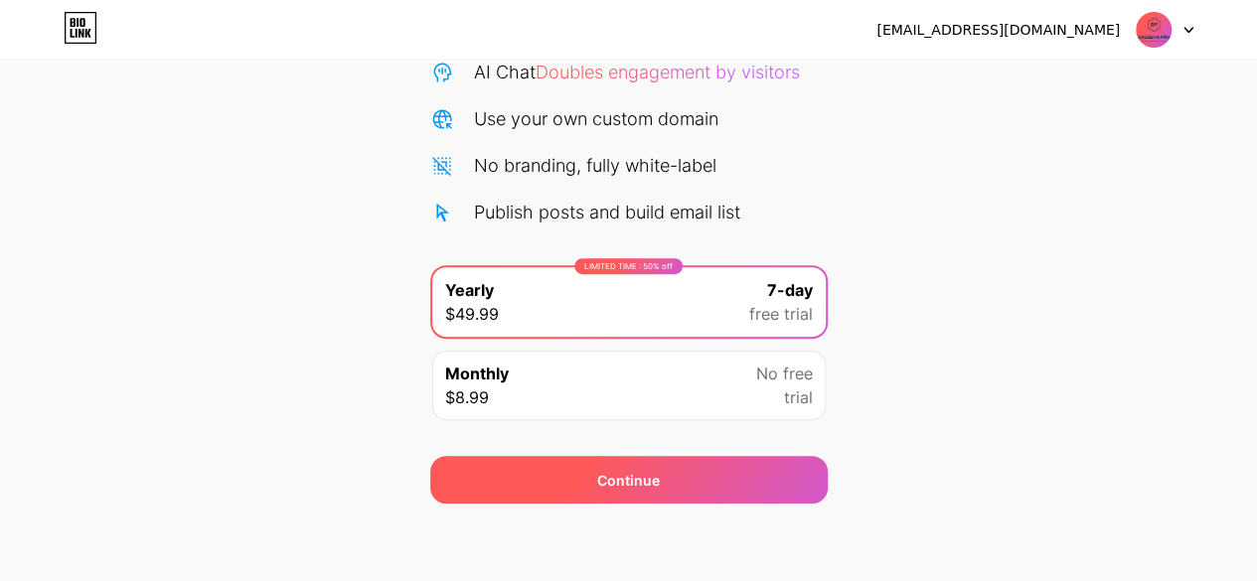
click at [774, 466] on div "Continue" at bounding box center [628, 480] width 397 height 48
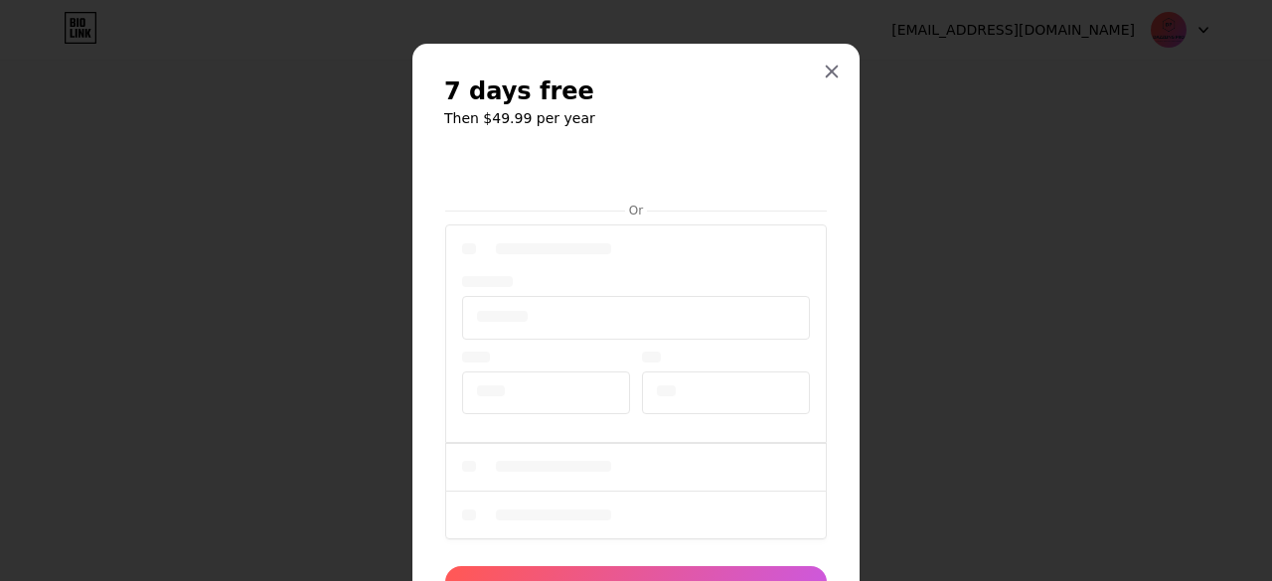
scroll to position [109, 0]
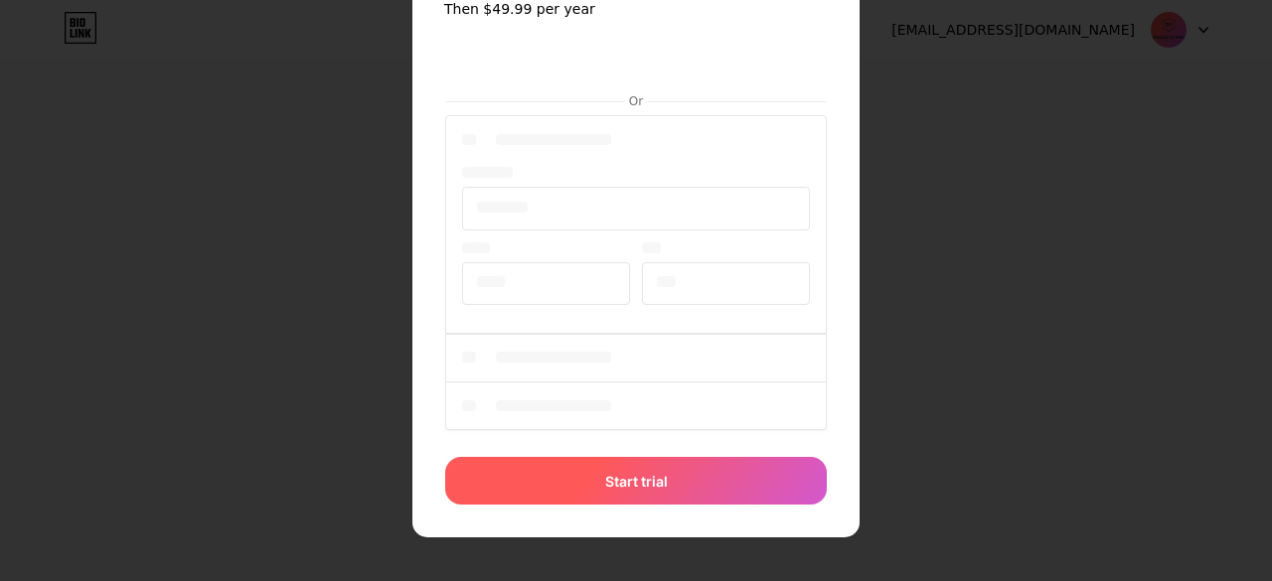
click at [638, 467] on div "Start trial" at bounding box center [635, 481] width 381 height 48
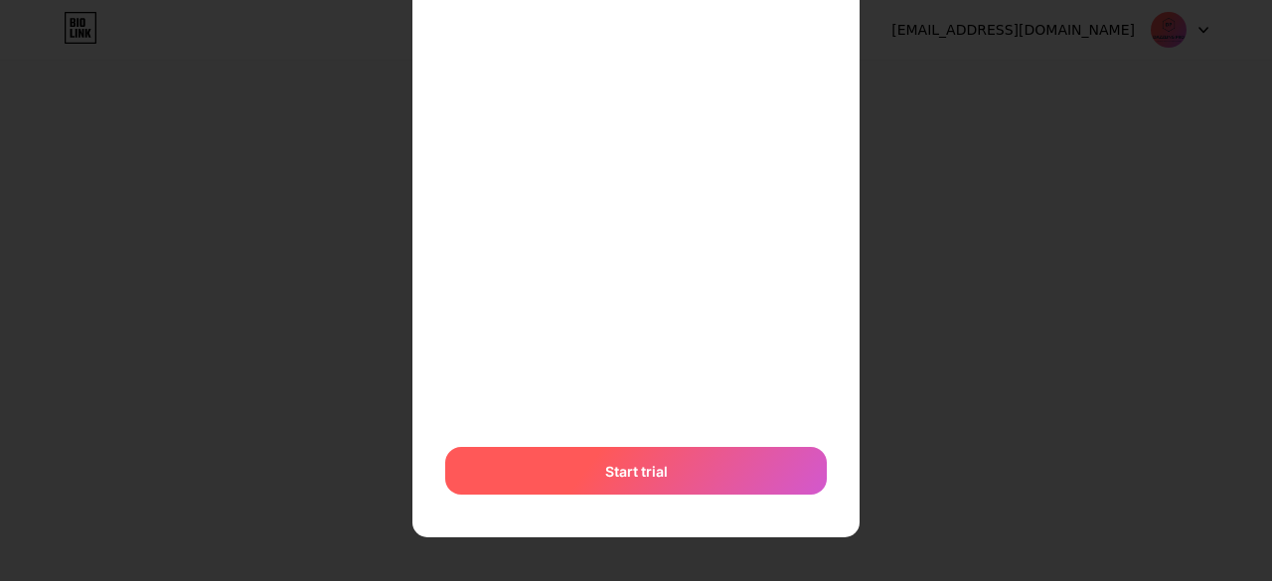
scroll to position [284, 0]
click at [663, 460] on div "Start trial" at bounding box center [635, 472] width 381 height 48
